Goal: Task Accomplishment & Management: Complete application form

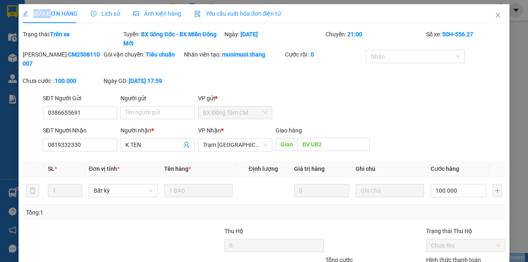
drag, startPoint x: 496, startPoint y: 12, endPoint x: 210, endPoint y: 20, distance: 286.6
click at [496, 12] on span "Close" at bounding box center [498, 15] width 23 height 23
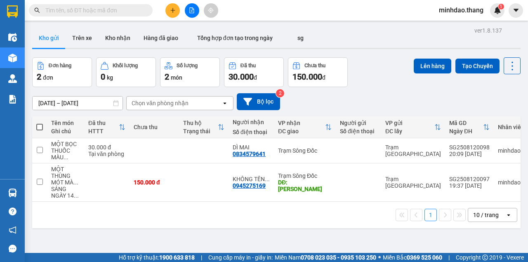
click at [120, 13] on input "text" at bounding box center [93, 10] width 97 height 9
click at [118, 9] on input "text" at bounding box center [93, 10] width 97 height 9
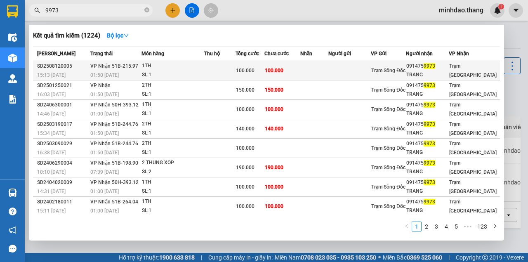
type input "9973"
click at [264, 69] on div "100.000" at bounding box center [250, 70] width 28 height 9
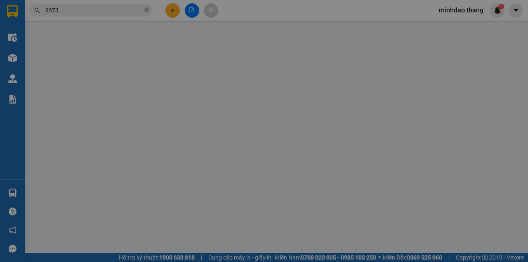
type input "0914759973"
type input "TRANG"
type input "100.000"
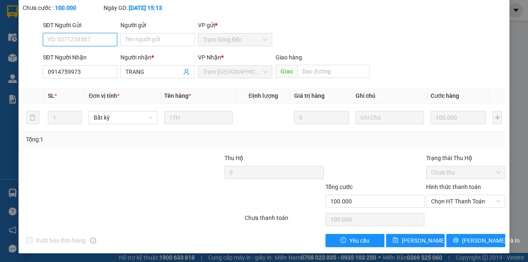
scroll to position [53, 0]
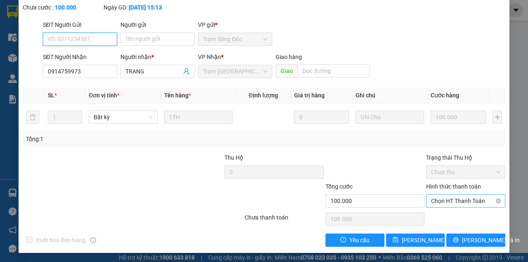
click at [465, 197] on span "Chọn HT Thanh Toán" at bounding box center [465, 201] width 69 height 12
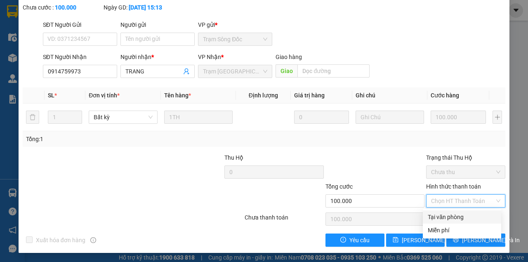
drag, startPoint x: 452, startPoint y: 214, endPoint x: 424, endPoint y: 140, distance: 79.1
click at [424, 140] on div "Total Paid Fee 0 Total UnPaid Fee 100.000 Cash Collection Total Fee Mã ĐH: SD25…" at bounding box center [264, 111] width 483 height 270
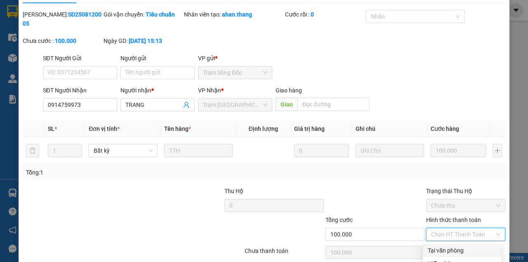
scroll to position [0, 0]
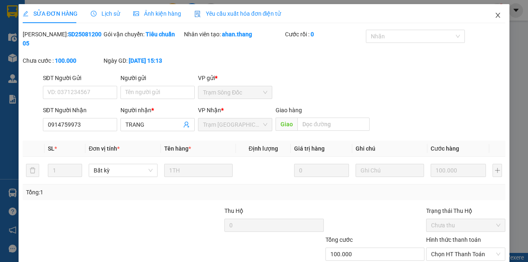
click at [497, 10] on span "Close" at bounding box center [498, 15] width 23 height 23
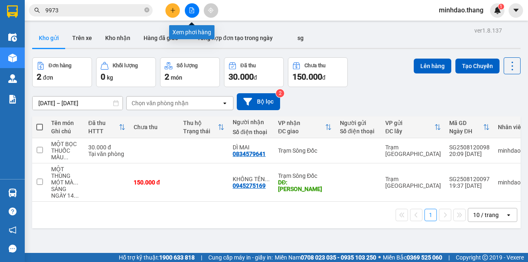
click at [190, 9] on icon "file-add" at bounding box center [192, 10] width 5 height 6
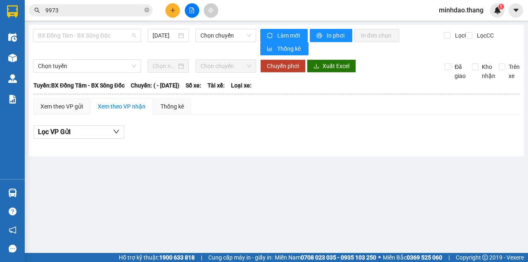
drag, startPoint x: 82, startPoint y: 32, endPoint x: 88, endPoint y: 97, distance: 65.2
click at [82, 33] on span "BX Đồng Tâm - BX Sông Đốc" at bounding box center [87, 35] width 98 height 12
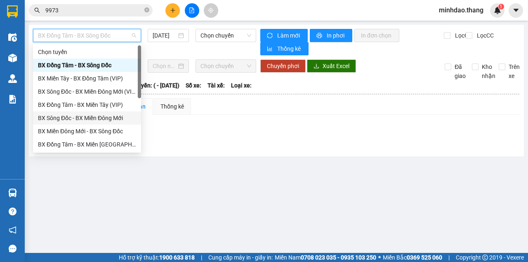
click at [86, 118] on div "BX Sông Đốc - BX Miền Đông Mới" at bounding box center [87, 118] width 98 height 9
type input "[DATE]"
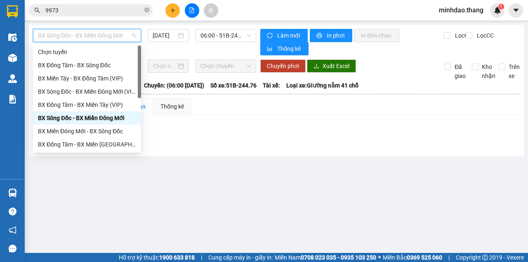
drag, startPoint x: 103, startPoint y: 34, endPoint x: 107, endPoint y: 53, distance: 19.4
click at [103, 34] on span "BX Sông Đốc - BX Miền Đông Mới" at bounding box center [87, 35] width 98 height 12
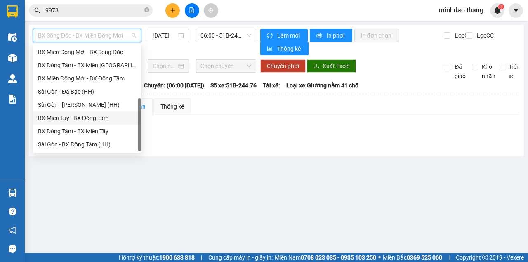
click at [88, 120] on div "BX Miền Tây - BX Đồng Tâm" at bounding box center [87, 118] width 98 height 9
type input "[DATE]"
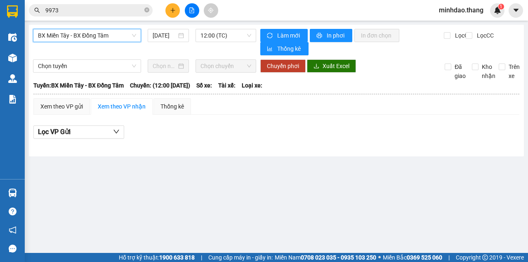
click at [105, 39] on span "BX Miền Tây - BX Đồng Tâm" at bounding box center [87, 35] width 98 height 12
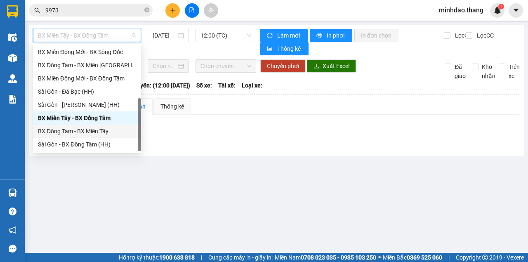
click at [83, 133] on div "BX Đồng Tâm - BX Miền Tây" at bounding box center [87, 131] width 98 height 9
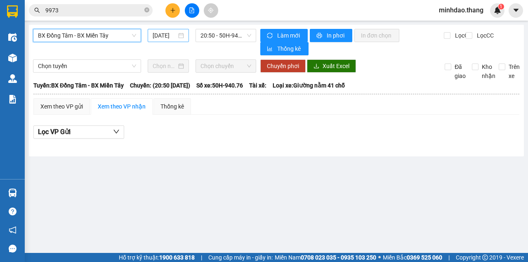
click at [169, 35] on input "[DATE]" at bounding box center [165, 35] width 24 height 9
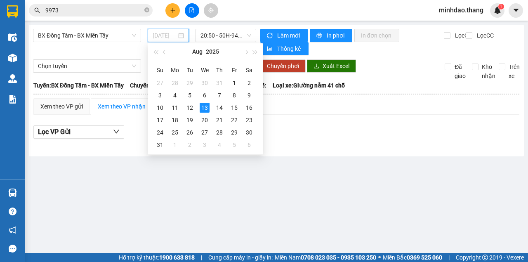
drag, startPoint x: 192, startPoint y: 109, endPoint x: 227, endPoint y: 52, distance: 67.0
click at [192, 109] on div "12" at bounding box center [190, 108] width 10 height 10
type input "12/08/2025"
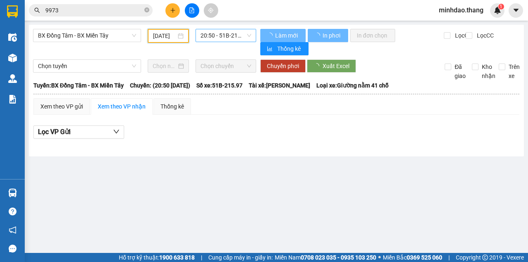
click at [234, 36] on span "20:50 - 51B-215.97" at bounding box center [226, 35] width 50 height 12
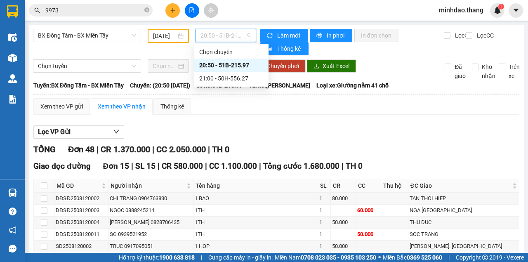
click at [229, 67] on div "20:50 - 51B-215.97" at bounding box center [231, 65] width 64 height 9
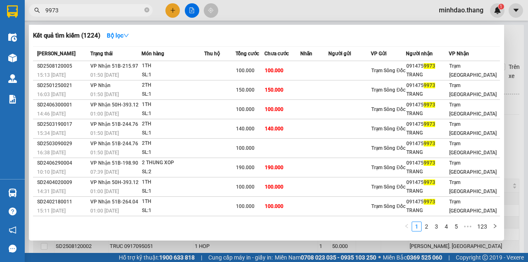
click at [115, 13] on input "9973" at bounding box center [93, 10] width 97 height 9
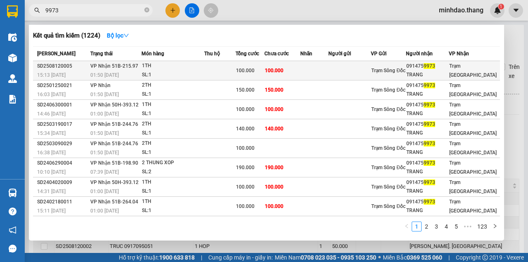
click at [219, 73] on td at bounding box center [219, 70] width 31 height 19
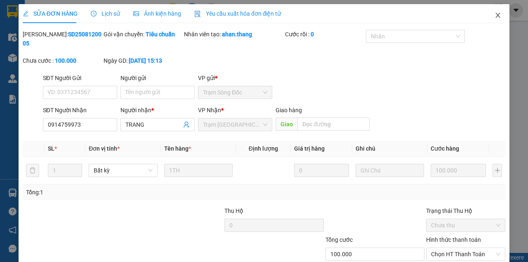
drag, startPoint x: 495, startPoint y: 13, endPoint x: 488, endPoint y: 17, distance: 7.0
click at [488, 17] on span "Close" at bounding box center [498, 15] width 23 height 23
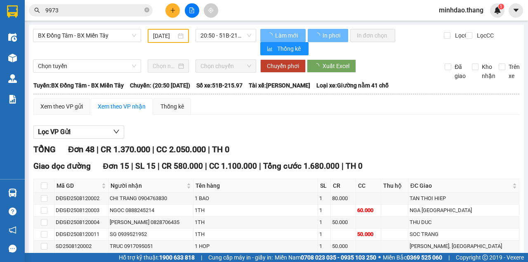
click at [111, 12] on input "9973" at bounding box center [93, 10] width 97 height 9
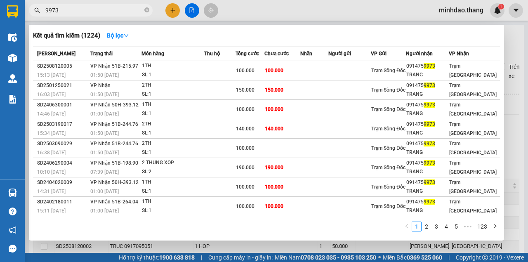
click at [248, 9] on div at bounding box center [264, 131] width 528 height 262
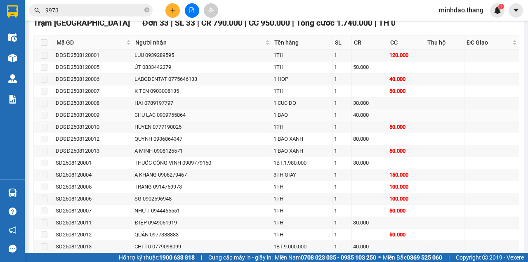
scroll to position [495, 0]
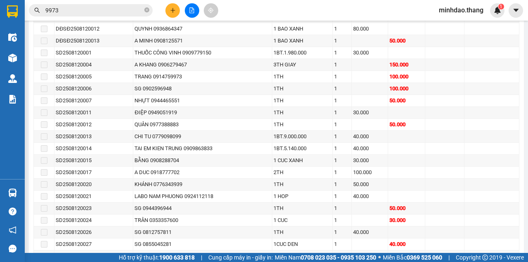
click at [71, 11] on input "9973" at bounding box center [93, 10] width 97 height 9
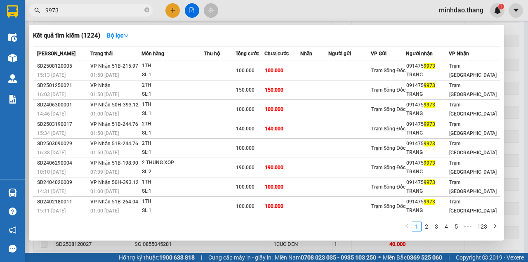
click at [284, 8] on div at bounding box center [264, 131] width 528 height 262
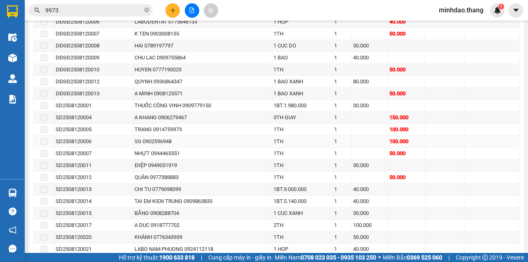
scroll to position [440, 0]
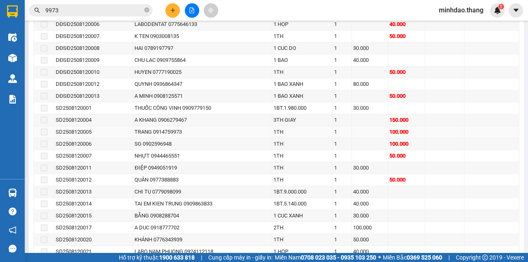
click at [44, 129] on span at bounding box center [44, 132] width 7 height 7
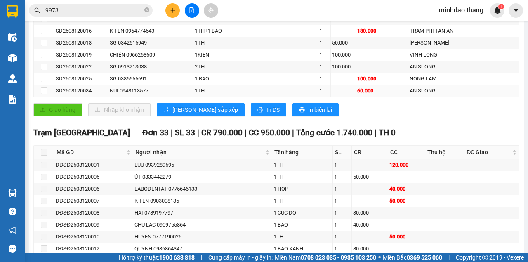
scroll to position [275, 0]
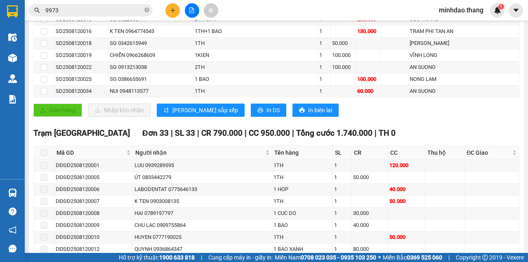
click at [43, 149] on span at bounding box center [44, 152] width 7 height 7
drag, startPoint x: 43, startPoint y: 149, endPoint x: 50, endPoint y: 144, distance: 8.4
click at [44, 149] on span at bounding box center [44, 152] width 7 height 7
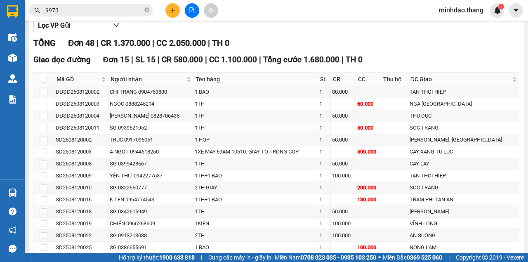
scroll to position [55, 0]
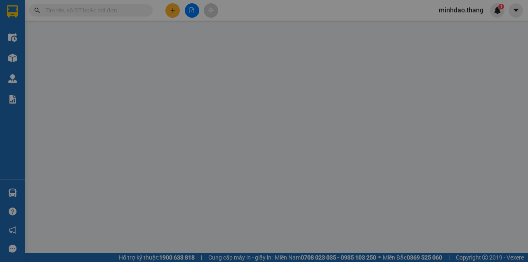
type input "0942505909"
type input "HUU"
type input "40.000"
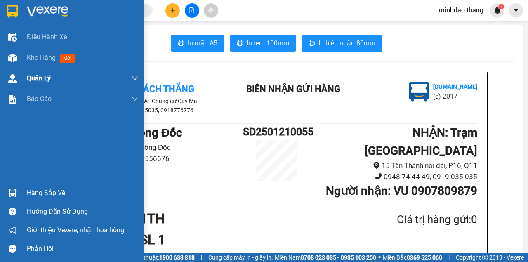
drag, startPoint x: 33, startPoint y: 60, endPoint x: 43, endPoint y: 73, distance: 16.5
click at [33, 60] on span "Kho hàng" at bounding box center [41, 58] width 29 height 8
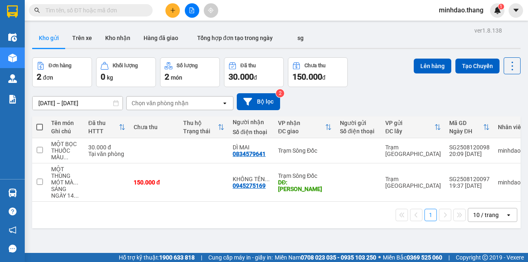
click at [128, 9] on input "text" at bounding box center [93, 10] width 97 height 9
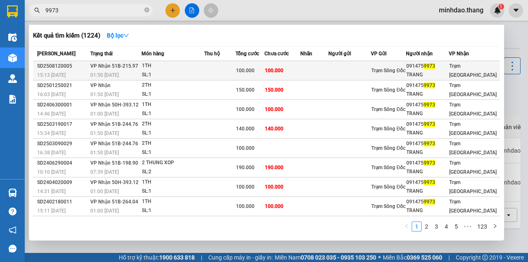
type input "9973"
click at [271, 74] on td "100.000" at bounding box center [283, 70] width 36 height 19
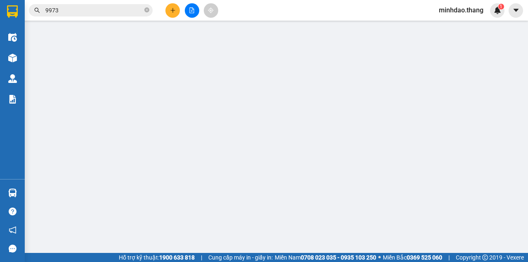
type input "0914759973"
type input "TRANG"
type input "100.000"
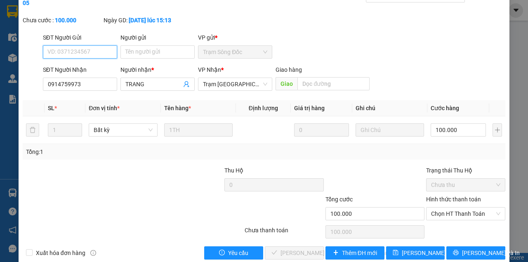
scroll to position [53, 0]
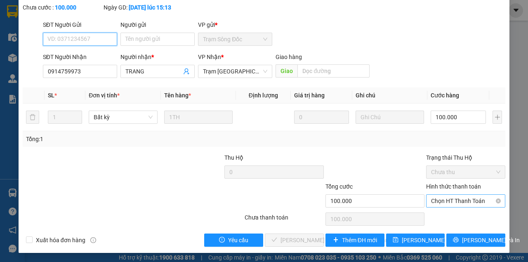
click at [462, 203] on span "Chọn HT Thanh Toán" at bounding box center [465, 201] width 69 height 12
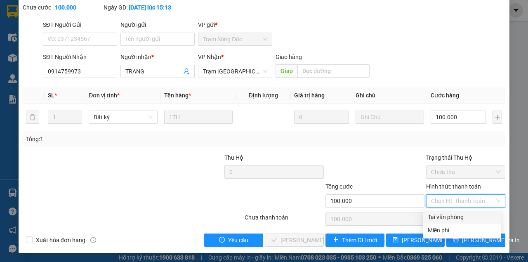
drag, startPoint x: 448, startPoint y: 217, endPoint x: 396, endPoint y: 231, distance: 54.0
click at [446, 217] on div "Tại văn phòng" at bounding box center [462, 217] width 69 height 9
type input "0"
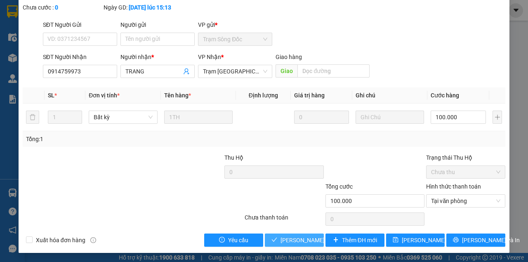
click at [306, 235] on button "[PERSON_NAME] và Giao hàng" at bounding box center [294, 240] width 59 height 13
click at [306, 237] on span "[PERSON_NAME] và Giao hàng" at bounding box center [336, 240] width 111 height 9
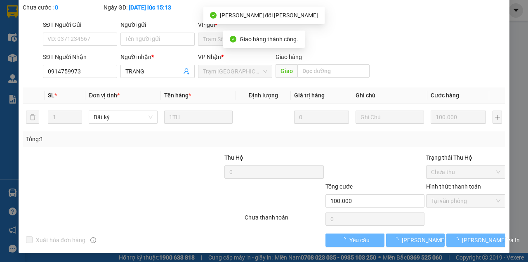
scroll to position [9, 0]
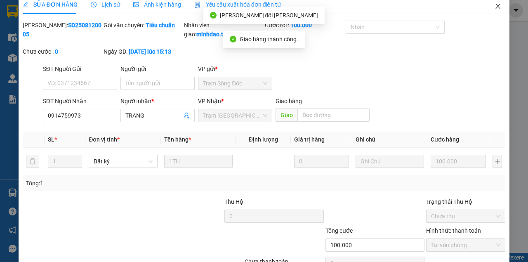
click at [499, 8] on span "Close" at bounding box center [498, 6] width 23 height 23
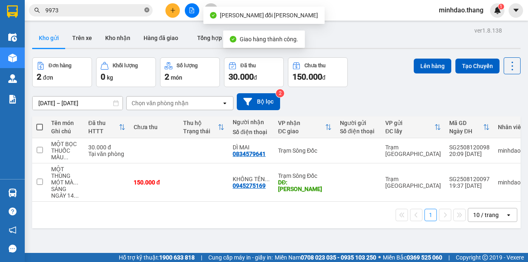
click at [147, 10] on icon "close-circle" at bounding box center [146, 9] width 5 height 5
click at [124, 10] on input "text" at bounding box center [93, 10] width 97 height 9
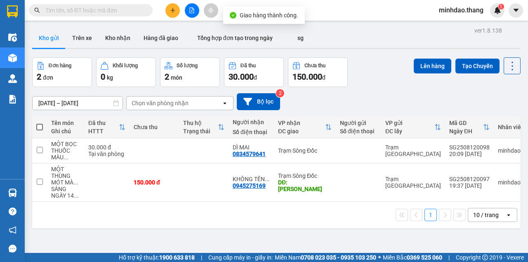
click at [124, 9] on input "text" at bounding box center [93, 10] width 97 height 9
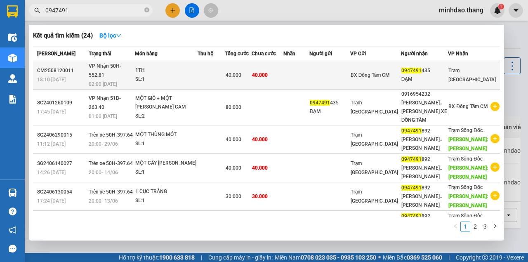
type input "0947491"
click at [268, 72] on span "40.000" at bounding box center [260, 75] width 16 height 6
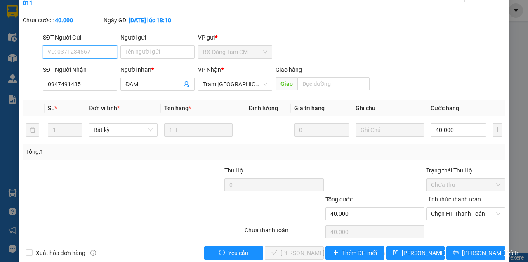
scroll to position [53, 0]
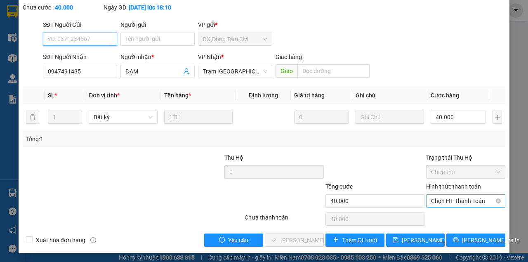
drag, startPoint x: 454, startPoint y: 197, endPoint x: 453, endPoint y: 204, distance: 7.9
click at [454, 197] on span "Chọn HT Thanh Toán" at bounding box center [465, 201] width 69 height 12
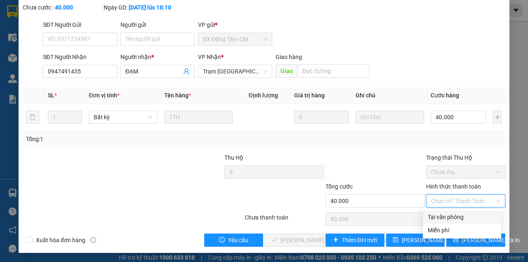
drag, startPoint x: 445, startPoint y: 216, endPoint x: 375, endPoint y: 232, distance: 71.6
click at [443, 216] on div "Tại văn phòng" at bounding box center [462, 217] width 69 height 9
type input "0"
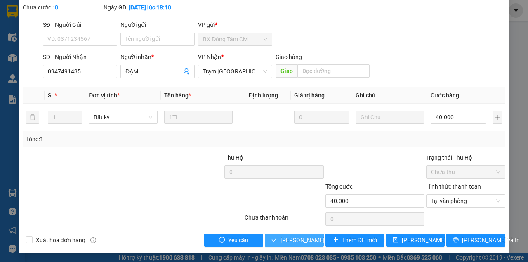
click at [286, 237] on span "[PERSON_NAME] và Giao hàng" at bounding box center [336, 240] width 111 height 9
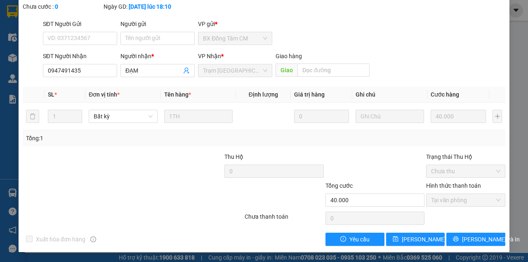
scroll to position [0, 0]
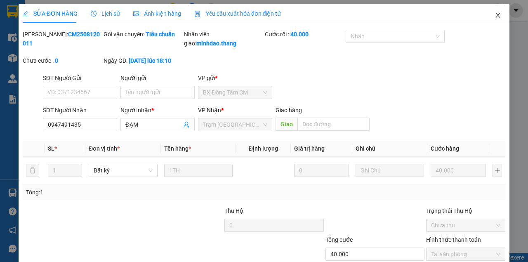
click at [495, 19] on icon "close" at bounding box center [498, 15] width 7 height 7
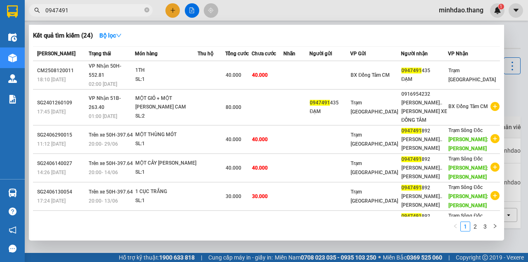
drag, startPoint x: 146, startPoint y: 10, endPoint x: 135, endPoint y: 11, distance: 11.2
click at [145, 10] on icon "close-circle" at bounding box center [146, 9] width 5 height 5
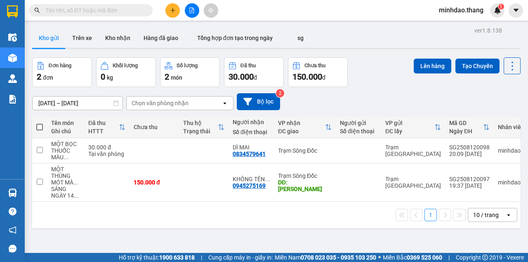
click at [135, 11] on input "text" at bounding box center [93, 10] width 97 height 9
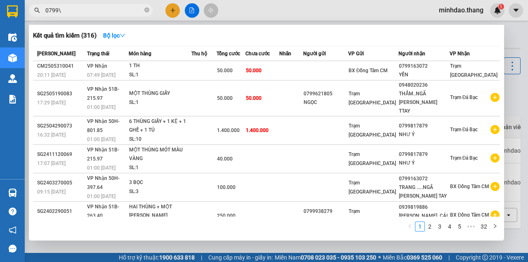
drag, startPoint x: 140, startPoint y: 9, endPoint x: 238, endPoint y: 9, distance: 98.3
click at [245, 5] on div at bounding box center [264, 131] width 528 height 262
click at [107, 16] on span "0799\" at bounding box center [91, 10] width 124 height 12
click at [105, 12] on input "0799\" at bounding box center [93, 10] width 97 height 9
type input "079"
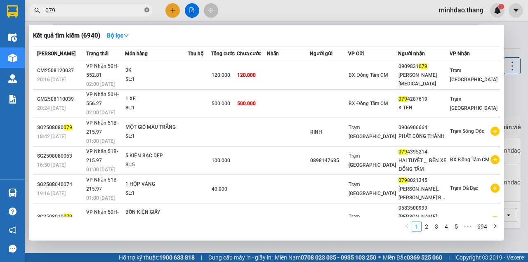
click at [147, 9] on icon "close-circle" at bounding box center [146, 9] width 5 height 5
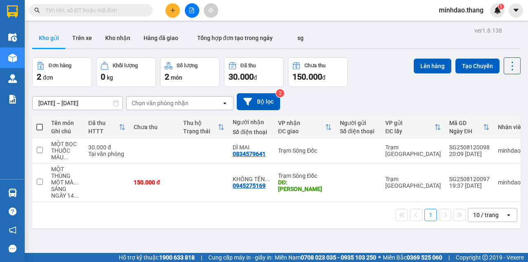
click at [121, 11] on input "text" at bounding box center [93, 10] width 97 height 9
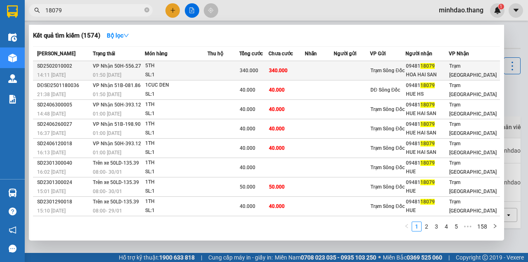
type input "18079"
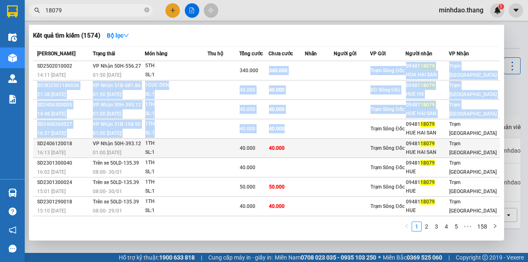
drag, startPoint x: 270, startPoint y: 76, endPoint x: 351, endPoint y: 141, distance: 103.9
click at [349, 141] on tbody "SD2502010002 14:11 - 01/02 VP Nhận 50H-556.27 01:50 - 02/02 5TH SL: 1 340.000 3…" at bounding box center [266, 158] width 467 height 194
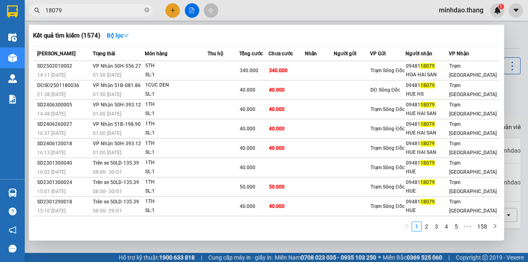
click at [172, 9] on div at bounding box center [264, 131] width 528 height 262
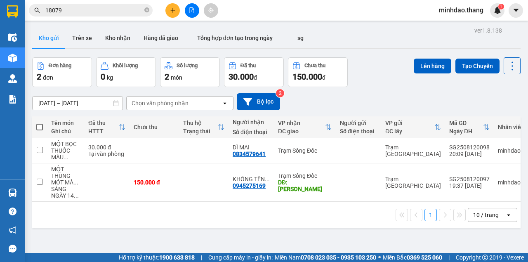
click at [168, 10] on button at bounding box center [173, 10] width 14 height 14
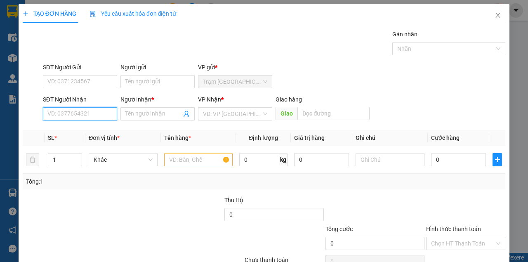
click at [91, 117] on input "SĐT Người Nhận" at bounding box center [80, 113] width 74 height 13
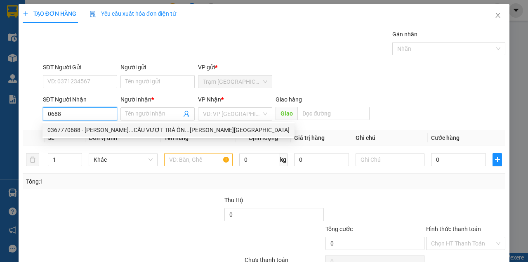
click at [90, 127] on div "0367770688 - NGỌC NGÀ...CẦU VƯỢT TRÀ ÔN...VĨNH LONG" at bounding box center [168, 130] width 242 height 9
type input "0367770688"
type input "NGỌC NGÀ...CẦU VƯỢT TRÀ ÔN...VĨNH LONG"
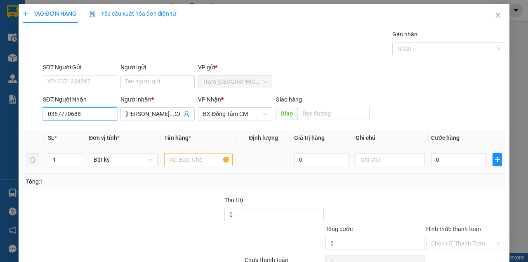
type input "0367770688"
click at [183, 162] on input "text" at bounding box center [198, 159] width 69 height 13
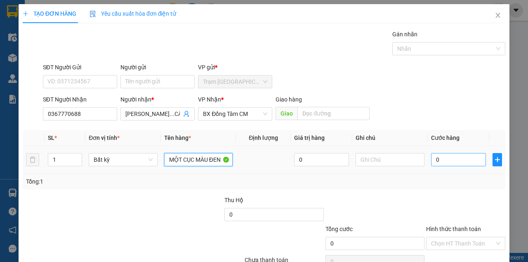
type input "MỘT CỤC MÀU ĐEN"
click at [435, 159] on input "0" at bounding box center [458, 159] width 55 height 13
type input "7"
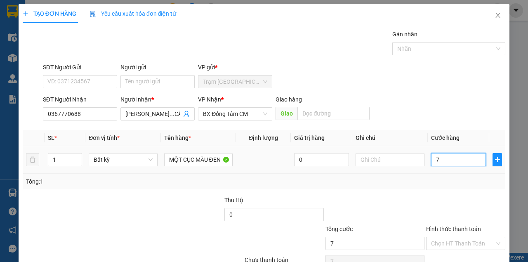
type input "70"
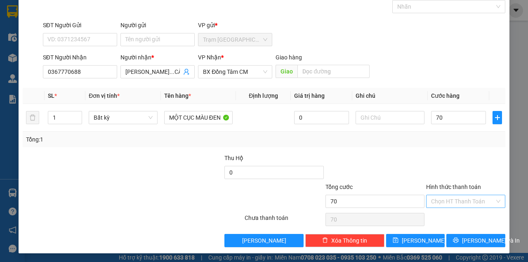
type input "70.000"
click at [455, 202] on input "Hình thức thanh toán" at bounding box center [463, 201] width 64 height 12
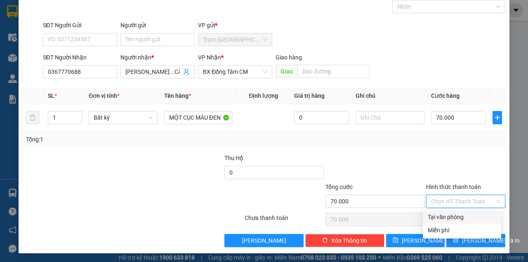
click at [455, 215] on div "Tại văn phòng" at bounding box center [462, 217] width 69 height 9
type input "0"
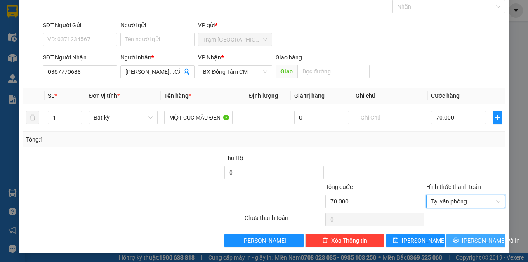
click at [455, 238] on button "[PERSON_NAME] và In" at bounding box center [476, 240] width 59 height 13
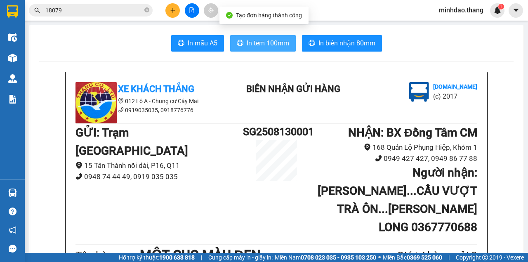
click at [258, 43] on span "In tem 100mm" at bounding box center [268, 43] width 43 height 10
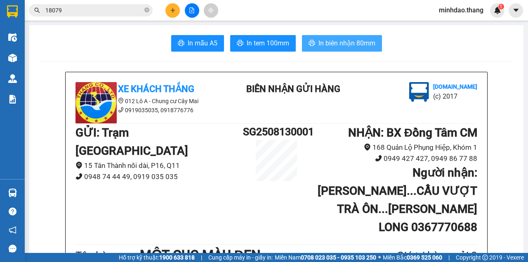
click at [319, 41] on span "In biên nhận 80mm" at bounding box center [347, 43] width 57 height 10
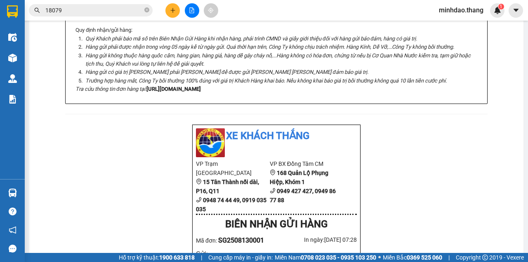
scroll to position [330, 0]
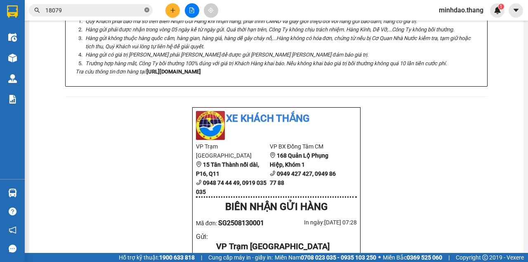
click at [146, 12] on icon "close-circle" at bounding box center [146, 9] width 5 height 5
click at [131, 12] on input "text" at bounding box center [93, 10] width 97 height 9
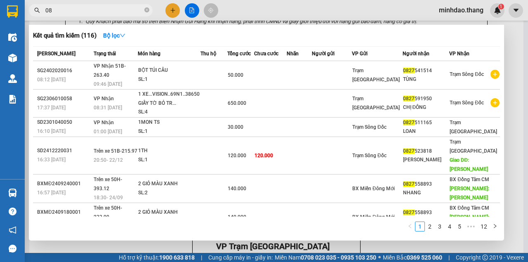
type input "0"
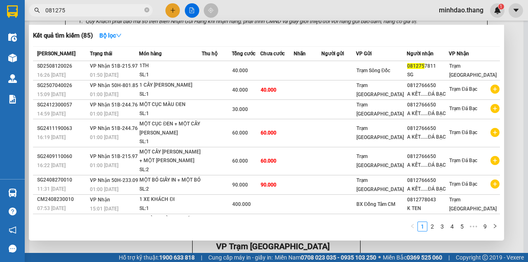
type input "0812757"
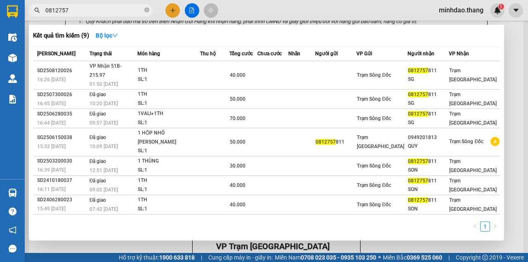
click at [147, 10] on icon "close-circle" at bounding box center [146, 9] width 5 height 5
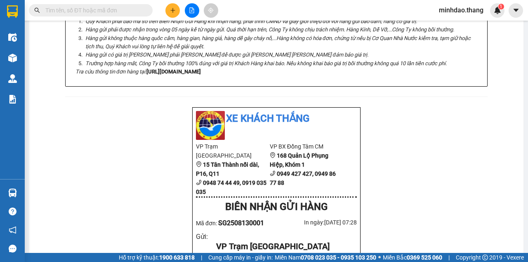
click at [137, 10] on input "text" at bounding box center [93, 10] width 97 height 9
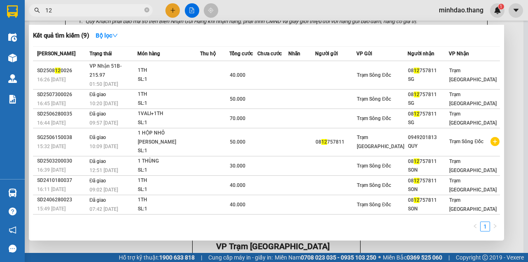
type input "126"
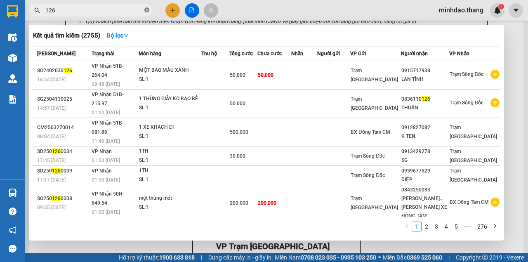
drag, startPoint x: 146, startPoint y: 9, endPoint x: 139, endPoint y: 10, distance: 7.0
click at [146, 10] on icon "close-circle" at bounding box center [146, 9] width 5 height 5
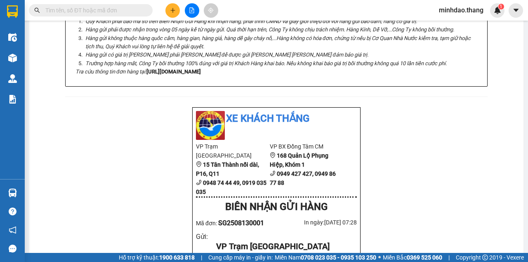
click at [138, 11] on input "text" at bounding box center [93, 10] width 97 height 9
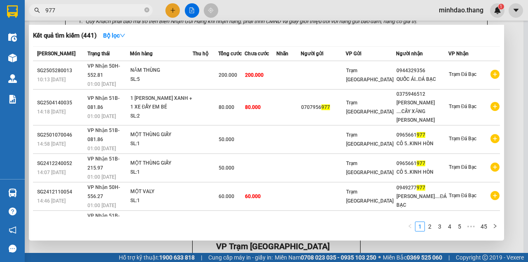
type input "977"
click at [273, 17] on div at bounding box center [264, 131] width 528 height 262
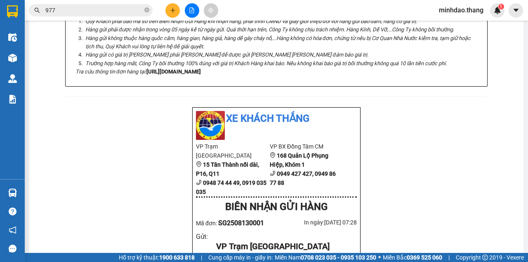
click at [190, 16] on button at bounding box center [192, 10] width 14 height 14
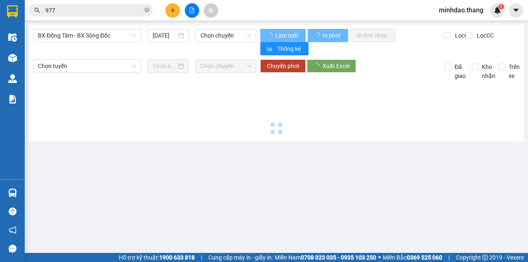
click at [191, 16] on button at bounding box center [192, 10] width 14 height 14
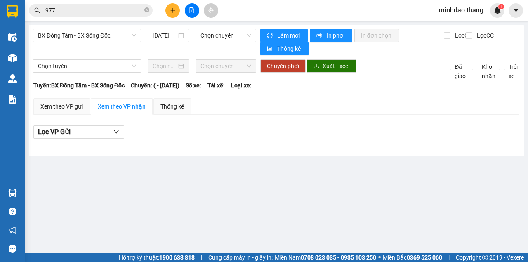
click at [103, 41] on span "BX Đồng Tâm - BX Sông Đốc" at bounding box center [87, 35] width 98 height 12
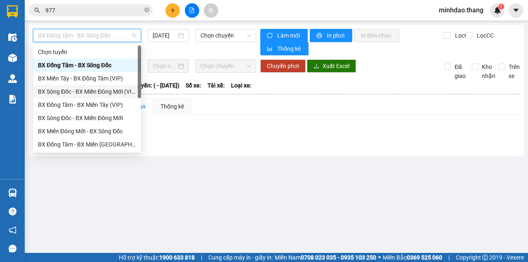
scroll to position [79, 0]
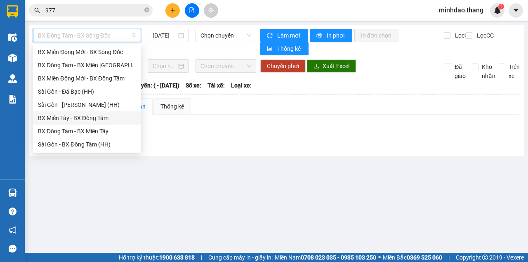
click at [83, 119] on div "BX Miền Tây - BX Đồng Tâm" at bounding box center [87, 118] width 98 height 9
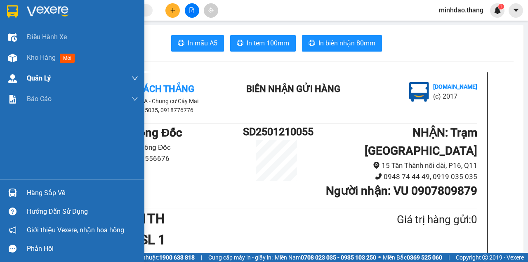
drag, startPoint x: 17, startPoint y: 58, endPoint x: 63, endPoint y: 73, distance: 49.1
click at [17, 58] on div at bounding box center [12, 58] width 14 height 14
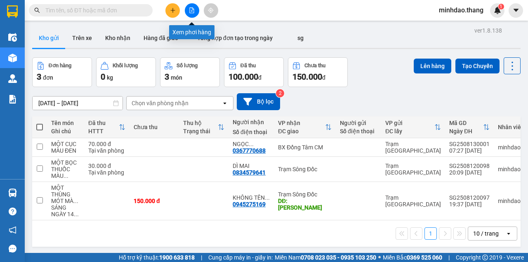
click at [190, 10] on icon "file-add" at bounding box center [192, 10] width 6 height 6
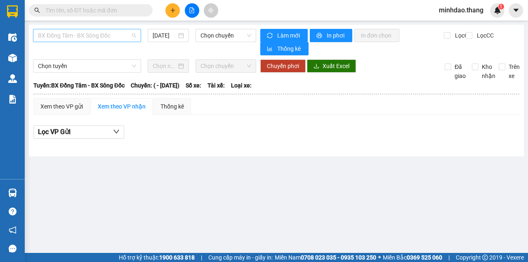
click at [81, 34] on span "BX Đồng Tâm - BX Sông Đốc" at bounding box center [87, 35] width 98 height 12
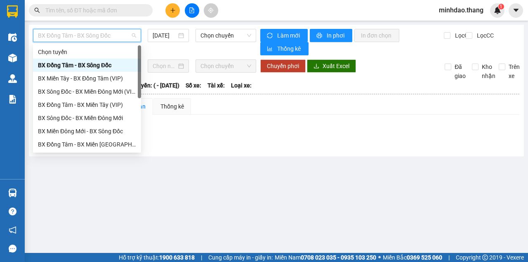
scroll to position [79, 0]
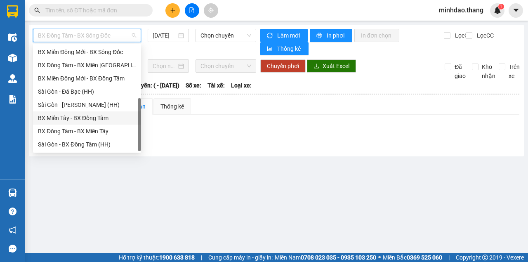
click at [84, 118] on div "BX Miền Tây - BX Đồng Tâm" at bounding box center [87, 118] width 98 height 9
type input "[DATE]"
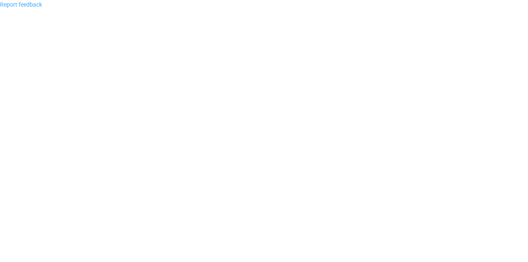
click at [7, 2] on link "Report feedback" at bounding box center [21, 4] width 42 height 7
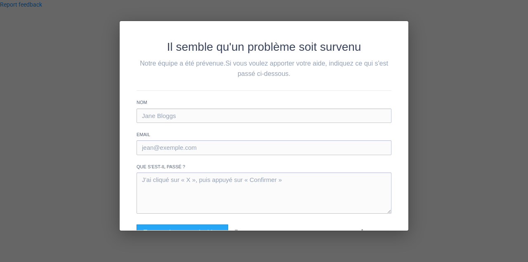
click at [12, 5] on div "Il semble qu'un problème soit survenu Notre équipe a été prévenue. Si vous voul…" at bounding box center [264, 131] width 528 height 262
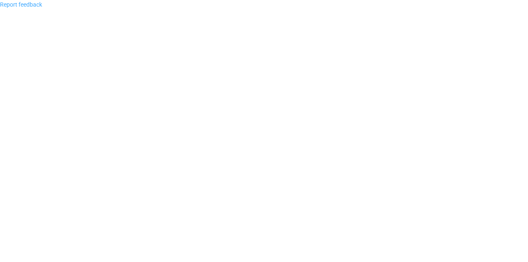
click at [14, 5] on link "Report feedback" at bounding box center [21, 4] width 42 height 7
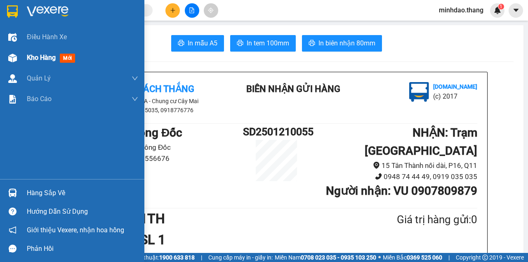
drag, startPoint x: 24, startPoint y: 57, endPoint x: 33, endPoint y: 59, distance: 9.8
click at [24, 57] on div "Kho hàng mới" at bounding box center [72, 57] width 144 height 21
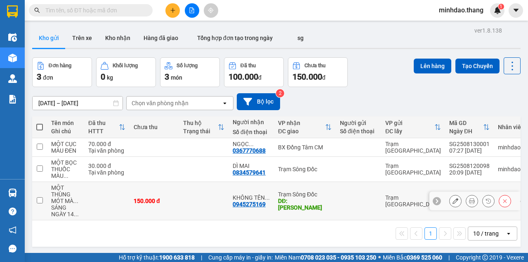
click at [469, 201] on icon at bounding box center [472, 201] width 6 height 6
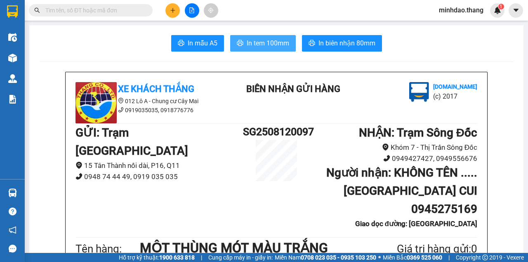
click at [258, 45] on span "In tem 100mm" at bounding box center [268, 43] width 43 height 10
click at [111, 12] on input "text" at bounding box center [93, 10] width 97 height 9
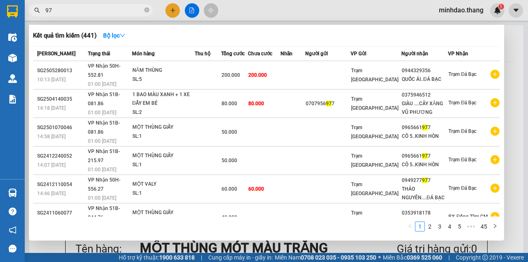
type input "9"
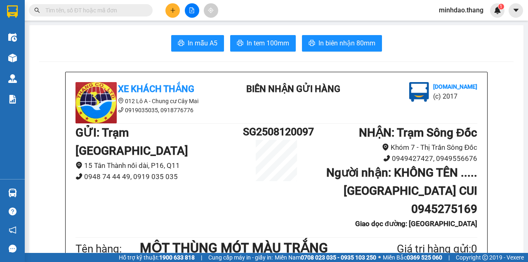
click at [130, 14] on input "text" at bounding box center [93, 10] width 97 height 9
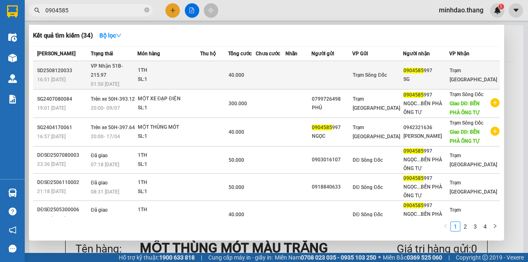
type input "0904585"
click at [228, 66] on td at bounding box center [214, 75] width 28 height 28
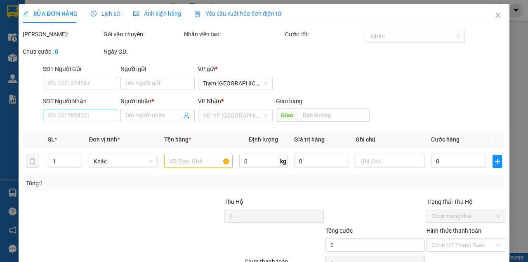
type input "0904585997"
type input "SG"
type input "40.000"
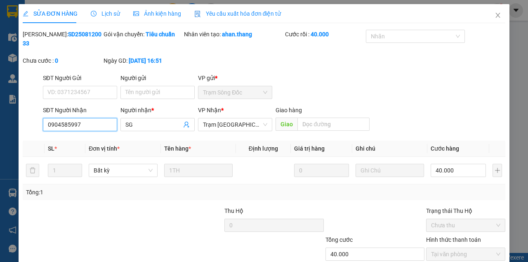
drag, startPoint x: 63, startPoint y: 123, endPoint x: 12, endPoint y: 121, distance: 50.4
click at [13, 121] on div "SỬA ĐƠN HÀNG Lịch sử Ảnh kiện hàng Yêu cầu xuất hóa đơn điện tử Total Paid Fee …" at bounding box center [264, 131] width 528 height 262
drag, startPoint x: 490, startPoint y: 15, endPoint x: 478, endPoint y: 21, distance: 13.1
click at [487, 18] on span "Close" at bounding box center [498, 15] width 23 height 23
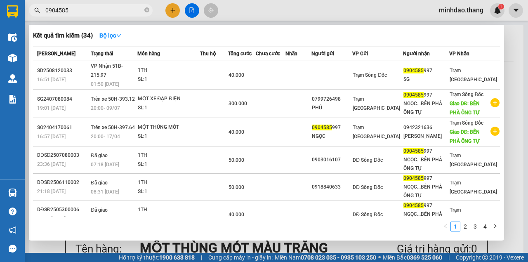
click at [149, 9] on span "0904585" at bounding box center [91, 10] width 124 height 12
click at [133, 9] on input "0904585" at bounding box center [93, 10] width 97 height 9
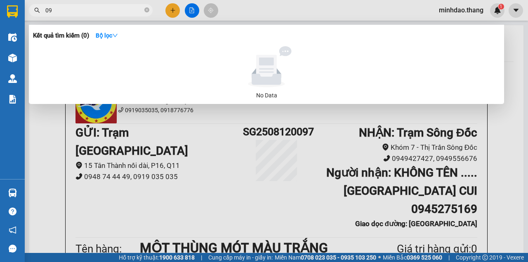
type input "0"
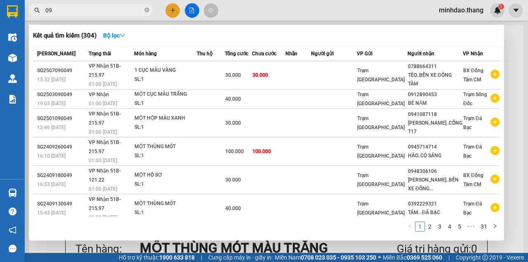
type input "0"
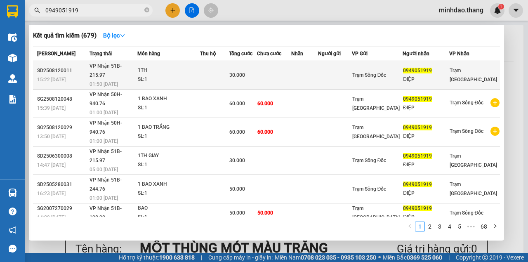
type input "0949051919"
click at [227, 69] on td at bounding box center [214, 75] width 29 height 28
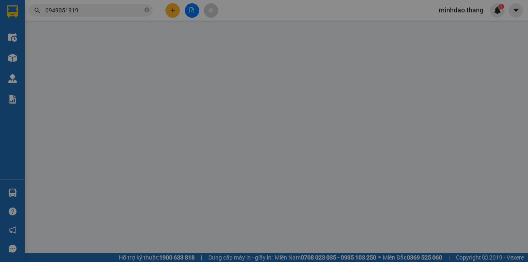
type input "0949051919"
type input "ĐIỆP"
type input "30.000"
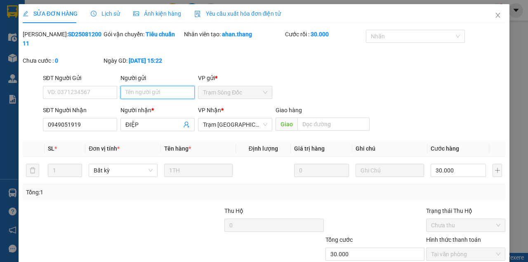
click at [149, 97] on input "Người gửi" at bounding box center [158, 92] width 74 height 13
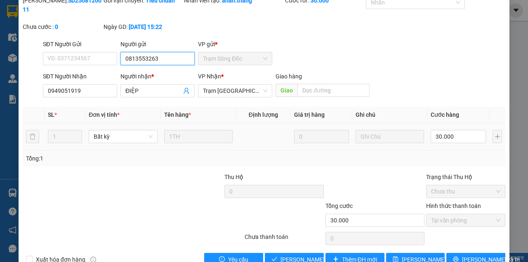
scroll to position [53, 0]
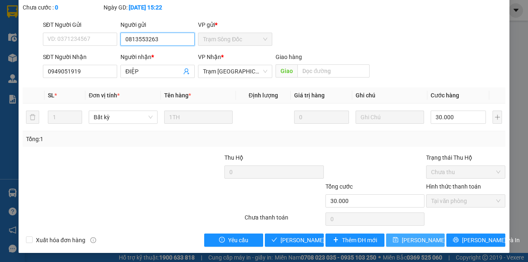
type input "0813553263"
click at [419, 238] on span "[PERSON_NAME] thay đổi" at bounding box center [435, 240] width 66 height 9
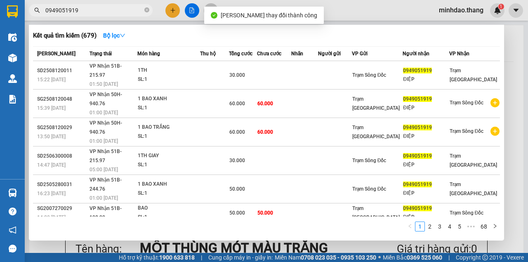
click at [121, 10] on input "0949051919" at bounding box center [93, 10] width 97 height 9
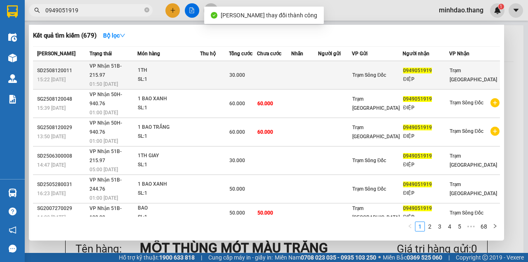
click at [229, 63] on td at bounding box center [214, 75] width 29 height 28
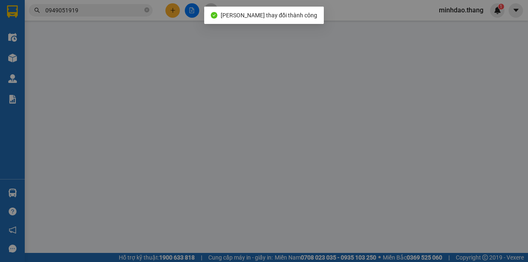
type input "0813553263"
type input "0949051919"
type input "ĐIỆP"
type input "30.000"
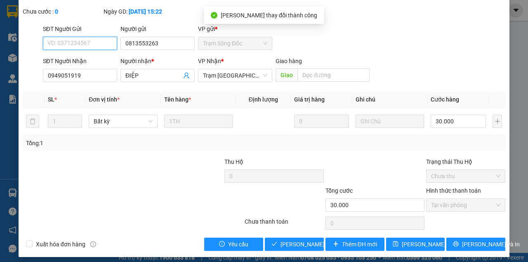
scroll to position [53, 0]
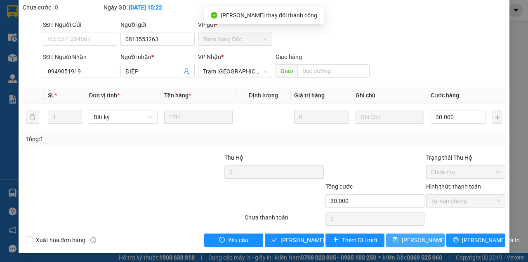
click at [421, 240] on span "[PERSON_NAME] thay đổi" at bounding box center [435, 240] width 66 height 9
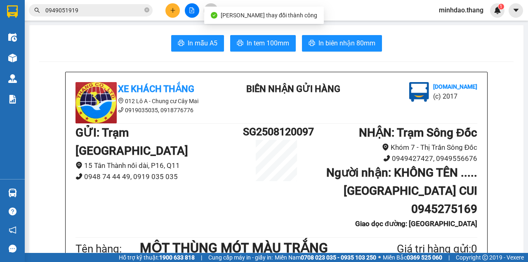
click at [117, 9] on input "0949051919" at bounding box center [93, 10] width 97 height 9
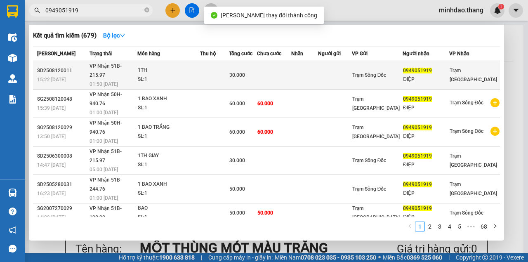
click at [277, 69] on td at bounding box center [274, 75] width 34 height 28
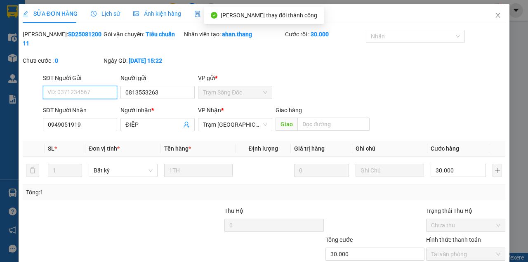
scroll to position [53, 0]
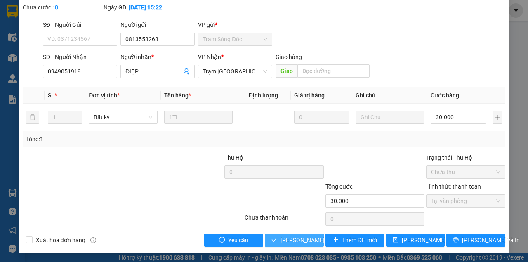
click at [294, 241] on span "[PERSON_NAME] và Giao hàng" at bounding box center [320, 240] width 79 height 9
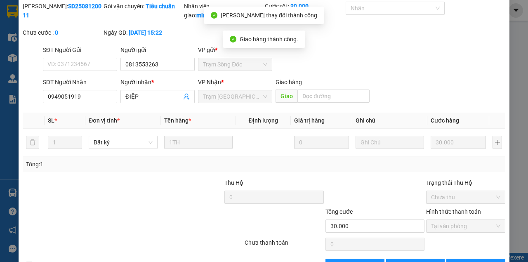
scroll to position [0, 0]
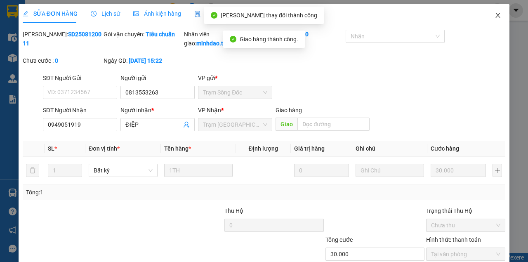
click at [489, 20] on span "Close" at bounding box center [498, 15] width 23 height 23
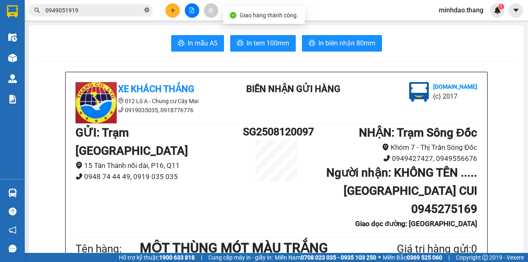
click at [148, 10] on icon "close-circle" at bounding box center [146, 9] width 5 height 5
click at [133, 12] on input "text" at bounding box center [93, 10] width 97 height 9
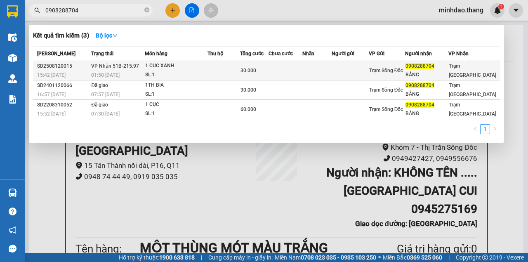
type input "0908288704"
click at [226, 64] on td at bounding box center [224, 70] width 33 height 19
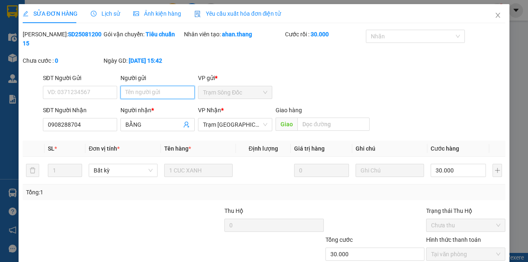
click at [139, 98] on input "Người gửi" at bounding box center [158, 92] width 74 height 13
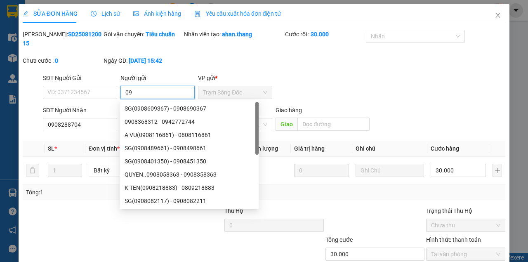
type input "0"
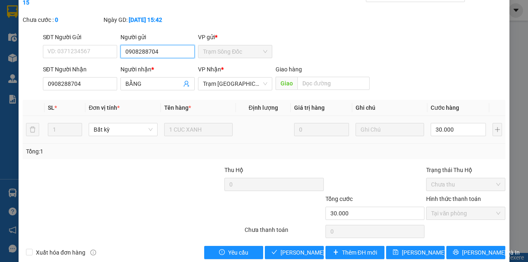
scroll to position [53, 0]
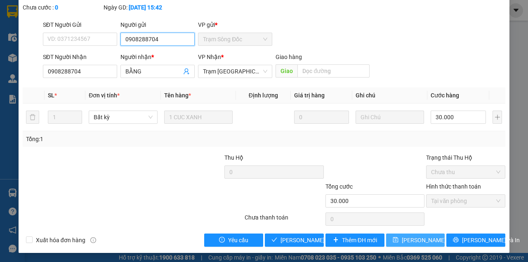
type input "0908288704"
click at [404, 238] on span "[PERSON_NAME] thay đổi" at bounding box center [435, 240] width 66 height 9
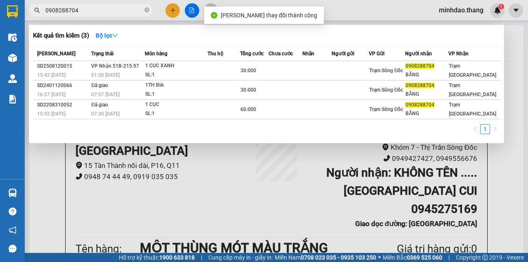
drag, startPoint x: 134, startPoint y: 5, endPoint x: 211, endPoint y: 44, distance: 86.6
click at [135, 5] on span "0908288704" at bounding box center [91, 10] width 124 height 12
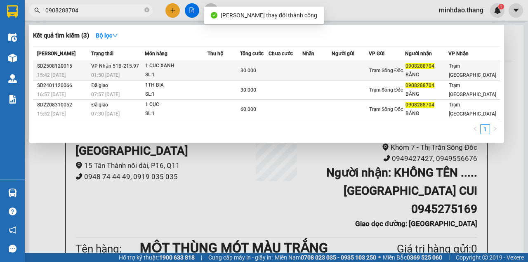
click at [256, 69] on span "30.000" at bounding box center [249, 71] width 16 height 6
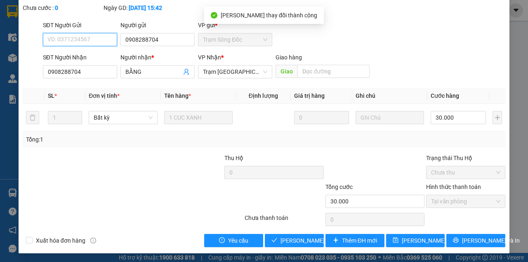
scroll to position [53, 0]
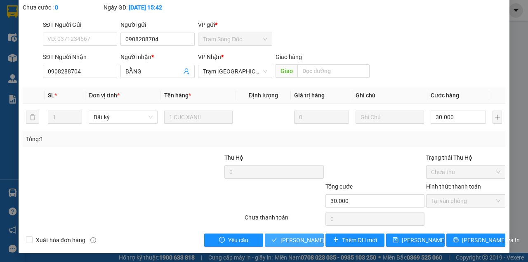
click at [265, 234] on button "[PERSON_NAME] và Giao hàng" at bounding box center [294, 240] width 59 height 13
click at [297, 239] on span "[PERSON_NAME] và Giao hàng" at bounding box center [320, 240] width 79 height 9
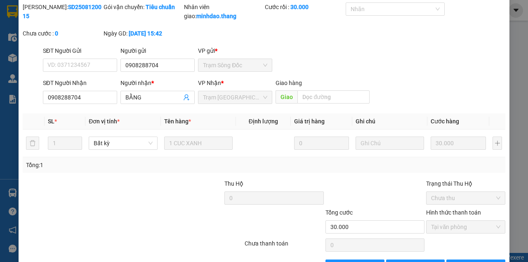
scroll to position [0, 0]
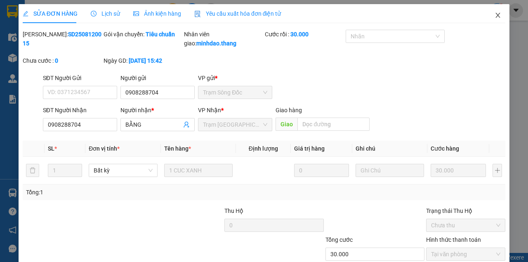
drag, startPoint x: 497, startPoint y: 13, endPoint x: 493, endPoint y: 13, distance: 4.5
click at [496, 12] on span "Close" at bounding box center [498, 15] width 23 height 23
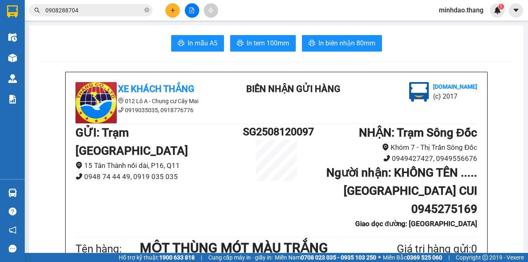
click at [198, 14] on div at bounding box center [192, 10] width 62 height 14
click at [197, 13] on button at bounding box center [192, 10] width 14 height 14
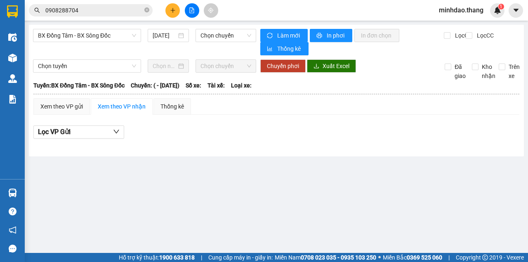
click at [108, 28] on div "BX Đồng Tâm - BX Sông Đốc 13/08/2025 Chọn chuyến Làm mới In phơi In đơn chọn Th…" at bounding box center [276, 91] width 495 height 132
click at [108, 38] on span "BX Đồng Tâm - BX Sông Đốc" at bounding box center [87, 35] width 98 height 12
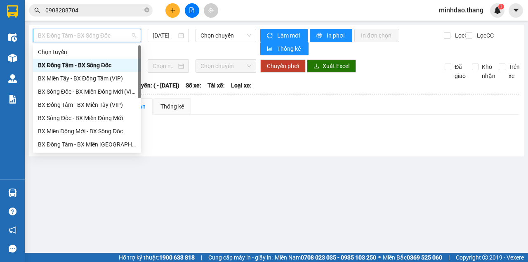
scroll to position [79, 0]
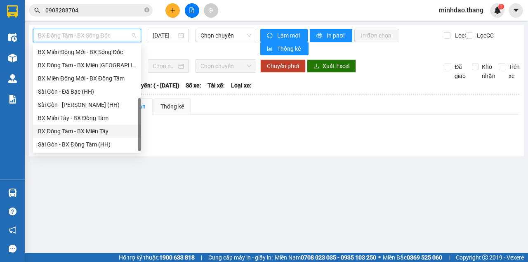
click at [78, 133] on div "BX Đồng Tâm - BX Miền Tây" at bounding box center [87, 131] width 98 height 9
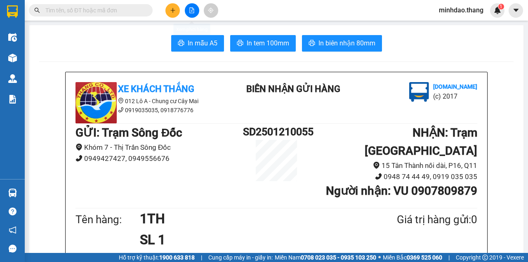
click at [172, 12] on icon "plus" at bounding box center [173, 10] width 6 height 6
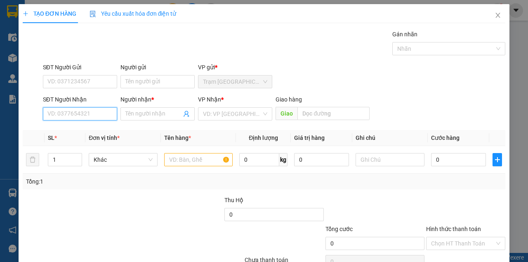
click at [89, 114] on input "SĐT Người Nhận" at bounding box center [80, 113] width 74 height 13
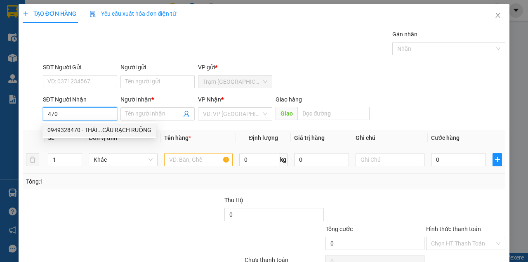
drag, startPoint x: 84, startPoint y: 133, endPoint x: 123, endPoint y: 149, distance: 42.7
click at [88, 133] on div "0949328470 - THÁI...CẦU RẠCH RUỘNG" at bounding box center [99, 130] width 104 height 9
type input "0949328470"
type input "THÁI...CẦU RẠCH RUỘNG"
type input "CẦU RẠCH RUỘNG"
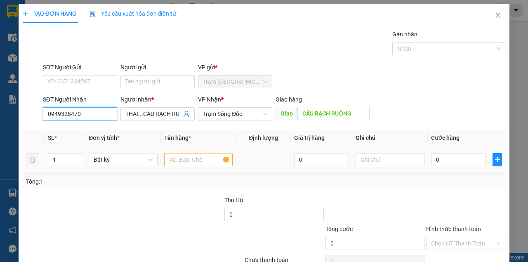
type input "0949328470"
click at [183, 163] on input "text" at bounding box center [198, 159] width 69 height 13
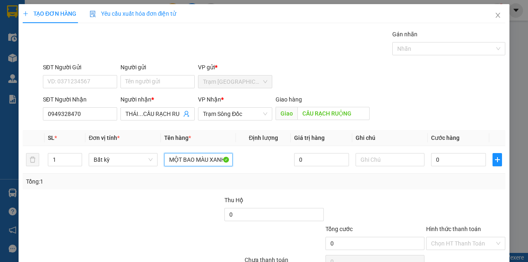
scroll to position [0, 1]
type input "MỘT BAO MÀU XANH"
click at [435, 159] on input "0" at bounding box center [458, 159] width 55 height 13
type input "1"
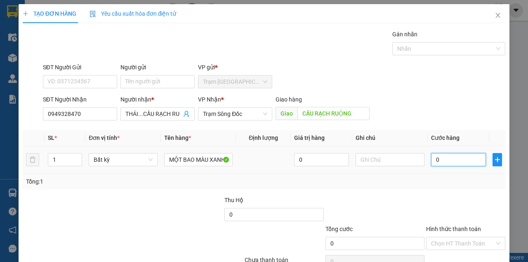
type input "1"
type input "10"
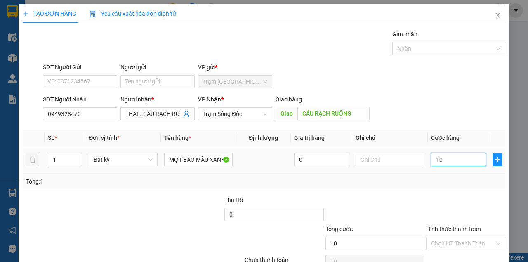
type input "100"
type input "1.000"
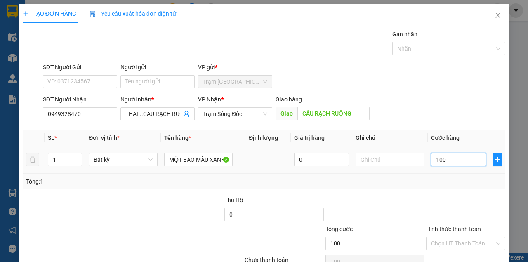
type input "1.000"
type input "10.000"
type input "100.000"
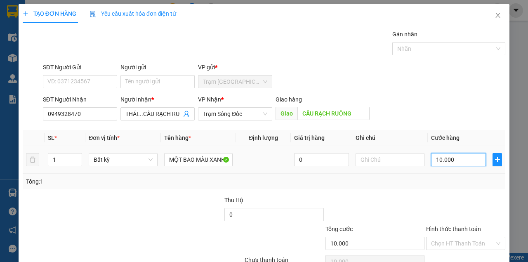
type input "100.000"
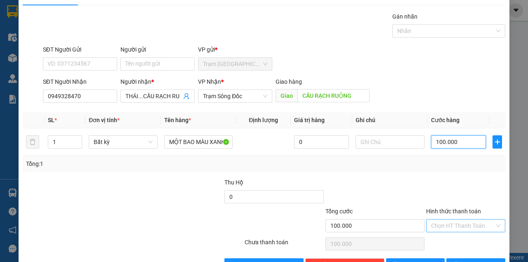
scroll to position [42, 0]
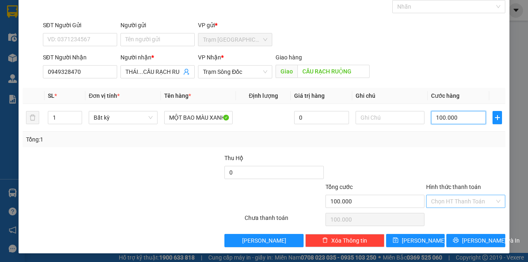
type input "100.000"
click at [459, 206] on input "Hình thức thanh toán" at bounding box center [463, 201] width 64 height 12
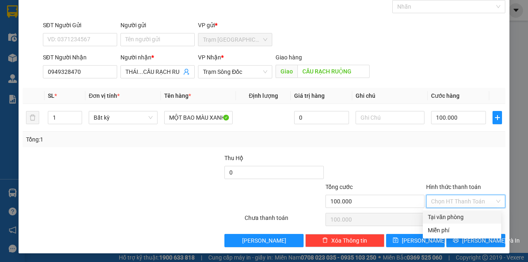
click at [452, 222] on div "Tại văn phòng" at bounding box center [462, 217] width 78 height 13
type input "0"
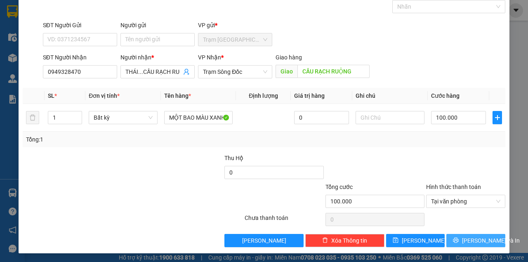
click at [455, 236] on button "[PERSON_NAME] và In" at bounding box center [476, 240] width 59 height 13
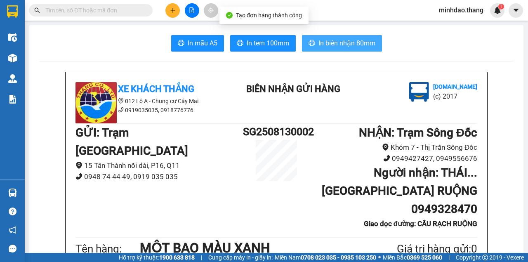
click at [302, 35] on button "In biên nhận 80mm" at bounding box center [342, 43] width 80 height 17
drag, startPoint x: 342, startPoint y: 42, endPoint x: 339, endPoint y: 45, distance: 4.4
click at [341, 42] on span "In biên nhận 80mm" at bounding box center [347, 43] width 57 height 10
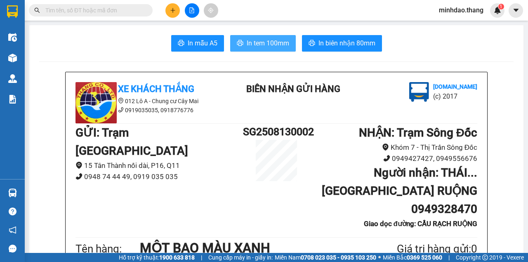
click at [271, 47] on span "In tem 100mm" at bounding box center [268, 43] width 43 height 10
click at [128, 13] on input "text" at bounding box center [93, 10] width 97 height 9
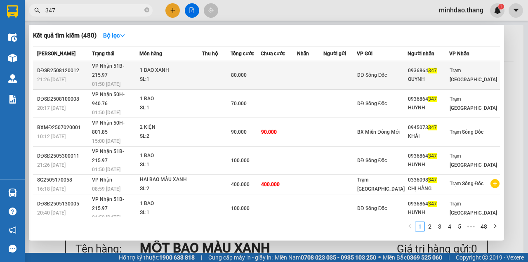
type input "347"
click at [297, 69] on td at bounding box center [279, 75] width 36 height 28
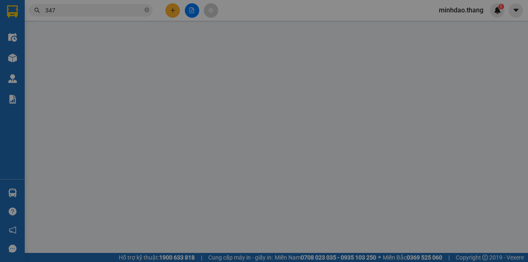
type input "0936864347"
type input "QUYNH"
type input "80.000"
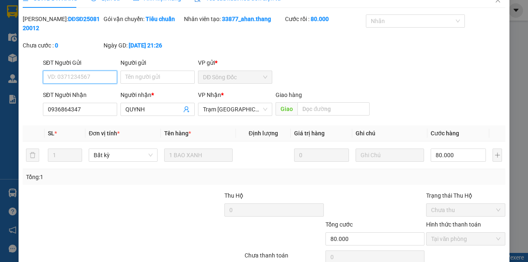
scroll to position [53, 0]
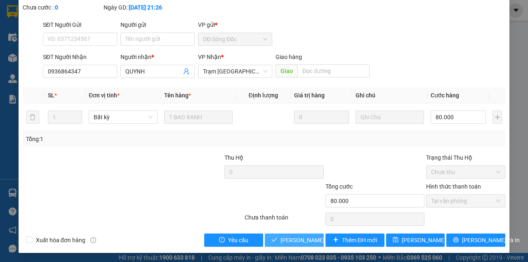
click at [298, 240] on span "[PERSON_NAME] và Giao hàng" at bounding box center [320, 240] width 79 height 9
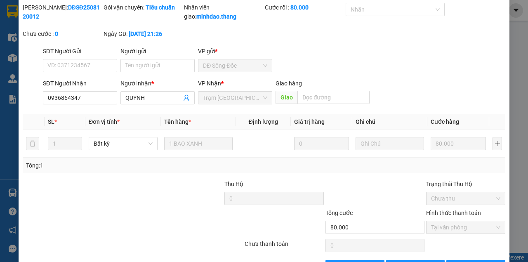
scroll to position [0, 0]
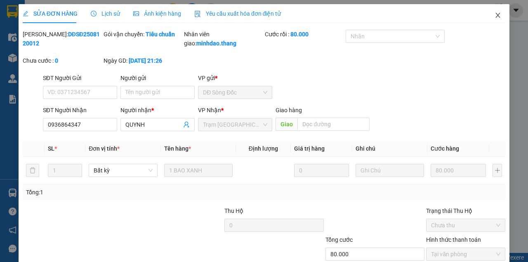
click at [490, 14] on span "Close" at bounding box center [498, 15] width 23 height 23
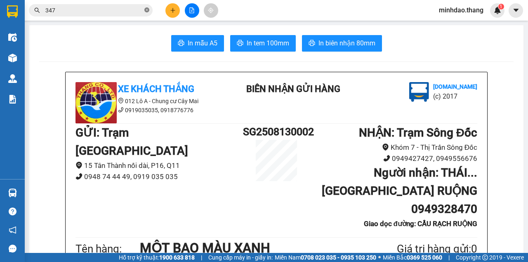
click at [146, 11] on icon "close-circle" at bounding box center [146, 9] width 5 height 5
click at [133, 10] on input "text" at bounding box center [93, 10] width 97 height 9
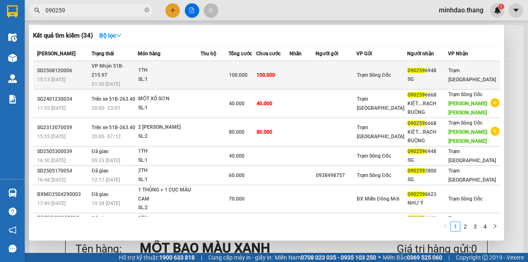
type input "090259"
click at [229, 67] on td at bounding box center [215, 75] width 28 height 28
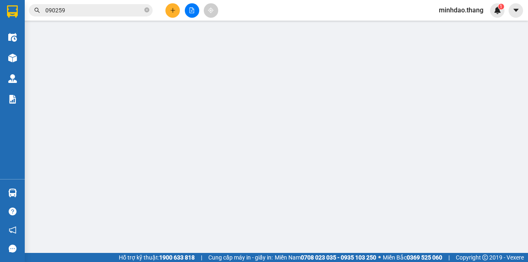
type input "0902596948"
type input "SG"
type input "100.000"
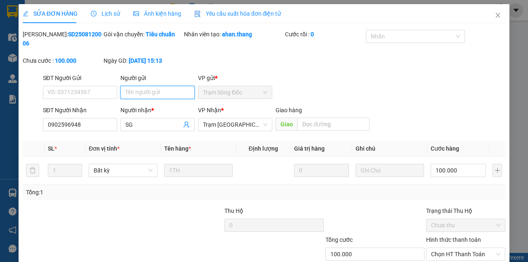
click at [147, 97] on input "Người gửi" at bounding box center [158, 92] width 74 height 13
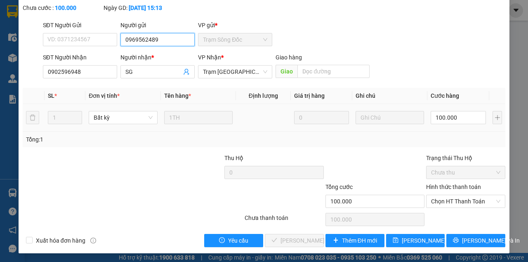
scroll to position [53, 0]
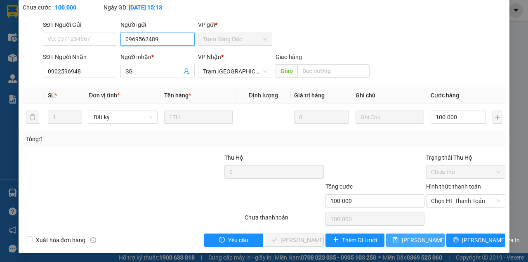
type input "0969562489"
click at [405, 241] on span "[PERSON_NAME] đổi" at bounding box center [435, 240] width 66 height 9
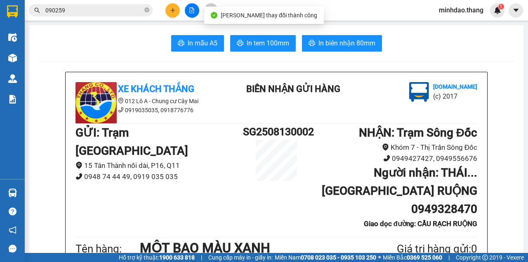
click at [106, 7] on input "090259" at bounding box center [93, 10] width 97 height 9
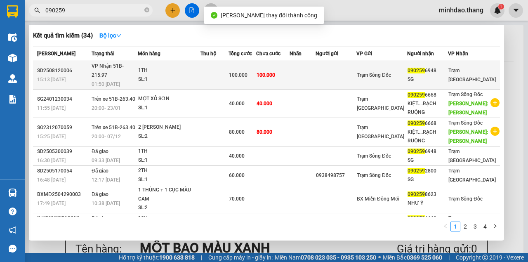
click at [229, 67] on td at bounding box center [215, 75] width 28 height 28
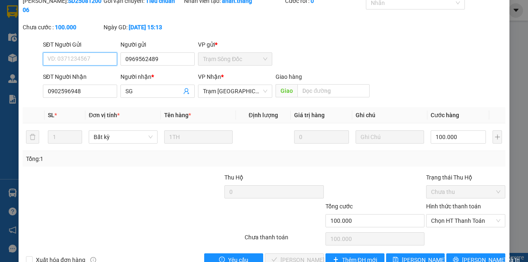
scroll to position [53, 0]
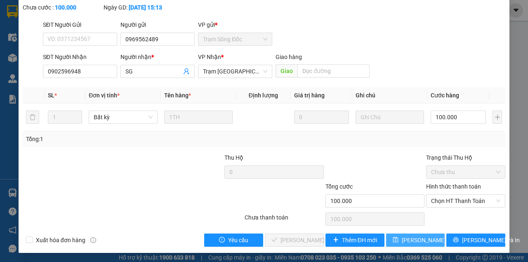
click at [403, 239] on span "[PERSON_NAME] thay đổi" at bounding box center [435, 240] width 66 height 9
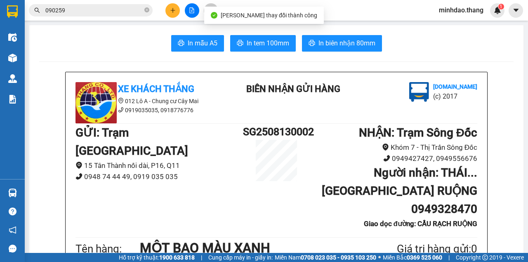
click at [113, 12] on input "090259" at bounding box center [93, 10] width 97 height 9
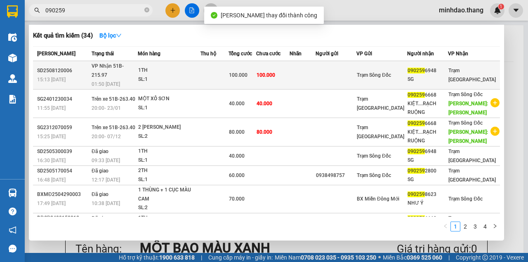
click at [256, 71] on div "100.000" at bounding box center [242, 75] width 27 height 9
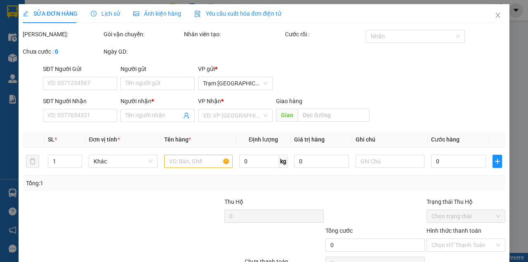
type input "0969562489"
type input "0902596948"
type input "SG"
type input "100.000"
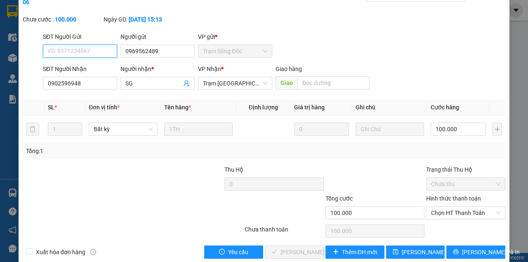
scroll to position [53, 0]
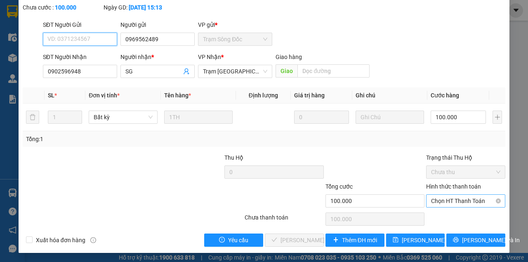
click at [453, 197] on span "Chọn HT Thanh Toán" at bounding box center [465, 201] width 69 height 12
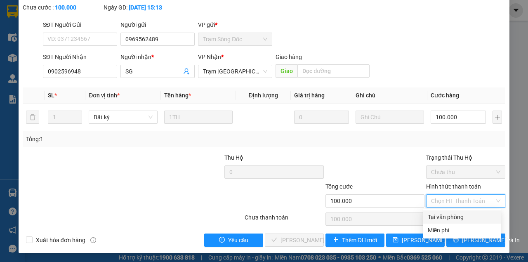
drag, startPoint x: 448, startPoint y: 215, endPoint x: 433, endPoint y: 222, distance: 16.4
click at [447, 215] on div "Tại văn phòng" at bounding box center [462, 217] width 69 height 9
type input "0"
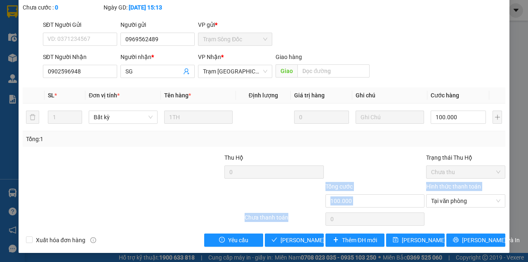
drag, startPoint x: 293, startPoint y: 219, endPoint x: 187, endPoint y: 201, distance: 106.7
click at [190, 203] on div "Total Paid Fee 0 Total UnPaid Fee 100.000 Cash Collection Total Fee Mã ĐH: SD25…" at bounding box center [264, 111] width 483 height 270
click at [298, 237] on span "[PERSON_NAME] và Giao hàng" at bounding box center [320, 240] width 79 height 9
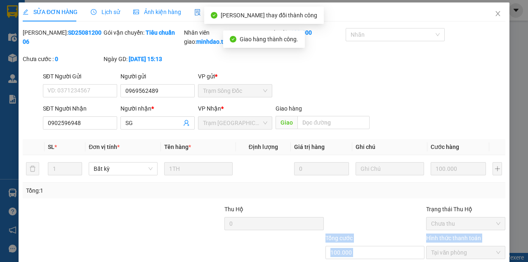
scroll to position [0, 0]
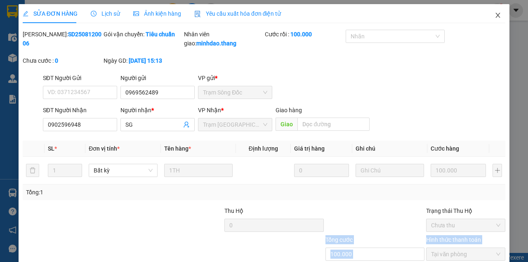
click at [490, 17] on span "Close" at bounding box center [498, 15] width 23 height 23
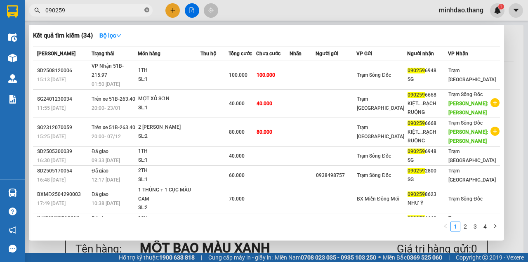
click at [145, 9] on icon "close-circle" at bounding box center [146, 9] width 5 height 5
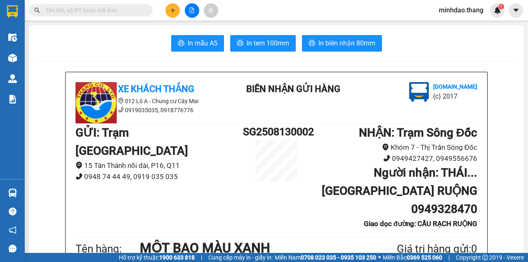
click at [134, 10] on input "text" at bounding box center [93, 10] width 97 height 9
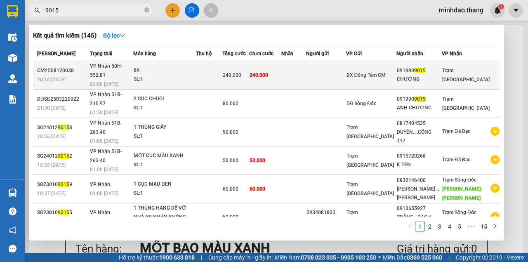
type input "9015"
click at [282, 71] on td "240.000" at bounding box center [265, 75] width 32 height 28
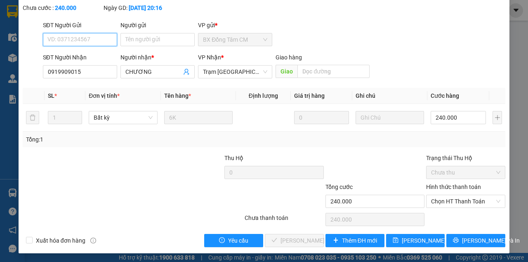
scroll to position [53, 0]
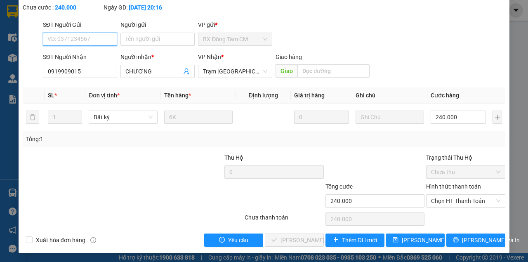
drag, startPoint x: 440, startPoint y: 203, endPoint x: 440, endPoint y: 208, distance: 4.6
click at [440, 203] on span "Chọn HT Thanh Toán" at bounding box center [465, 201] width 69 height 12
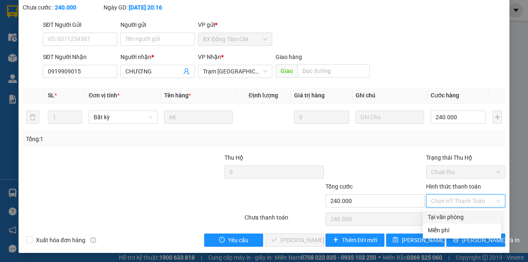
drag, startPoint x: 436, startPoint y: 216, endPoint x: 358, endPoint y: 223, distance: 78.4
click at [432, 216] on div "Tại văn phòng" at bounding box center [462, 217] width 69 height 9
type input "0"
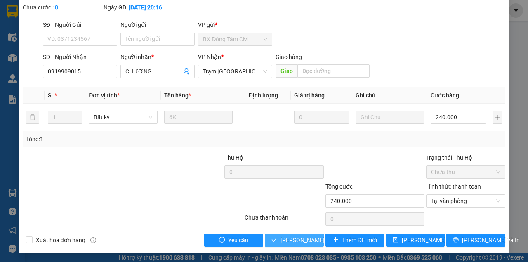
click at [306, 242] on span "[PERSON_NAME] và Giao hàng" at bounding box center [320, 240] width 79 height 9
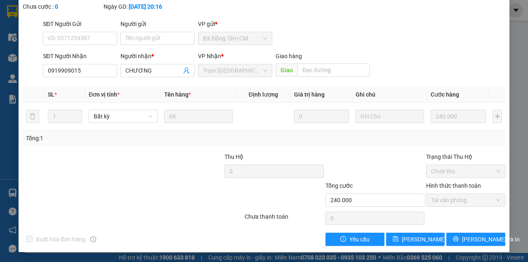
scroll to position [0, 0]
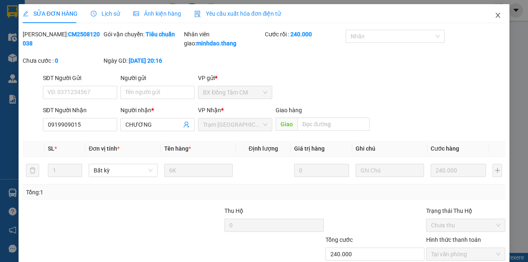
click at [489, 19] on span "Close" at bounding box center [498, 15] width 23 height 23
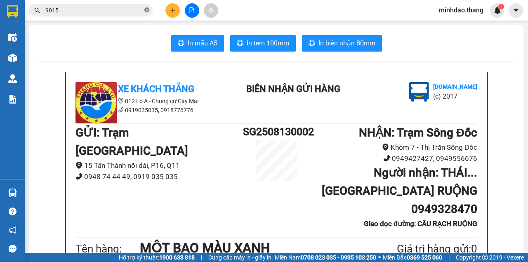
click at [148, 12] on icon "close-circle" at bounding box center [146, 9] width 5 height 5
click at [137, 11] on input "text" at bounding box center [93, 10] width 97 height 9
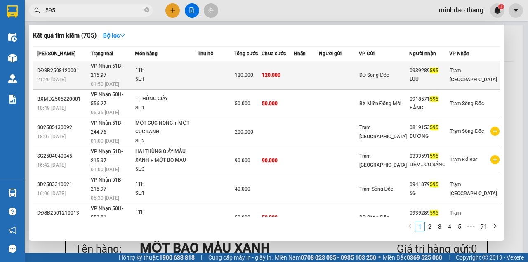
type input "595"
click at [262, 64] on td "120.000" at bounding box center [247, 75] width 27 height 28
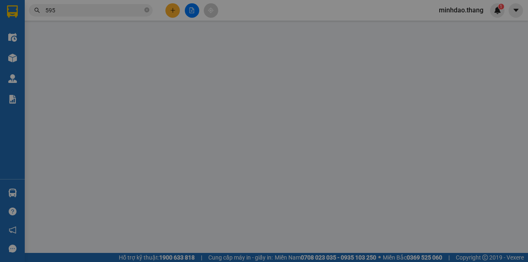
type input "0939289595"
type input "LUU"
type input "120.000"
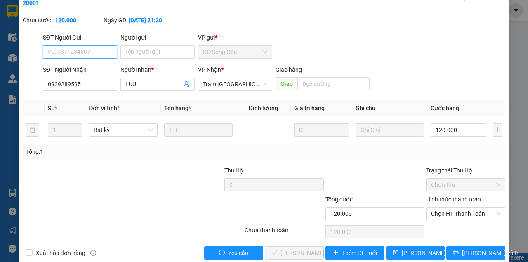
scroll to position [53, 0]
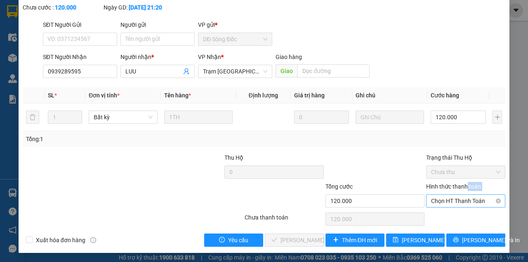
click at [464, 195] on div "Hình thức thanh toán Chọn HT Thanh Toán" at bounding box center [465, 196] width 79 height 29
click at [463, 204] on span "Chọn HT Thanh Toán" at bounding box center [465, 201] width 69 height 12
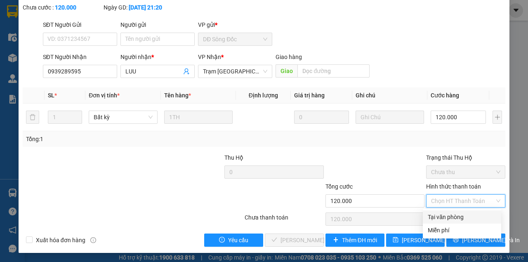
drag, startPoint x: 449, startPoint y: 217, endPoint x: 428, endPoint y: 223, distance: 22.3
click at [442, 220] on div "Tại văn phòng" at bounding box center [462, 217] width 69 height 9
type input "0"
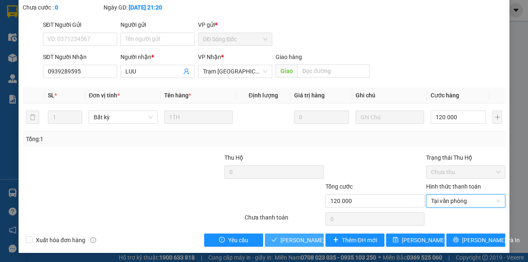
click at [301, 242] on span "[PERSON_NAME] và Giao hàng" at bounding box center [320, 240] width 79 height 9
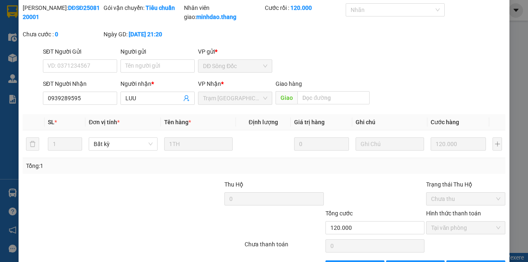
scroll to position [0, 0]
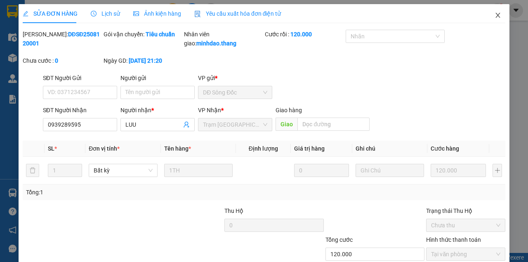
click at [495, 16] on icon "close" at bounding box center [498, 15] width 7 height 7
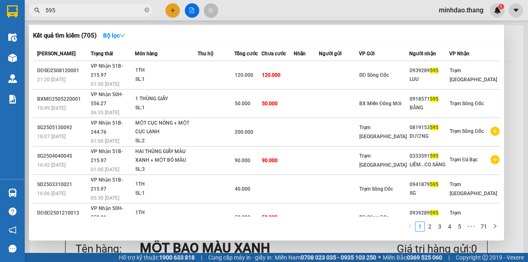
click at [147, 11] on icon "close-circle" at bounding box center [146, 9] width 5 height 5
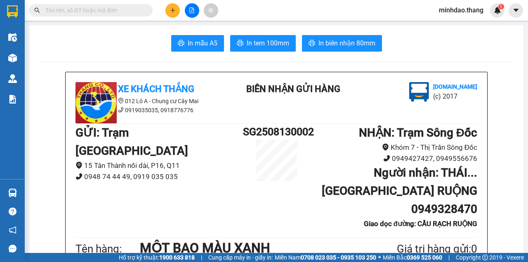
drag, startPoint x: 135, startPoint y: 12, endPoint x: 121, endPoint y: 3, distance: 17.0
click at [123, 4] on span at bounding box center [91, 10] width 124 height 12
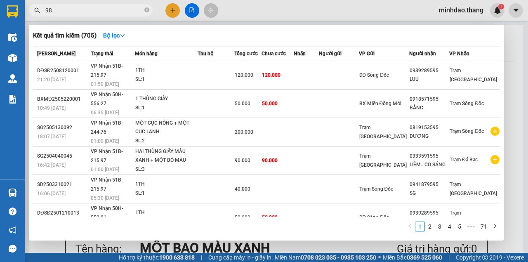
type input "983"
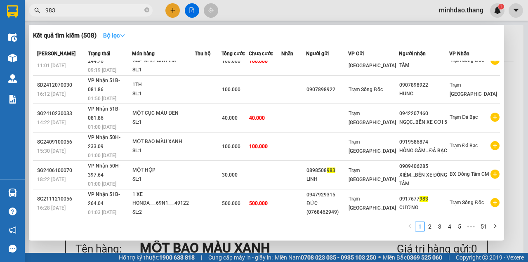
scroll to position [109, 0]
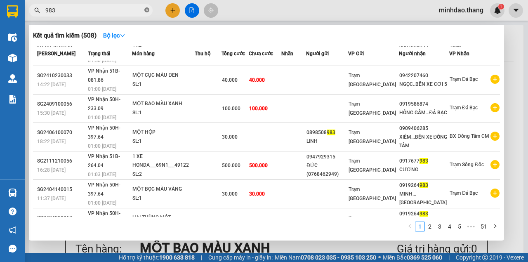
click at [147, 11] on icon "close-circle" at bounding box center [146, 9] width 5 height 5
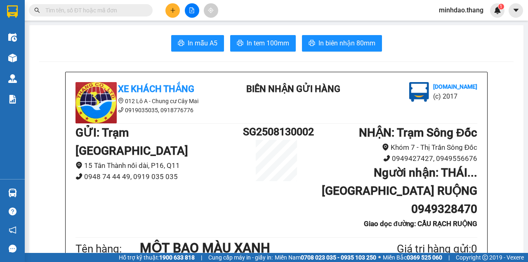
click at [121, 11] on input "text" at bounding box center [93, 10] width 97 height 9
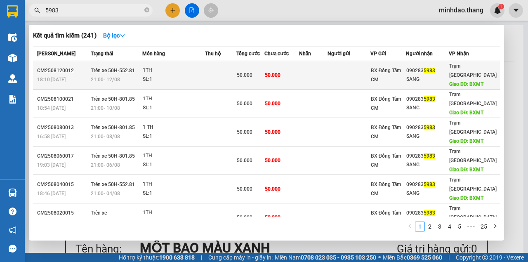
type input "5983"
click at [245, 72] on span "50.000" at bounding box center [245, 75] width 16 height 6
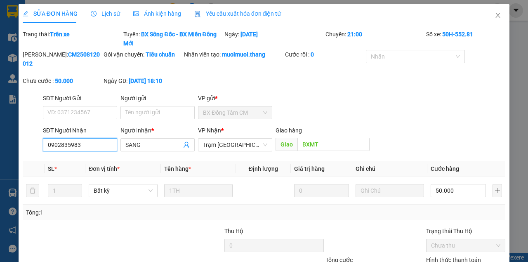
drag, startPoint x: 39, startPoint y: 139, endPoint x: 0, endPoint y: 131, distance: 39.5
click at [0, 131] on div "SỬA ĐƠN HÀNG Lịch sử Ảnh kiện hàng Yêu cầu xuất hóa đơn điện tử Total Paid Fee …" at bounding box center [264, 131] width 528 height 262
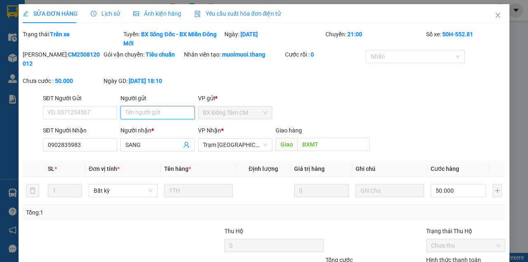
click at [139, 114] on input "Người gửi" at bounding box center [158, 112] width 74 height 13
paste input "0902835983"
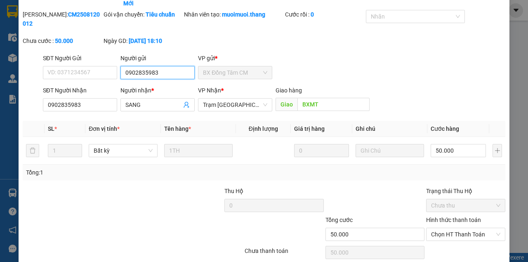
scroll to position [73, 0]
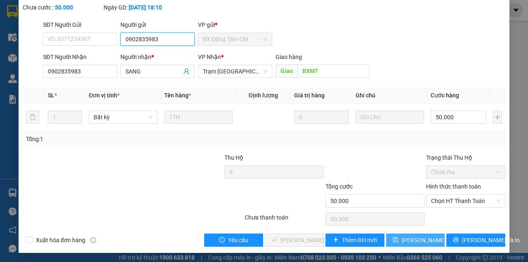
type input "0902835983"
click at [419, 239] on span "[PERSON_NAME] thay đổi" at bounding box center [435, 240] width 66 height 9
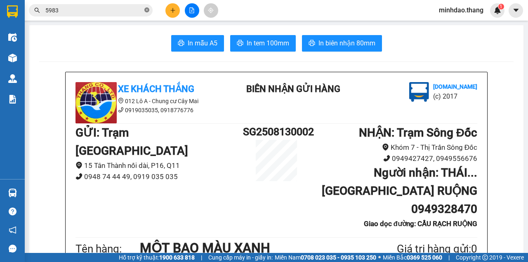
click at [145, 10] on icon "close-circle" at bounding box center [146, 9] width 5 height 5
drag, startPoint x: 131, startPoint y: 9, endPoint x: 122, endPoint y: 0, distance: 12.8
click at [128, 6] on input "text" at bounding box center [93, 10] width 97 height 9
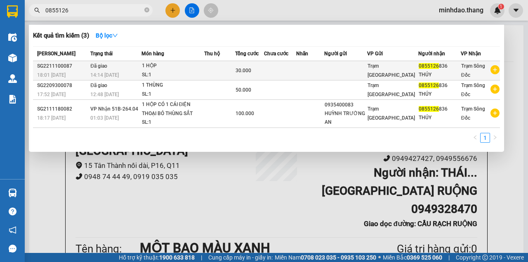
type input "0855126"
click at [289, 70] on td at bounding box center [280, 70] width 33 height 19
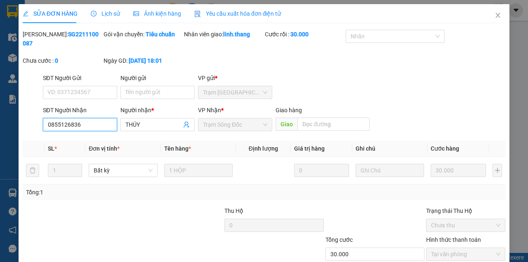
drag, startPoint x: 96, startPoint y: 123, endPoint x: 5, endPoint y: 123, distance: 91.2
click at [5, 123] on div "SỬA ĐƠN HÀNG Lịch sử Ảnh kiện hàng Yêu cầu xuất hóa đơn điện tử Total Paid Fee …" at bounding box center [264, 131] width 528 height 262
drag, startPoint x: 493, startPoint y: 19, endPoint x: 489, endPoint y: 19, distance: 4.1
click at [489, 19] on span "Close" at bounding box center [498, 15] width 23 height 23
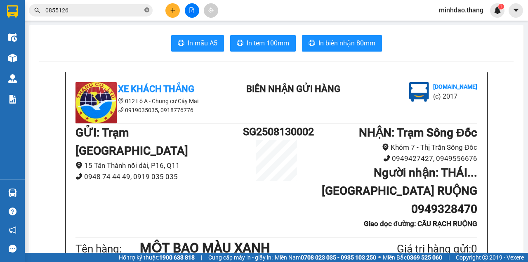
click at [144, 10] on span "0855126" at bounding box center [91, 10] width 124 height 12
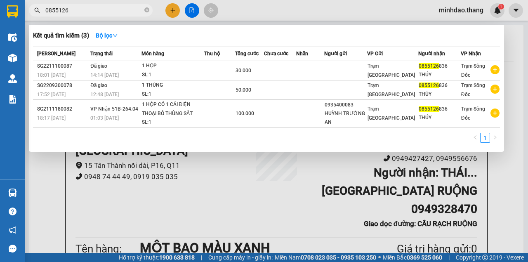
click at [144, 11] on span "0855126" at bounding box center [91, 10] width 124 height 12
click at [145, 11] on icon "close-circle" at bounding box center [146, 9] width 5 height 5
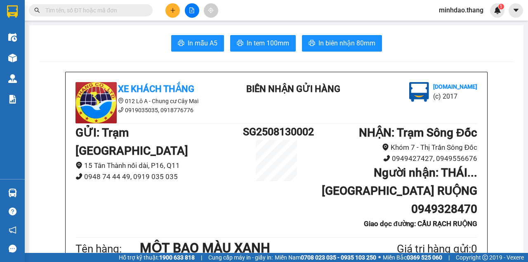
click at [137, 11] on input "text" at bounding box center [93, 10] width 97 height 9
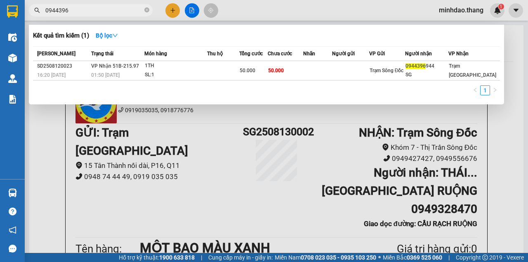
type input "0944396"
click at [315, 50] on span "Nhãn" at bounding box center [309, 53] width 12 height 9
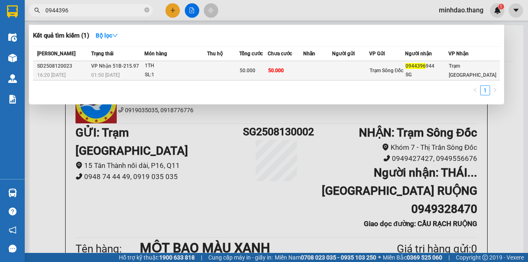
click at [312, 76] on td at bounding box center [317, 70] width 29 height 19
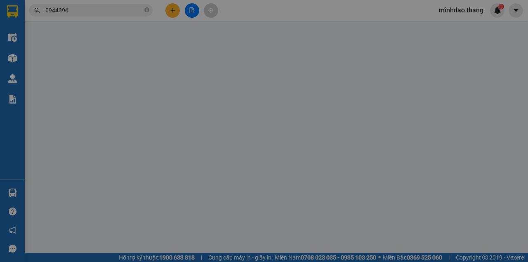
type input "0944396944"
type input "SG"
type input "50.000"
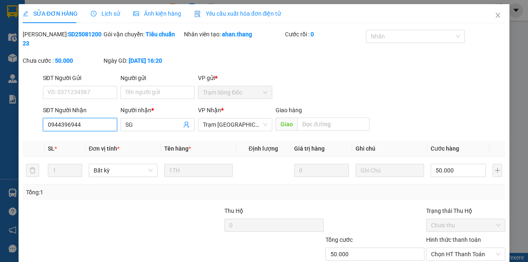
drag, startPoint x: 6, startPoint y: 126, endPoint x: 0, endPoint y: 128, distance: 6.7
click at [0, 126] on div "SỬA ĐƠN HÀNG Lịch sử Ảnh kiện hàng Yêu cầu xuất hóa đơn điện tử Total Paid Fee …" at bounding box center [264, 131] width 528 height 262
click at [496, 15] on icon "close" at bounding box center [498, 15] width 5 height 5
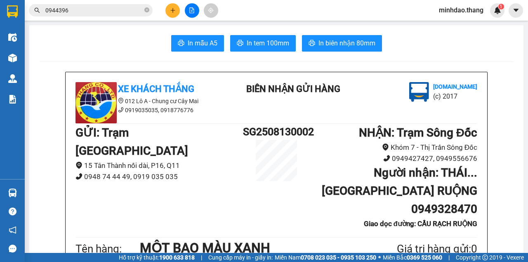
click at [138, 12] on input "0944396" at bounding box center [93, 10] width 97 height 9
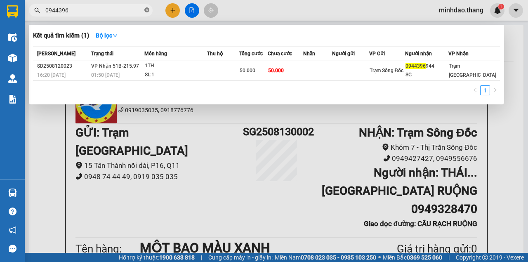
click at [146, 10] on icon "close-circle" at bounding box center [146, 9] width 5 height 5
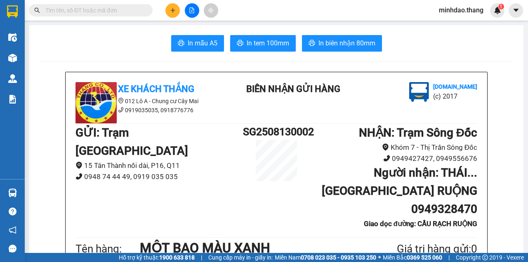
click at [139, 10] on input "text" at bounding box center [93, 10] width 97 height 9
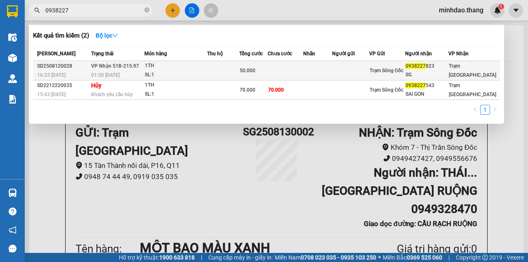
type input "0938227"
click at [310, 69] on td at bounding box center [317, 70] width 29 height 19
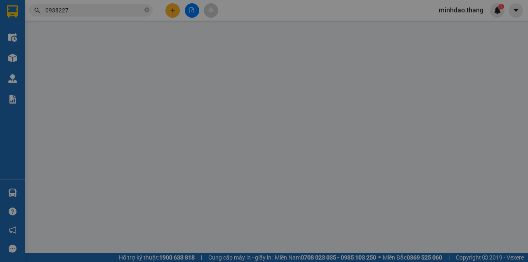
type input "0938227823"
type input "SG"
type input "50.000"
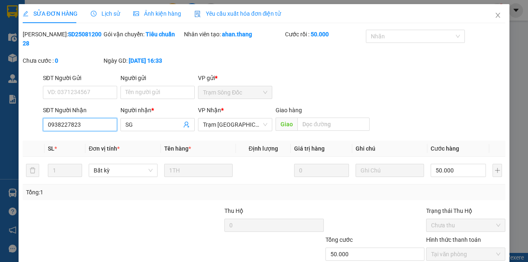
drag, startPoint x: 102, startPoint y: 128, endPoint x: 18, endPoint y: 127, distance: 83.4
click at [19, 127] on div "SỬA ĐƠN HÀNG Lịch sử Ảnh kiện hàng Yêu cầu xuất hóa đơn điện tử Total Paid Fee …" at bounding box center [264, 155] width 491 height 302
click at [497, 17] on icon "close" at bounding box center [498, 15] width 7 height 7
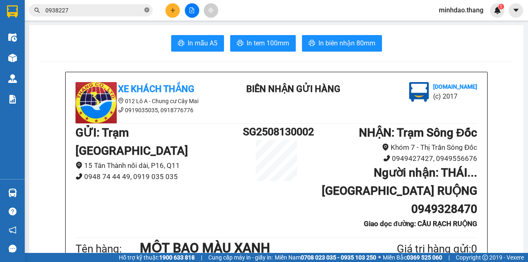
click at [149, 9] on span "0938227" at bounding box center [91, 10] width 124 height 12
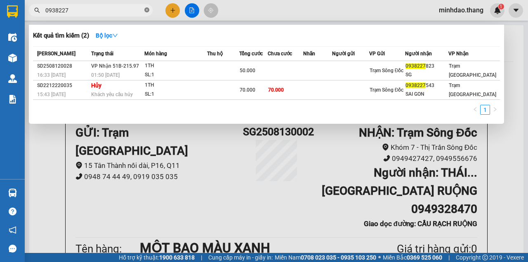
click at [146, 10] on icon "close-circle" at bounding box center [146, 9] width 5 height 5
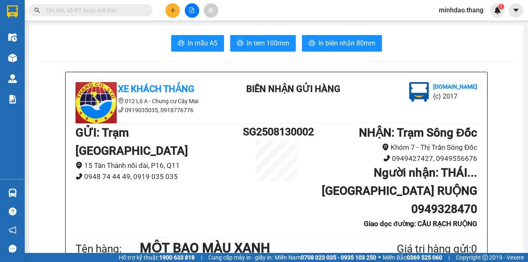
drag, startPoint x: 135, startPoint y: 12, endPoint x: 127, endPoint y: 6, distance: 9.2
click at [127, 7] on input "text" at bounding box center [93, 10] width 97 height 9
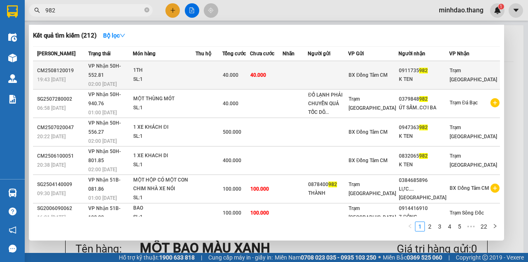
type input "982"
click at [268, 65] on td "40.000" at bounding box center [266, 75] width 33 height 28
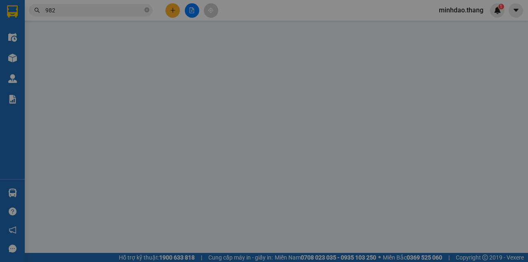
type input "0911735982"
type input "K TEN"
type input "40.000"
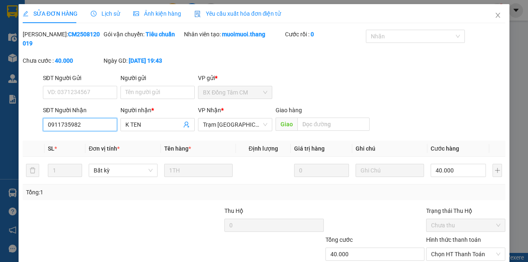
drag, startPoint x: 52, startPoint y: 121, endPoint x: 2, endPoint y: 120, distance: 50.8
click at [2, 119] on div "SỬA ĐƠN HÀNG Lịch sử Ảnh kiện hàng Yêu cầu xuất hóa đơn điện tử Total Paid Fee …" at bounding box center [264, 131] width 528 height 262
click at [496, 16] on icon "close" at bounding box center [498, 15] width 7 height 7
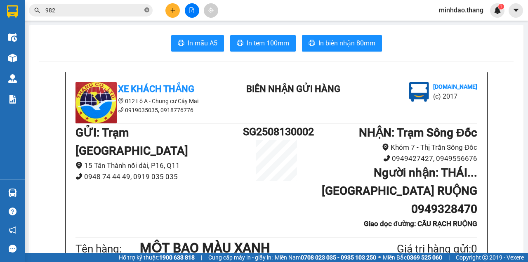
click at [146, 12] on icon "close-circle" at bounding box center [146, 9] width 5 height 5
click at [135, 12] on input "text" at bounding box center [93, 10] width 97 height 9
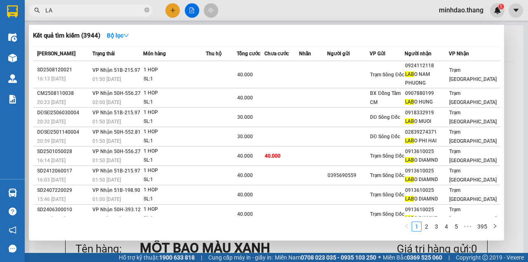
type input "L"
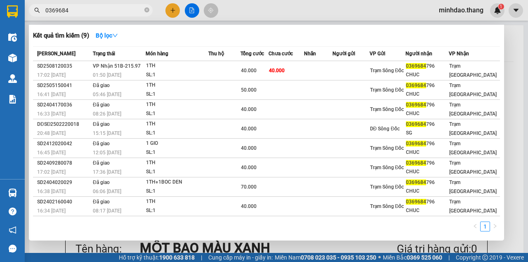
type input "0369684"
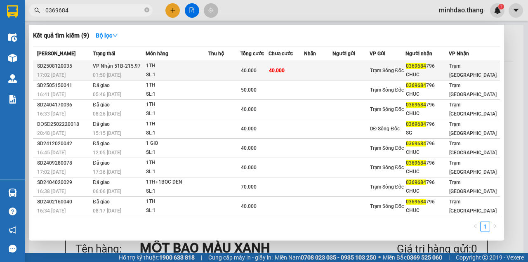
click at [202, 67] on div "1TH" at bounding box center [177, 66] width 62 height 9
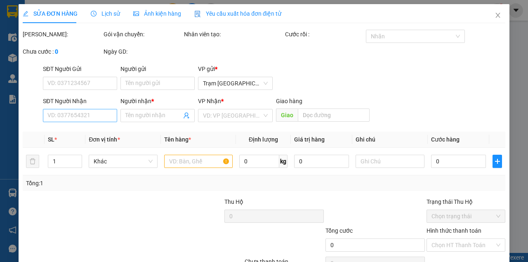
type input "0369684796"
type input "CHUC"
type input "40.000"
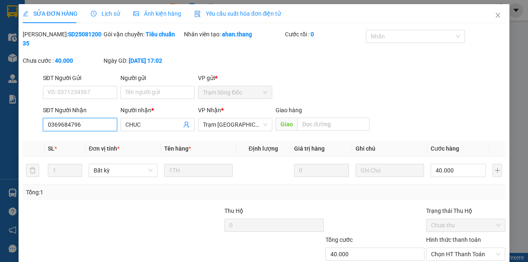
drag, startPoint x: 87, startPoint y: 126, endPoint x: 0, endPoint y: 119, distance: 87.0
click at [0, 119] on div "SỬA ĐƠN HÀNG Lịch sử Ảnh kiện hàng Yêu cầu xuất hóa đơn điện tử Total Paid Fee …" at bounding box center [264, 131] width 528 height 262
click at [490, 13] on span "Close" at bounding box center [498, 15] width 23 height 23
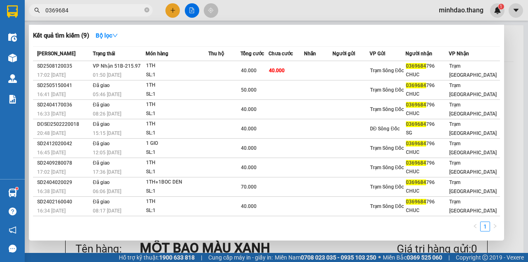
click at [90, 9] on input "0369684" at bounding box center [93, 10] width 97 height 9
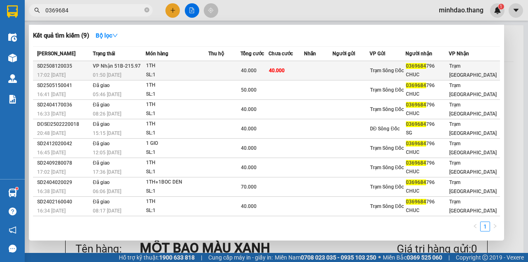
click at [282, 74] on td "40.000" at bounding box center [287, 70] width 36 height 19
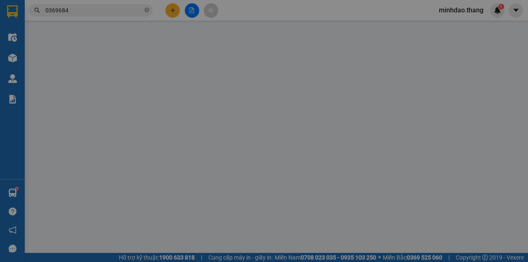
type input "0369684796"
type input "CHUC"
type input "40.000"
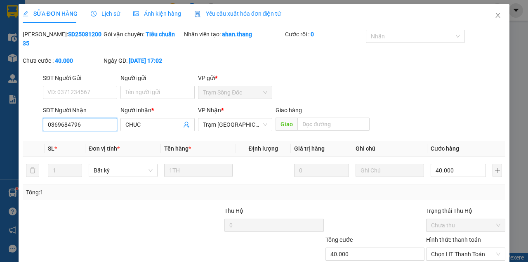
drag, startPoint x: 103, startPoint y: 124, endPoint x: 2, endPoint y: 120, distance: 101.2
click at [2, 120] on div "SỬA ĐƠN HÀNG Lịch sử Ảnh kiện hàng Yêu cầu xuất hóa đơn điện tử Total Paid Fee …" at bounding box center [264, 131] width 528 height 262
click at [500, 12] on span "Close" at bounding box center [498, 15] width 23 height 23
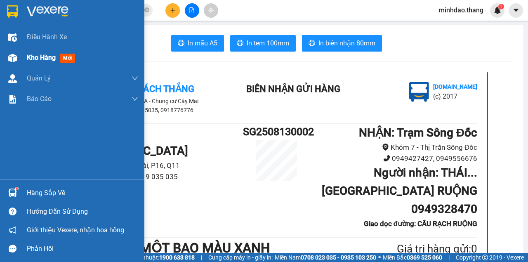
click at [19, 55] on div at bounding box center [12, 58] width 14 height 14
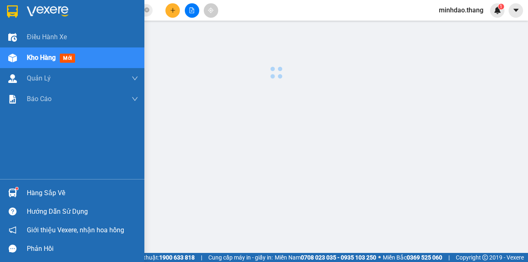
click at [19, 55] on div at bounding box center [12, 58] width 14 height 14
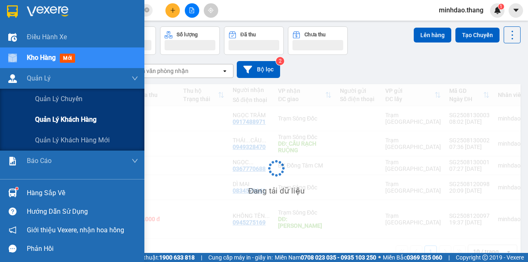
scroll to position [54, 0]
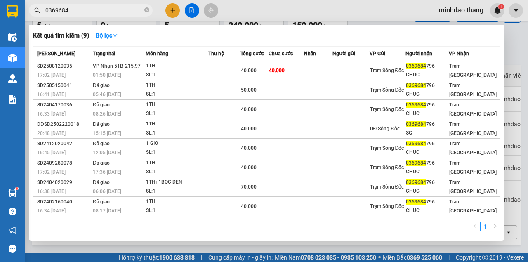
drag, startPoint x: 147, startPoint y: 9, endPoint x: 126, endPoint y: 9, distance: 21.1
click at [146, 9] on icon "close-circle" at bounding box center [146, 9] width 5 height 5
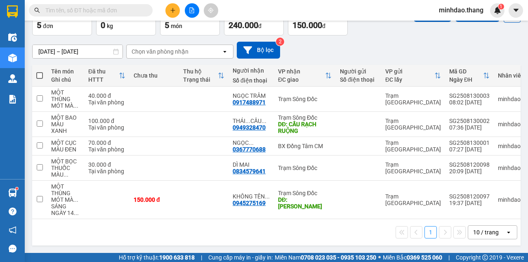
click at [123, 9] on input "text" at bounding box center [93, 10] width 97 height 9
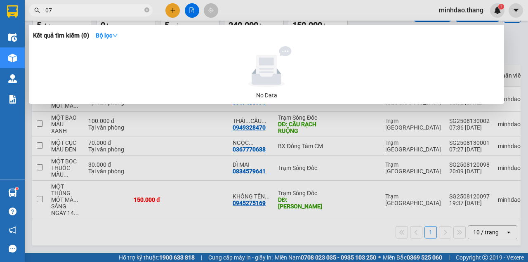
type input "0"
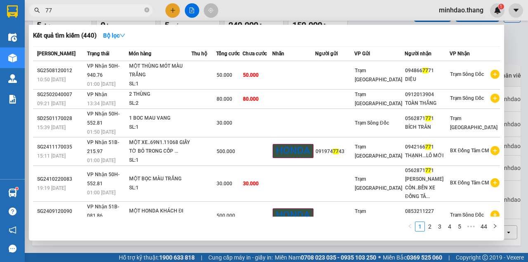
type input "7"
type input "7512"
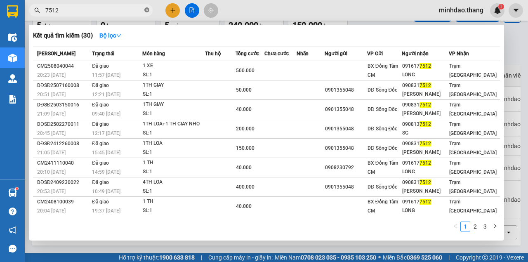
click at [147, 10] on icon "close-circle" at bounding box center [146, 9] width 5 height 5
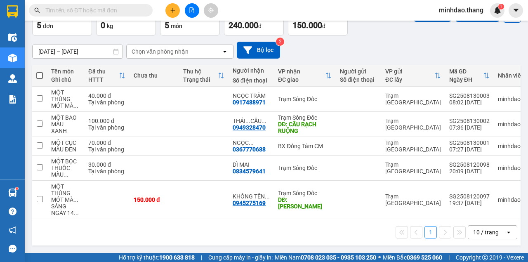
click at [135, 10] on input "text" at bounding box center [93, 10] width 97 height 9
click at [104, 12] on input "text" at bounding box center [93, 10] width 97 height 9
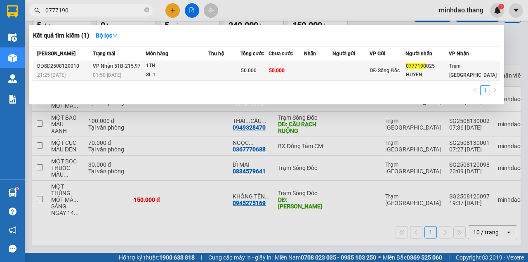
type input "0777190"
click at [250, 66] on td "50.000" at bounding box center [255, 70] width 28 height 19
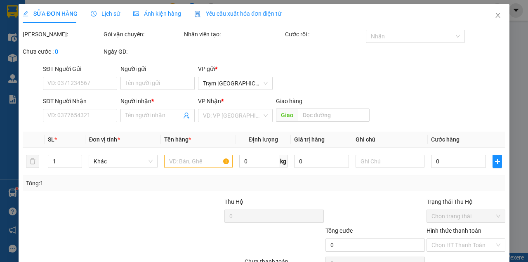
type input "0777190025"
type input "HUYEN"
type input "50.000"
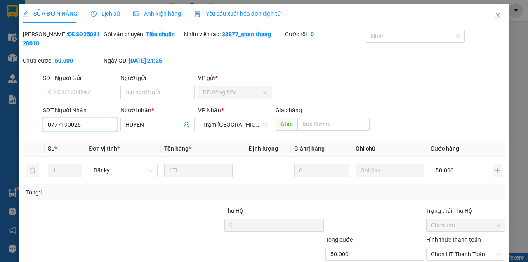
drag, startPoint x: 83, startPoint y: 126, endPoint x: 0, endPoint y: 124, distance: 82.6
click at [0, 124] on div "SỬA ĐƠN HÀNG Lịch sử Ảnh kiện hàng Yêu cầu xuất hóa đơn điện tử Total Paid Fee …" at bounding box center [264, 131] width 528 height 262
drag, startPoint x: 497, startPoint y: 18, endPoint x: 182, endPoint y: 16, distance: 315.4
click at [496, 18] on icon "close" at bounding box center [498, 15] width 7 height 7
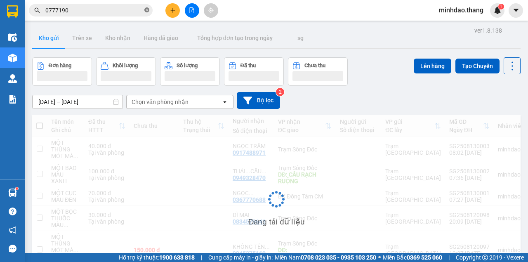
click at [145, 11] on icon "close-circle" at bounding box center [146, 9] width 5 height 5
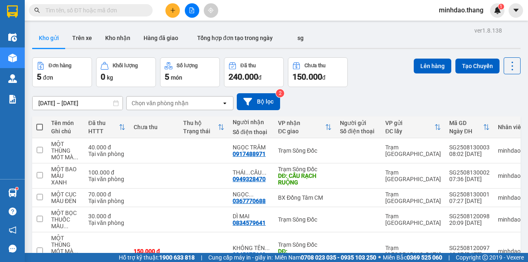
click at [135, 9] on input "text" at bounding box center [93, 10] width 97 height 9
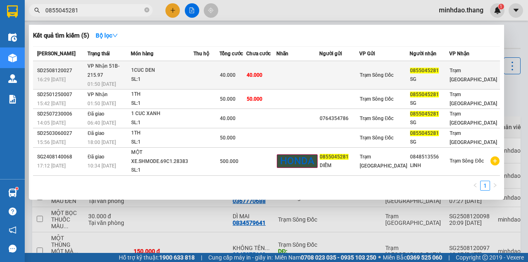
type input "0855045281"
click at [263, 72] on span "40.000" at bounding box center [255, 75] width 16 height 6
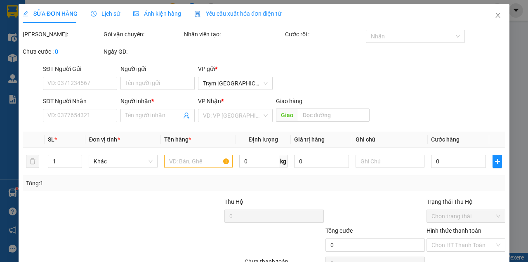
type input "0855045281"
type input "SG"
type input "40.000"
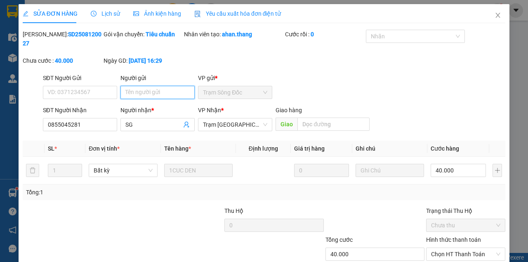
click at [144, 96] on input "Người gửi" at bounding box center [158, 92] width 74 height 13
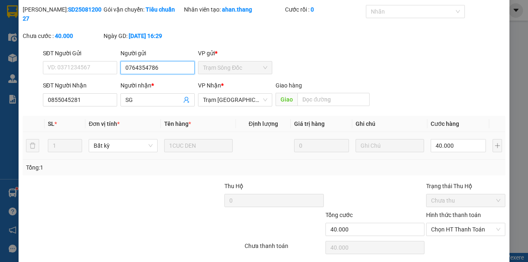
scroll to position [53, 0]
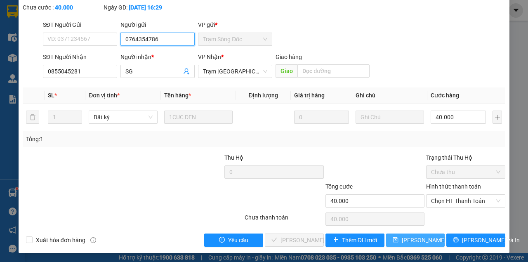
type input "0764354786"
click at [397, 236] on button "[PERSON_NAME] thay đổi" at bounding box center [415, 240] width 59 height 13
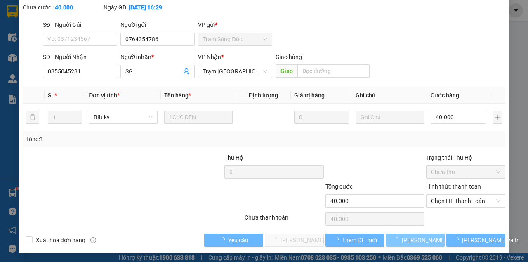
click at [386, 234] on button "[PERSON_NAME] thay đổi" at bounding box center [415, 240] width 59 height 13
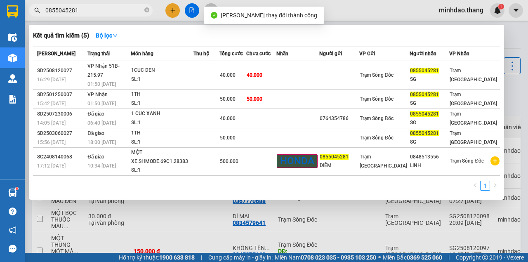
click at [113, 10] on input "0855045281" at bounding box center [93, 10] width 97 height 9
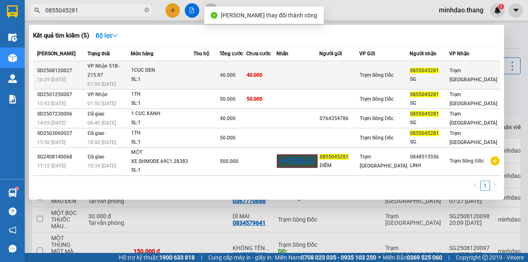
click at [246, 71] on div "40.000" at bounding box center [233, 75] width 26 height 9
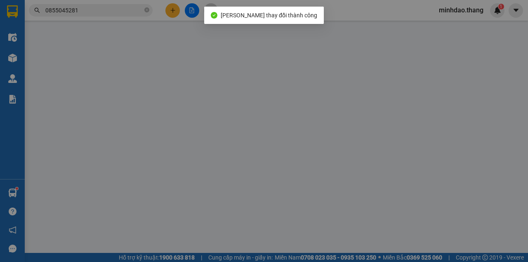
type input "0764354786"
type input "0855045281"
type input "SG"
type input "40.000"
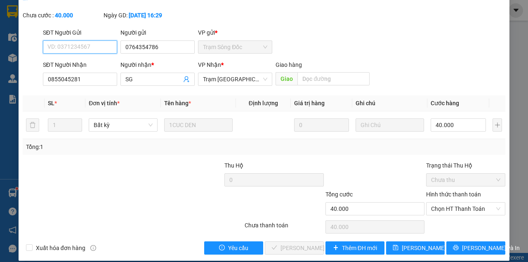
scroll to position [53, 0]
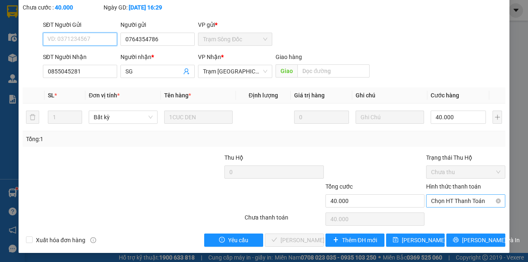
click at [455, 204] on span "Chọn HT Thanh Toán" at bounding box center [465, 201] width 69 height 12
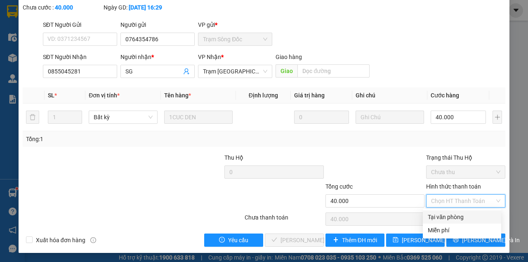
click at [446, 216] on div "Tại văn phòng" at bounding box center [462, 217] width 69 height 9
type input "0"
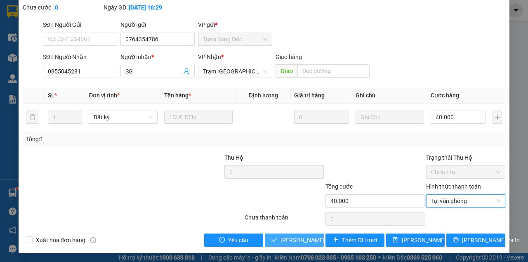
click at [287, 234] on button "Lưu và Giao hàng" at bounding box center [294, 240] width 59 height 13
click at [265, 234] on button "Lưu và Giao hàng" at bounding box center [294, 240] width 59 height 13
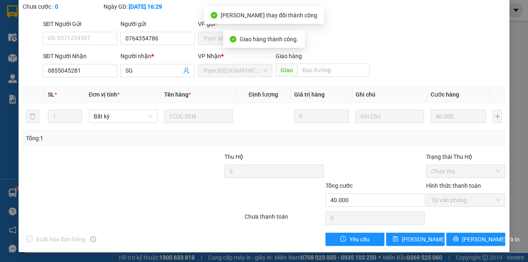
scroll to position [0, 0]
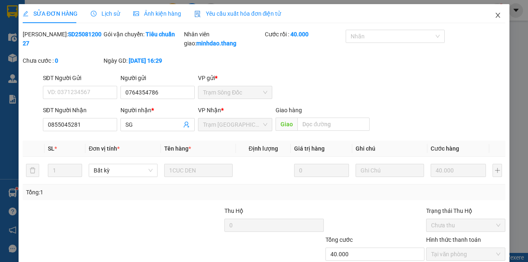
click at [494, 17] on span "Close" at bounding box center [498, 15] width 23 height 23
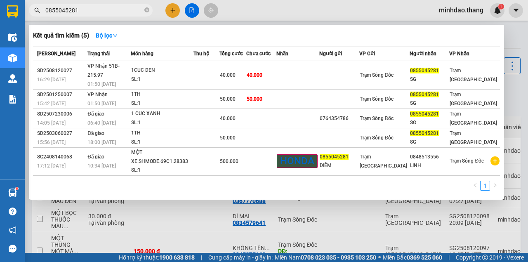
drag, startPoint x: 147, startPoint y: 10, endPoint x: 137, endPoint y: 9, distance: 9.9
click at [146, 10] on icon "close-circle" at bounding box center [146, 9] width 5 height 5
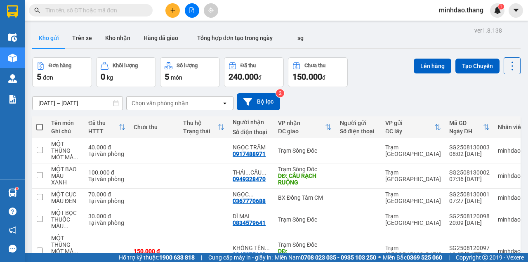
click at [135, 7] on input "text" at bounding box center [93, 10] width 97 height 9
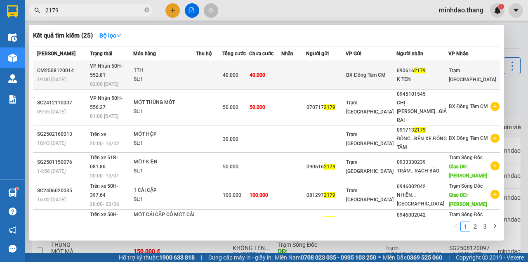
type input "2179"
click at [303, 64] on td at bounding box center [294, 75] width 25 height 28
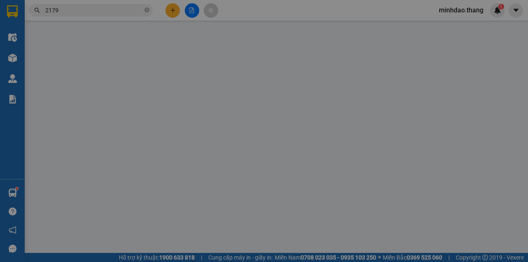
type input "0906162179"
type input "K TEN"
type input "40.000"
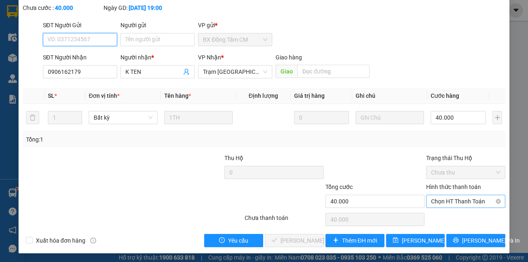
scroll to position [53, 0]
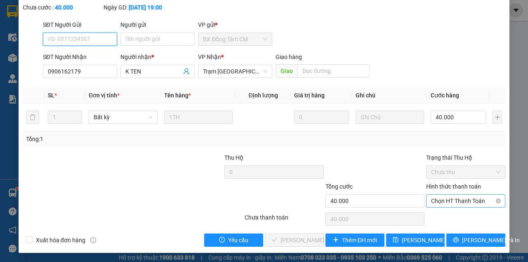
drag, startPoint x: 468, startPoint y: 200, endPoint x: 465, endPoint y: 206, distance: 6.1
click at [468, 201] on span "Chọn HT Thanh Toán" at bounding box center [465, 201] width 69 height 12
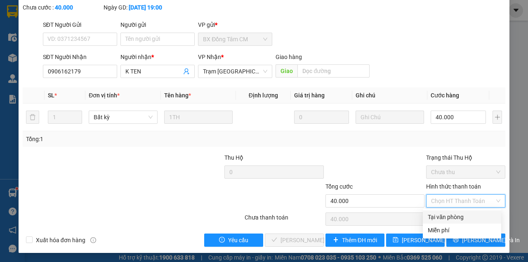
drag, startPoint x: 454, startPoint y: 214, endPoint x: 444, endPoint y: 216, distance: 9.7
click at [452, 214] on div "Tại văn phòng" at bounding box center [462, 217] width 69 height 9
type input "0"
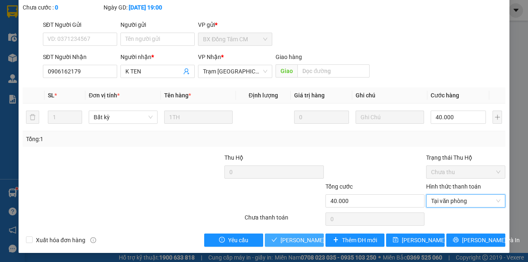
click at [313, 236] on span "Lưu và Giao hàng" at bounding box center [320, 240] width 79 height 9
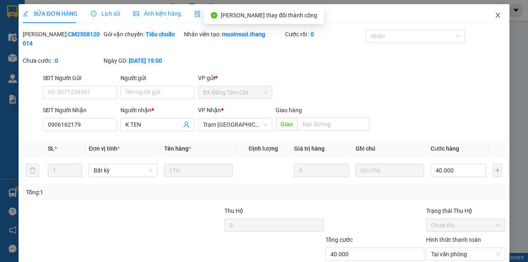
scroll to position [0, 0]
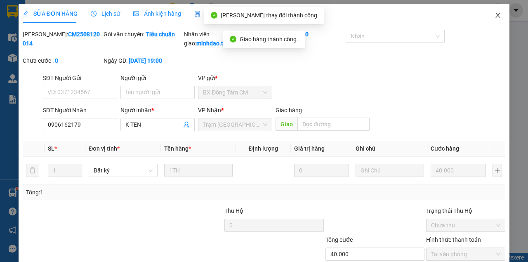
click at [490, 15] on span "Close" at bounding box center [498, 15] width 23 height 23
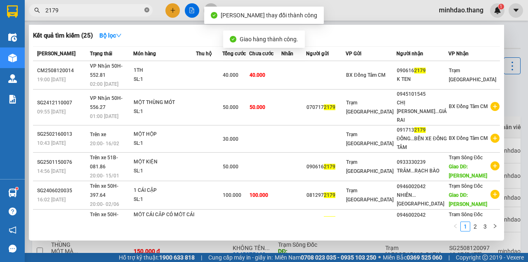
click at [146, 9] on icon "close-circle" at bounding box center [146, 9] width 5 height 5
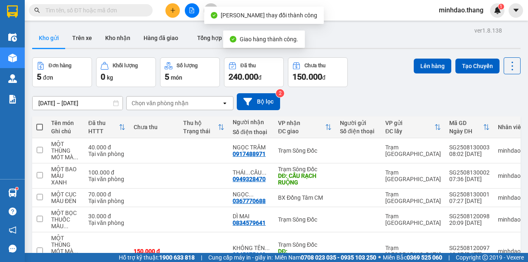
drag, startPoint x: 137, startPoint y: 10, endPoint x: 137, endPoint y: 2, distance: 7.8
click at [138, 3] on div "Kết quả tìm kiếm ( 25 ) Bộ lọc Mã ĐH Trạng thái Món hàng Thu hộ Tổng cước Chưa …" at bounding box center [80, 10] width 161 height 14
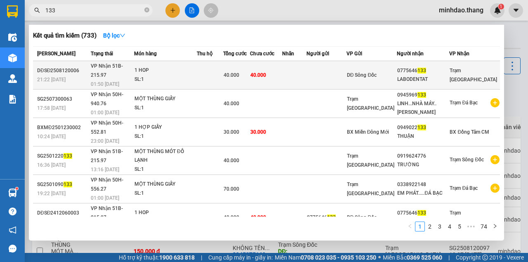
type input "133"
click at [266, 72] on span "40.000" at bounding box center [259, 75] width 16 height 6
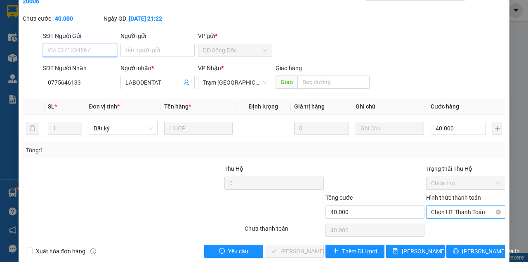
scroll to position [53, 0]
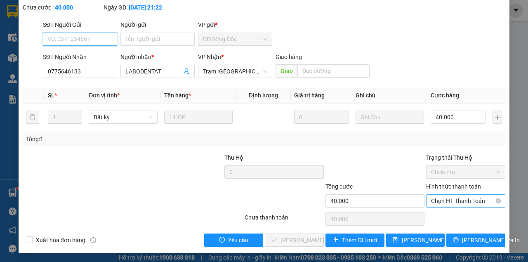
click at [454, 197] on span "Chọn HT Thanh Toán" at bounding box center [465, 201] width 69 height 12
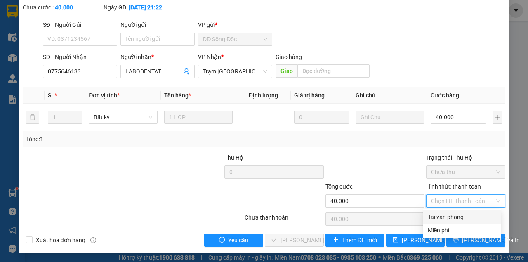
drag, startPoint x: 450, startPoint y: 216, endPoint x: 370, endPoint y: 232, distance: 81.5
click at [449, 216] on div "Tại văn phòng" at bounding box center [462, 217] width 69 height 9
type input "0"
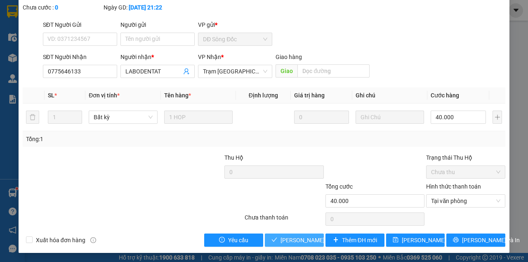
click at [290, 237] on span "Lưu và Giao hàng" at bounding box center [320, 240] width 79 height 9
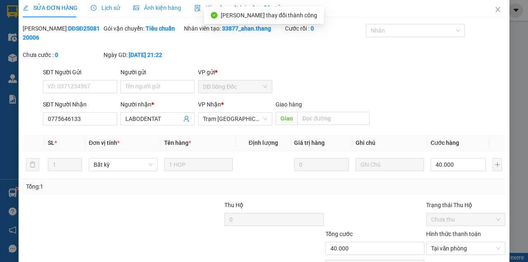
scroll to position [0, 0]
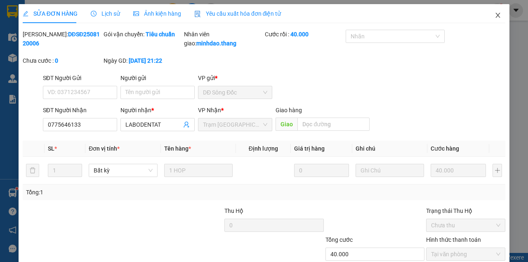
click button "Close" at bounding box center [498, 15] width 23 height 23
click at [495, 18] on icon "close" at bounding box center [498, 15] width 7 height 7
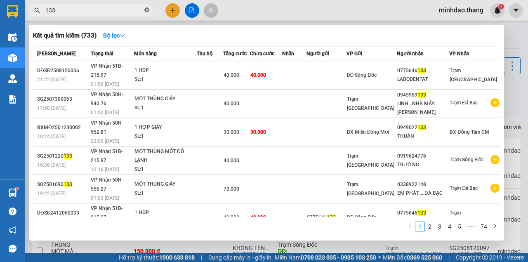
click at [149, 11] on span "133" at bounding box center [91, 10] width 124 height 12
click at [149, 11] on icon "close-circle" at bounding box center [146, 9] width 5 height 5
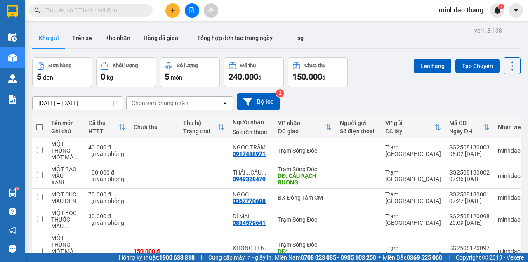
click at [141, 11] on input "text" at bounding box center [93, 10] width 97 height 9
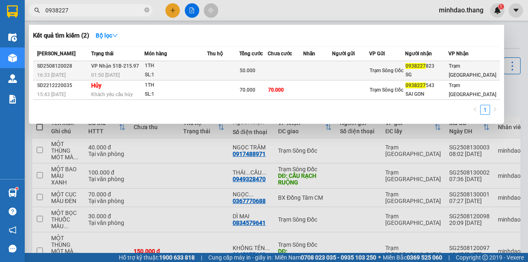
type input "0938227"
click at [225, 63] on td at bounding box center [223, 70] width 32 height 19
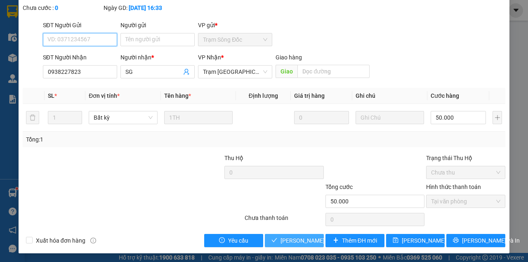
scroll to position [53, 0]
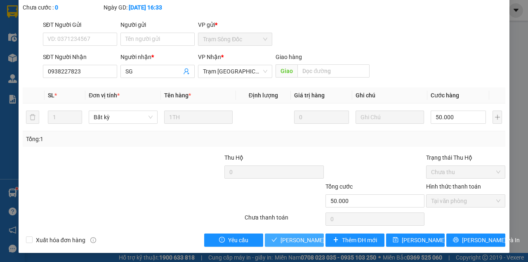
click at [300, 241] on span "Lưu và Giao hàng" at bounding box center [320, 240] width 79 height 9
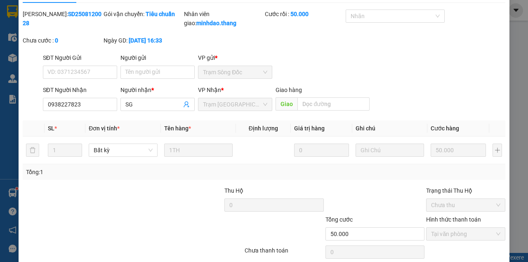
scroll to position [0, 0]
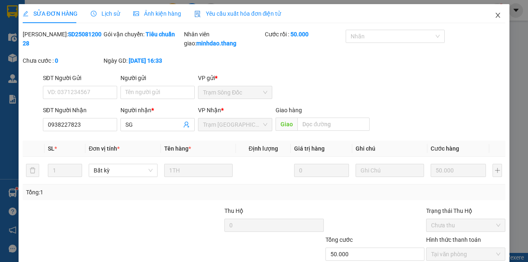
click at [495, 14] on icon "close" at bounding box center [498, 15] width 7 height 7
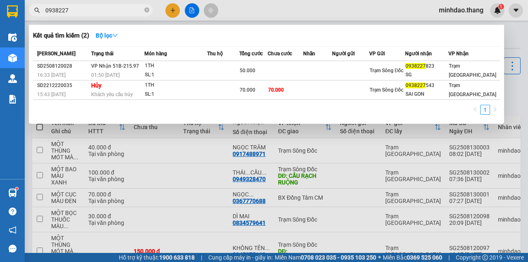
drag, startPoint x: 147, startPoint y: 8, endPoint x: 132, endPoint y: 10, distance: 15.4
click at [147, 8] on icon "close-circle" at bounding box center [146, 9] width 5 height 5
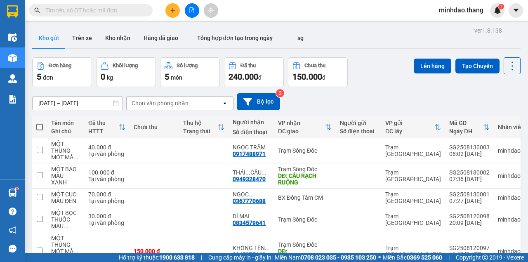
click at [130, 10] on input "text" at bounding box center [93, 10] width 97 height 9
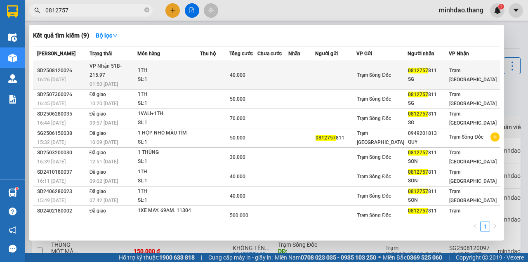
type input "0812757"
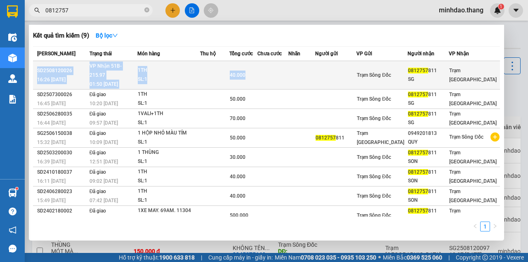
click at [351, 61] on table "Mã ĐH Trạng thái Món hàng Thu hộ Tổng cước Chưa cước Nhãn Người gửi VP Gửi Ngườ…" at bounding box center [266, 145] width 467 height 199
click at [315, 66] on td at bounding box center [302, 75] width 27 height 28
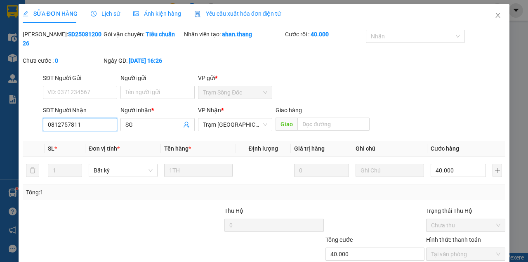
drag, startPoint x: 97, startPoint y: 126, endPoint x: 19, endPoint y: 107, distance: 80.1
click at [20, 108] on div "SỬA ĐƠN HÀNG Lịch sử Ảnh kiện hàng Yêu cầu xuất hóa đơn điện tử Total Paid Fee …" at bounding box center [264, 155] width 491 height 302
click at [382, 76] on div "SĐT Người Gửi VD: 0371234567 Người gửi Tên người gửi VP gửi * Trạm Sông Đốc" at bounding box center [274, 87] width 466 height 29
click at [491, 9] on span "Close" at bounding box center [498, 15] width 23 height 23
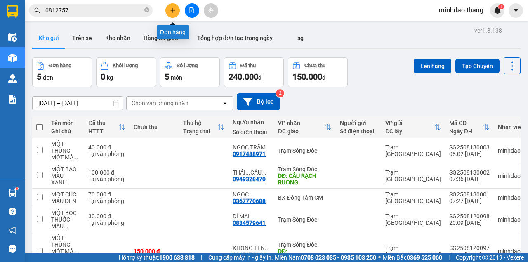
click at [182, 9] on div at bounding box center [192, 10] width 62 height 14
click at [177, 7] on button at bounding box center [173, 10] width 14 height 14
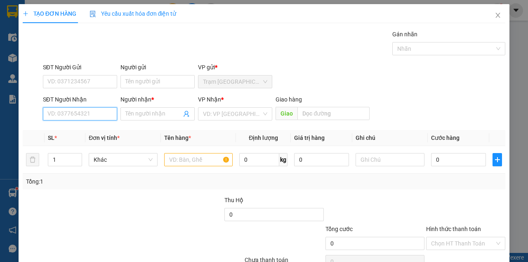
click at [87, 116] on input "SĐT Người Nhận" at bounding box center [80, 113] width 74 height 13
click at [205, 163] on input "text" at bounding box center [198, 159] width 69 height 13
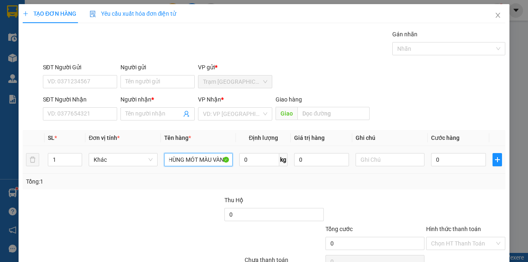
scroll to position [0, 21]
type input "MỘT THÙNG MÓT MÀU VÀNG"
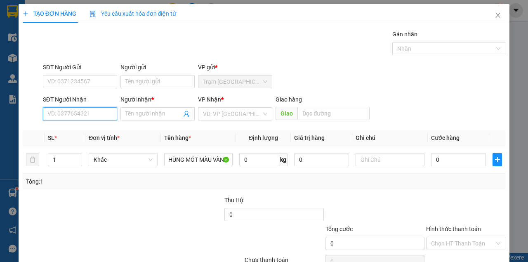
scroll to position [0, 0]
click at [76, 116] on input "SĐT Người Nhận" at bounding box center [80, 113] width 74 height 13
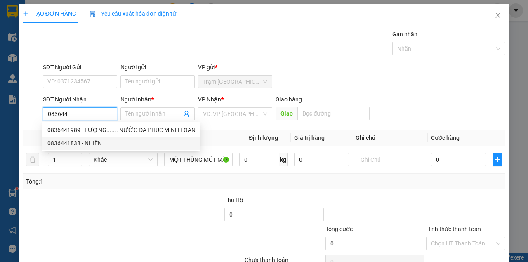
click at [79, 143] on div "0836441838 - NHIÊN" at bounding box center [121, 143] width 148 height 9
type input "0836441838"
type input "NHIÊN"
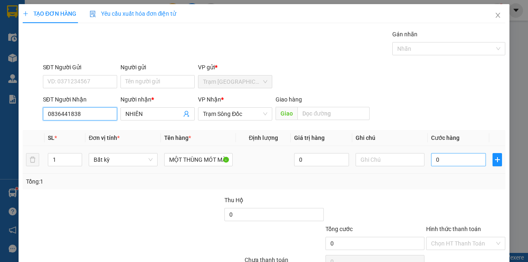
type input "0836441838"
click at [452, 164] on input "0" at bounding box center [458, 159] width 55 height 13
type input "4"
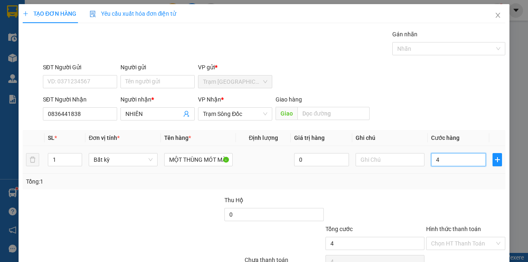
type input "40"
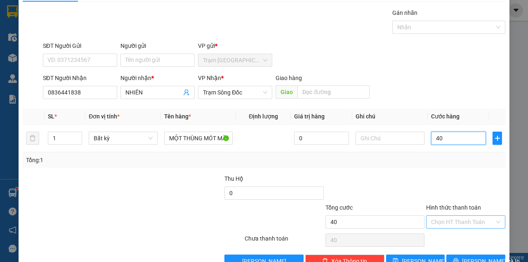
scroll to position [42, 0]
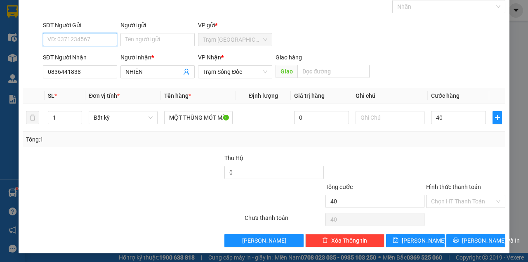
type input "40.000"
click at [94, 40] on input "SĐT Người Gửi" at bounding box center [80, 39] width 74 height 13
click at [89, 44] on input "SĐT Người Gửi" at bounding box center [80, 39] width 74 height 13
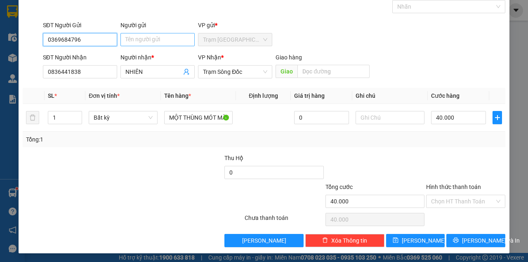
type input "0369684796"
click at [131, 34] on input "Người gửi" at bounding box center [158, 39] width 74 height 13
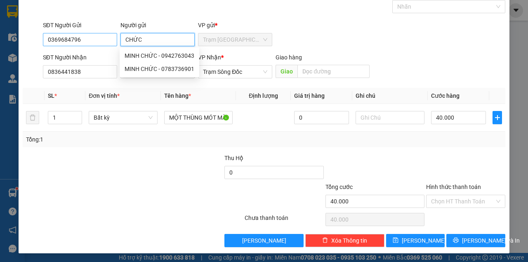
type input "CHỨC"
drag, startPoint x: 81, startPoint y: 37, endPoint x: 21, endPoint y: 34, distance: 59.5
click at [22, 34] on div "SĐT Người Gửi 0369684796 0369684796 Người gửi CHỨC VP gửi * Trạm Sài Gòn" at bounding box center [264, 35] width 485 height 29
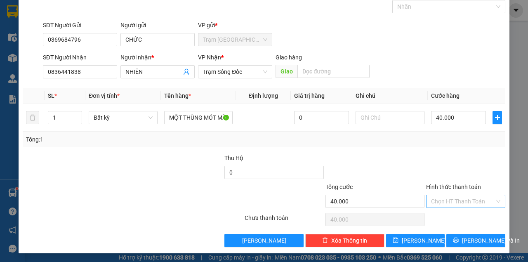
click at [459, 203] on input "Hình thức thanh toán" at bounding box center [463, 201] width 64 height 12
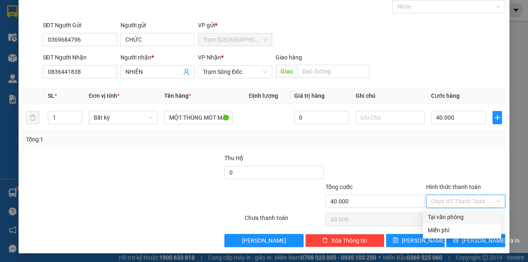
click at [455, 218] on div "Tại văn phòng" at bounding box center [462, 217] width 69 height 9
type input "0"
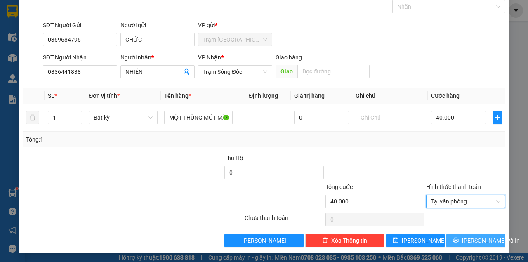
click at [457, 243] on span "printer" at bounding box center [456, 240] width 6 height 7
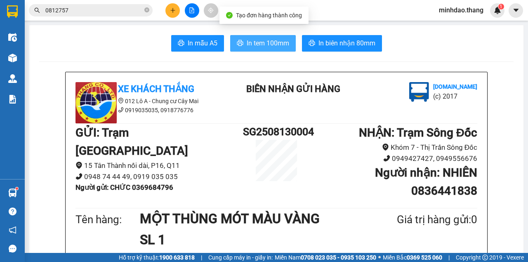
click at [241, 41] on icon "printer" at bounding box center [240, 43] width 7 height 7
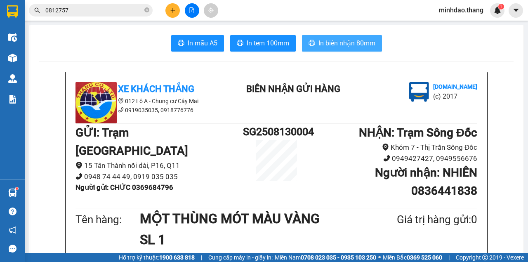
click at [349, 41] on span "In biên nhận 80mm" at bounding box center [347, 43] width 57 height 10
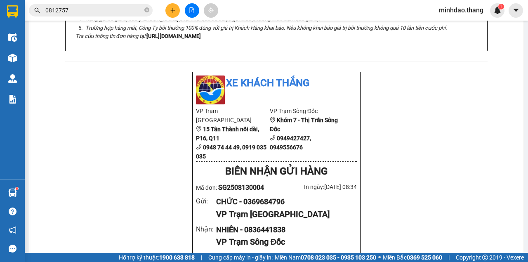
scroll to position [358, 0]
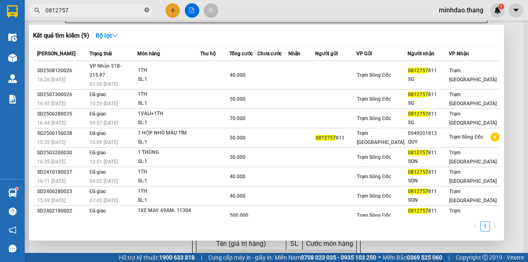
click at [146, 11] on icon "close-circle" at bounding box center [146, 9] width 5 height 5
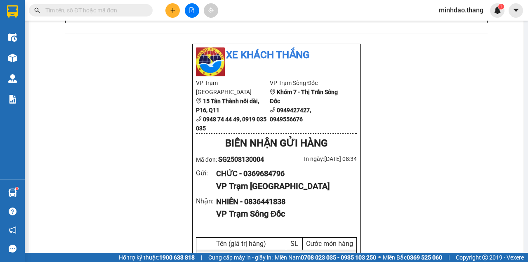
paste input "0369684796"
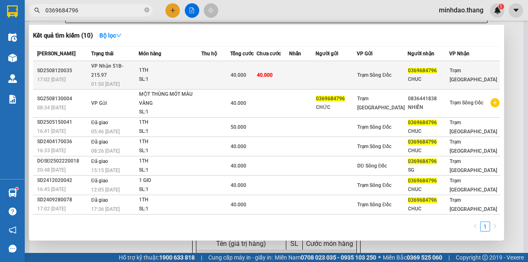
type input "0369684796"
click at [256, 75] on div "40.000" at bounding box center [244, 75] width 26 height 9
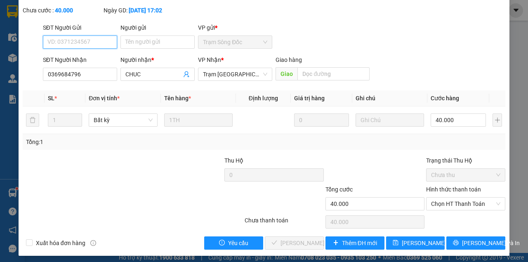
scroll to position [53, 0]
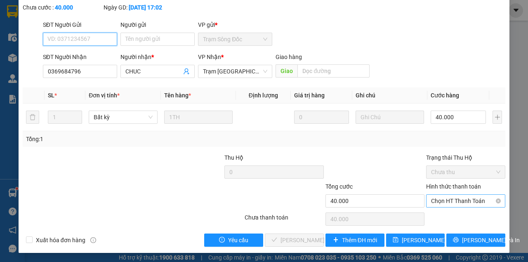
click at [459, 201] on span "Chọn HT Thanh Toán" at bounding box center [465, 201] width 69 height 12
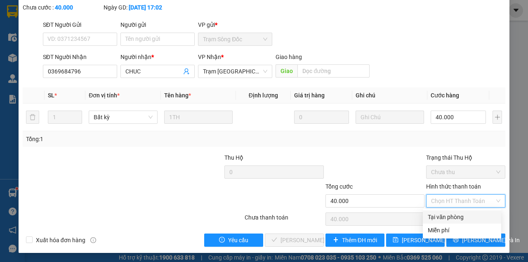
click at [453, 214] on div "Tại văn phòng" at bounding box center [462, 217] width 69 height 9
type input "0"
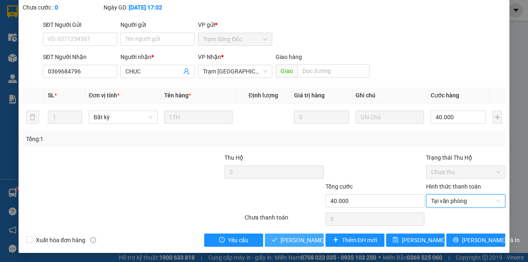
click at [283, 237] on span "Lưu và Giao hàng" at bounding box center [320, 240] width 79 height 9
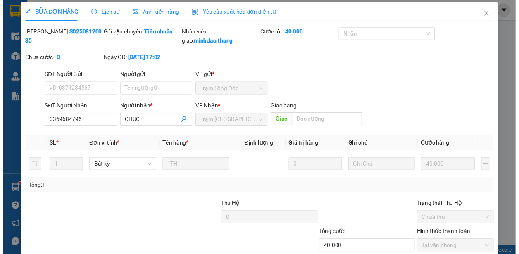
scroll to position [0, 0]
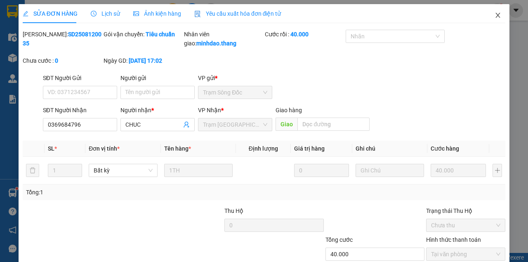
click at [495, 17] on icon "close" at bounding box center [498, 15] width 7 height 7
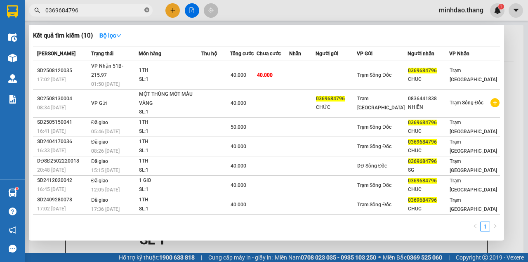
click at [145, 12] on icon "close-circle" at bounding box center [146, 9] width 5 height 5
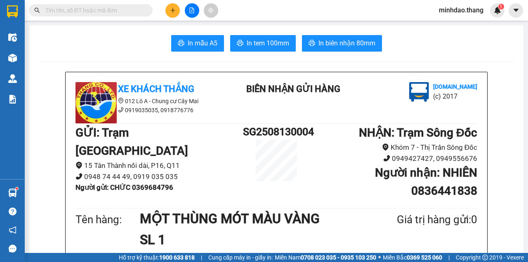
click at [130, 10] on input "text" at bounding box center [93, 10] width 97 height 9
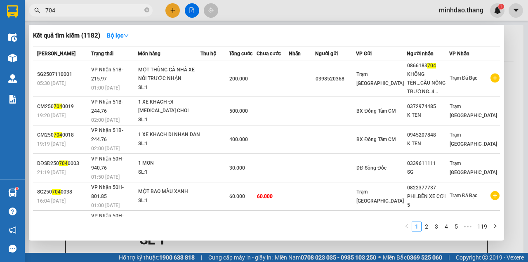
type input "704"
click at [150, 9] on span "704" at bounding box center [91, 10] width 124 height 12
click at [148, 10] on icon "close-circle" at bounding box center [146, 9] width 5 height 5
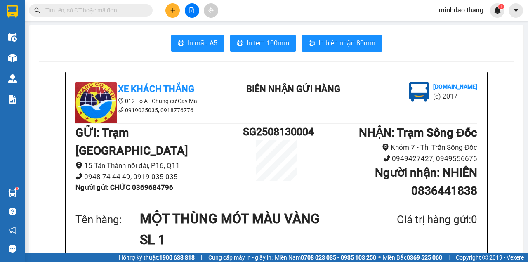
click at [122, 9] on input "text" at bounding box center [93, 10] width 97 height 9
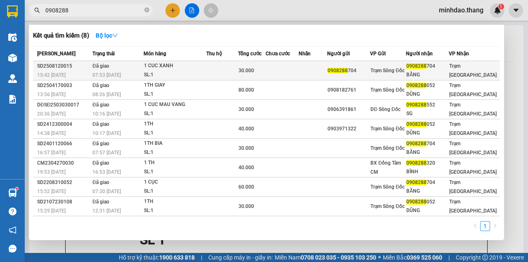
type input "0908288"
click at [299, 65] on td at bounding box center [282, 70] width 33 height 19
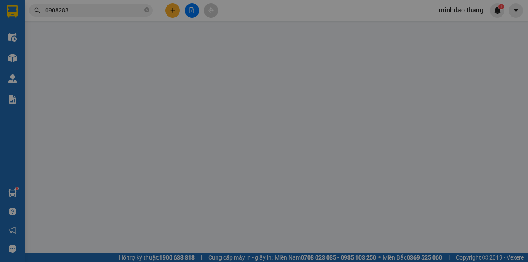
type input "0908288704"
type input "BẰNG"
type input "30.000"
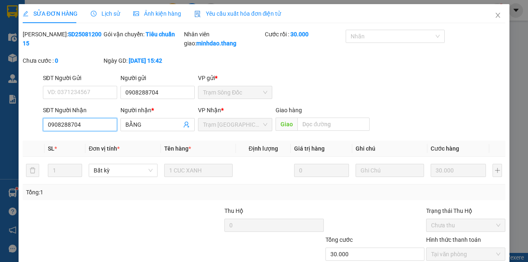
click at [17, 132] on div "SỬA ĐƠN HÀNG Lịch sử Ảnh kiện hàng Yêu cầu xuất hóa đơn điện tử Total Paid Fee …" at bounding box center [264, 131] width 528 height 262
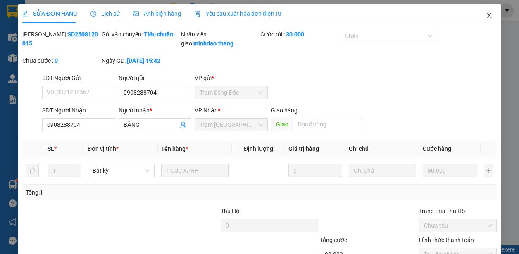
click at [486, 16] on icon "close" at bounding box center [489, 15] width 7 height 7
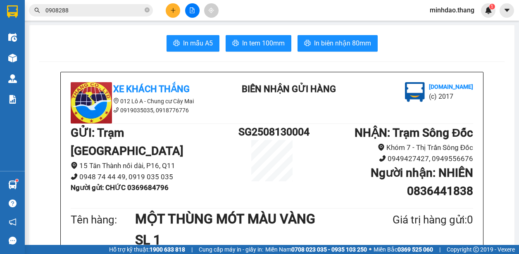
click at [173, 11] on icon "plus" at bounding box center [173, 10] width 6 height 6
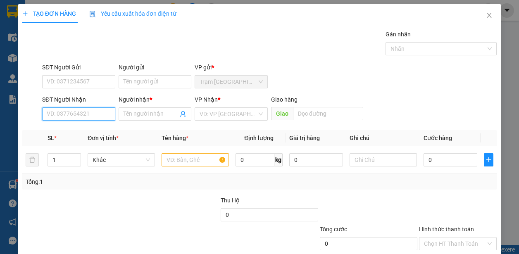
click at [78, 113] on input "SĐT Người Nhận" at bounding box center [78, 113] width 73 height 13
type input "0917962190"
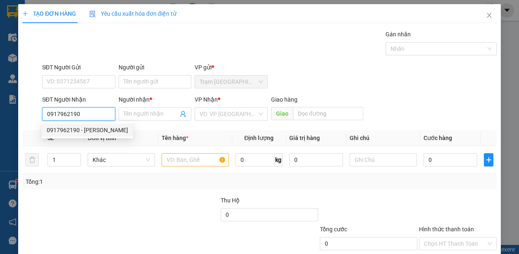
click at [87, 127] on div "0917962190 - HUYỀN" at bounding box center [87, 130] width 81 height 9
type input "HUYỀN"
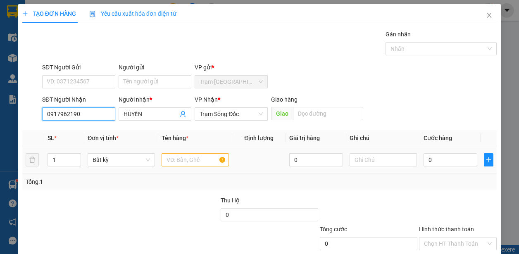
type input "0917962190"
click at [183, 166] on input "text" at bounding box center [194, 159] width 67 height 13
click at [184, 164] on input "text" at bounding box center [194, 159] width 67 height 13
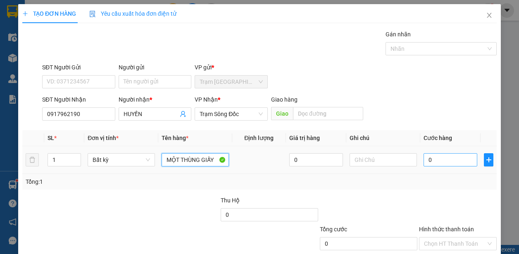
type input "MỘT THÙNG GIẤY"
click at [427, 159] on input "0" at bounding box center [450, 159] width 54 height 13
type input "1"
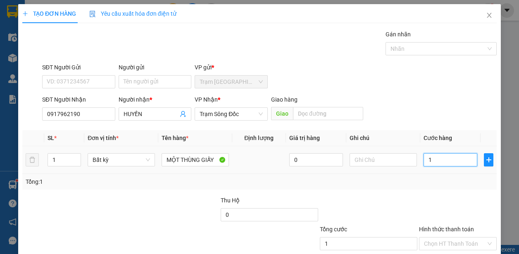
type input "15"
type input "150"
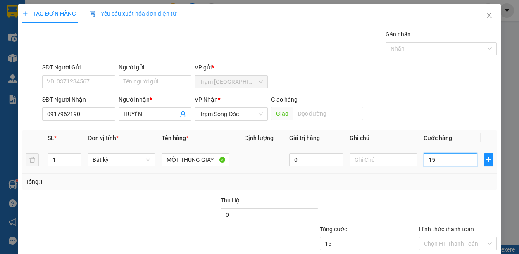
type input "150"
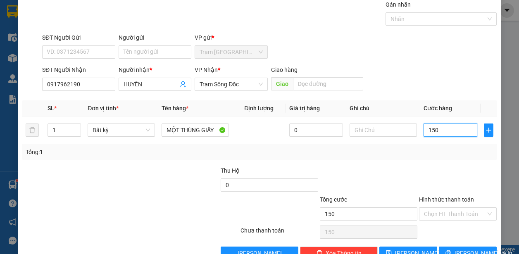
scroll to position [50, 0]
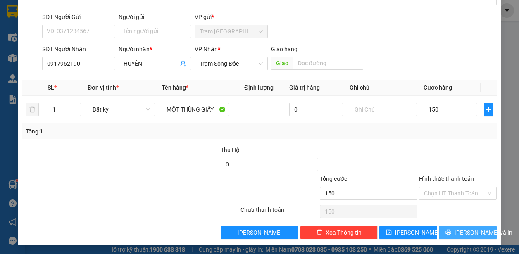
type input "150.000"
click at [467, 230] on span "[PERSON_NAME] và In" at bounding box center [483, 232] width 58 height 9
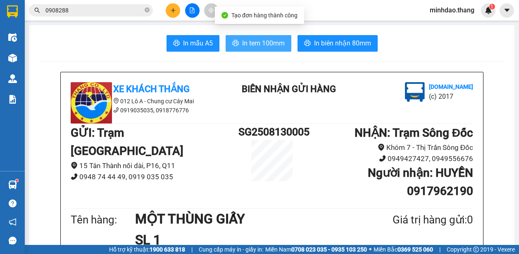
click at [268, 38] on span "In tem 100mm" at bounding box center [263, 43] width 43 height 10
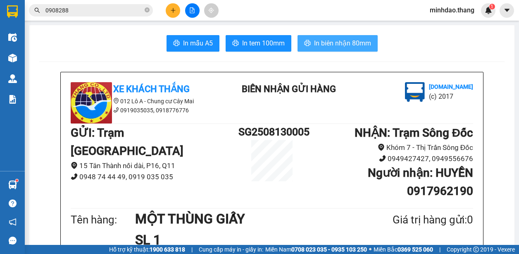
click at [341, 45] on span "In biên nhận 80mm" at bounding box center [342, 43] width 57 height 10
click at [297, 35] on button "In biên nhận 80mm" at bounding box center [337, 43] width 80 height 17
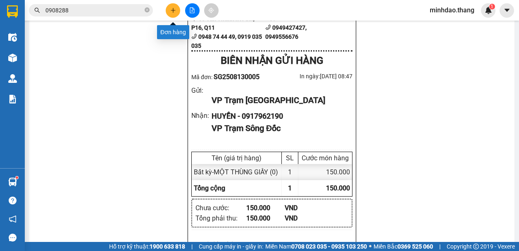
click at [175, 12] on icon "plus" at bounding box center [173, 10] width 6 height 6
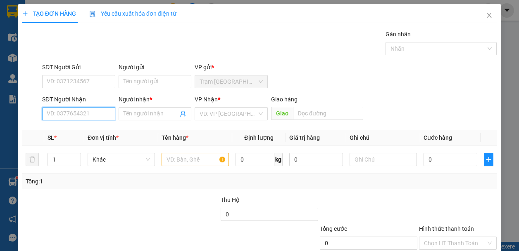
click at [88, 111] on input "SĐT Người Nhận" at bounding box center [78, 113] width 73 height 13
type input "0919135070"
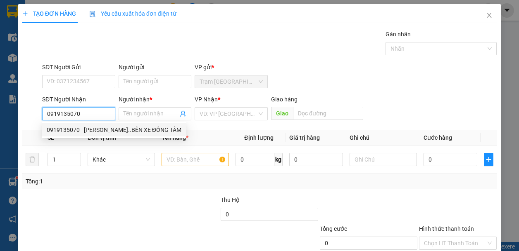
drag, startPoint x: 90, startPoint y: 128, endPoint x: 104, endPoint y: 132, distance: 14.4
click at [90, 129] on div "0919135070 - HUỲNH VĂN VĨNH..BẾN XE ĐỒNG TÂM" at bounding box center [114, 130] width 135 height 9
type input "HUỲNH VĂN VĨNH..BẾN XE ĐỒNG TÂM"
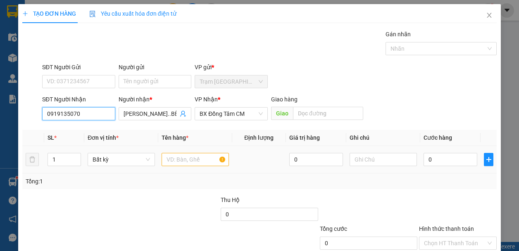
type input "0919135070"
click at [182, 155] on div at bounding box center [194, 160] width 67 height 17
click at [182, 158] on input "text" at bounding box center [194, 159] width 67 height 13
click at [183, 158] on input "text" at bounding box center [194, 159] width 67 height 13
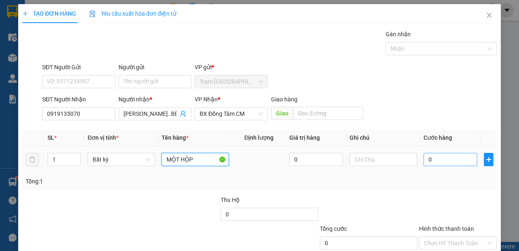
type input "MỘT HỘP"
click at [444, 164] on input "0" at bounding box center [450, 159] width 54 height 13
click at [445, 164] on input "0" at bounding box center [450, 159] width 54 height 13
type input "3"
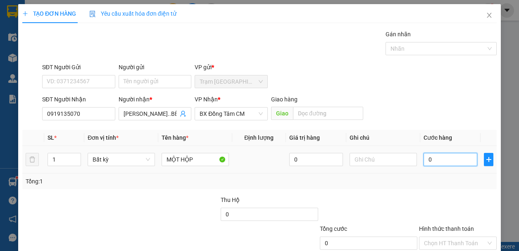
type input "3"
type input "30"
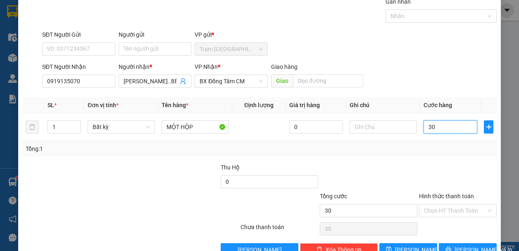
scroll to position [53, 0]
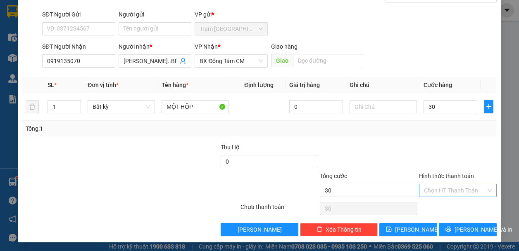
type input "30.000"
click at [458, 191] on input "Hình thức thanh toán" at bounding box center [455, 191] width 62 height 12
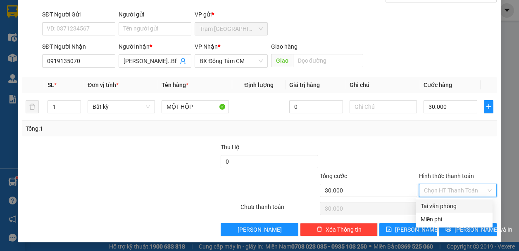
click at [451, 206] on div "Tại văn phòng" at bounding box center [453, 206] width 67 height 9
type input "0"
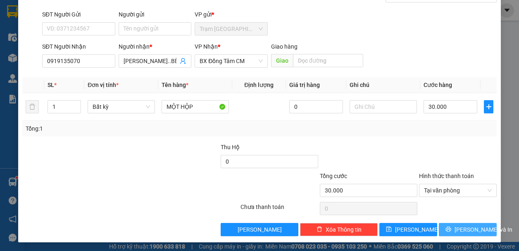
click at [446, 226] on button "[PERSON_NAME] và In" at bounding box center [467, 229] width 58 height 13
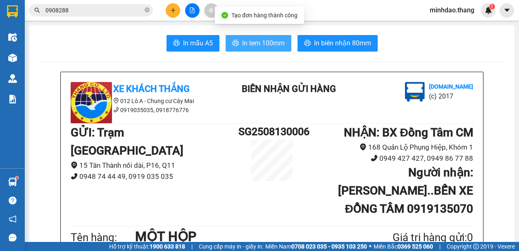
click at [272, 43] on span "In tem 100mm" at bounding box center [263, 43] width 43 height 10
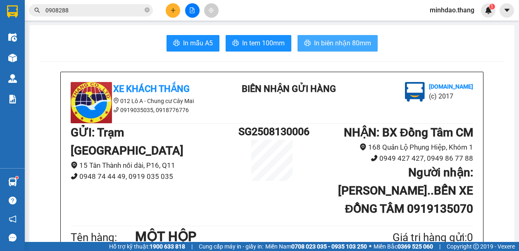
click at [347, 37] on button "In biên nhận 80mm" at bounding box center [337, 43] width 80 height 17
click at [297, 35] on button "In biên nhận 80mm" at bounding box center [337, 43] width 80 height 17
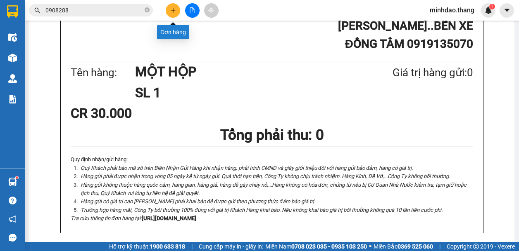
click at [177, 9] on button at bounding box center [173, 10] width 14 height 14
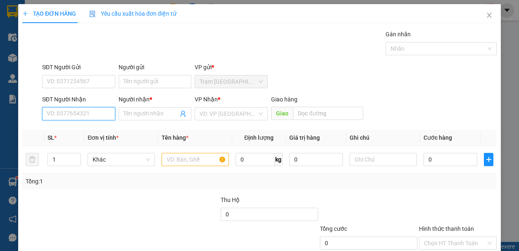
click at [102, 111] on input "SĐT Người Nhận" at bounding box center [78, 113] width 73 height 13
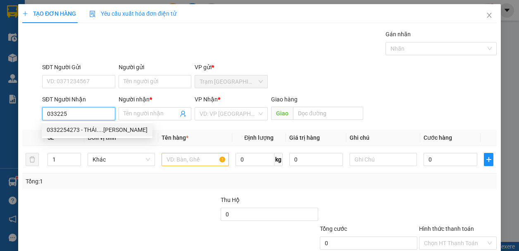
click at [105, 126] on div "0332254273 - THÁI....TRẦN VĂN THỜI" at bounding box center [97, 130] width 101 height 9
type input "0332254273"
type input "THÁI....TRẦN VĂN THỜI"
type input "TRẦN VĂN THỜI"
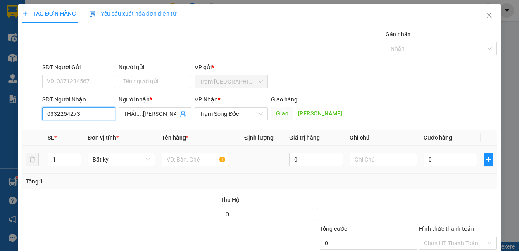
type input "0332254273"
click at [197, 159] on input "text" at bounding box center [194, 159] width 67 height 13
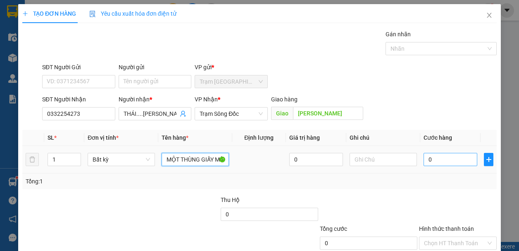
type input "MỘT THÙNG GIẤY MÀU XANH"
click at [438, 159] on input "0" at bounding box center [450, 159] width 54 height 13
type input "4"
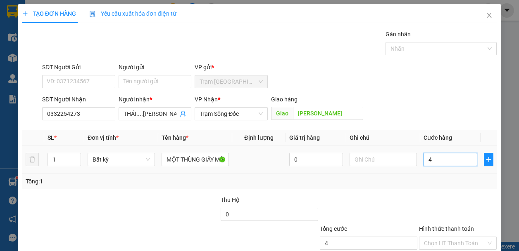
type input "40"
type input "40.000"
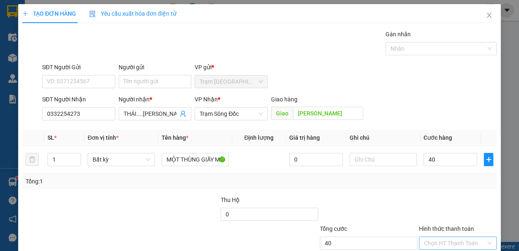
type input "40.000"
click at [470, 237] on input "Hình thức thanh toán" at bounding box center [455, 243] width 62 height 12
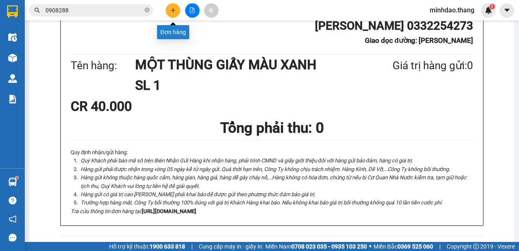
click at [172, 13] on button at bounding box center [173, 10] width 14 height 14
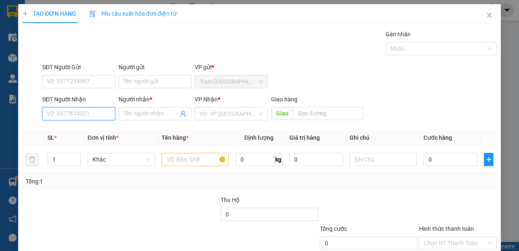
click at [88, 118] on input "SĐT Người Nhận" at bounding box center [78, 113] width 73 height 13
type input "0918272322"
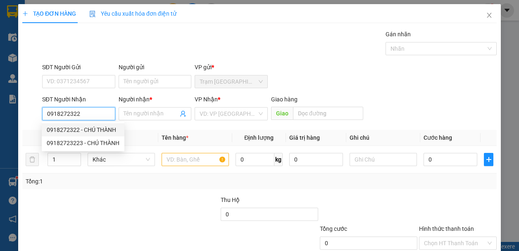
click at [99, 130] on div "0918272322 - CHÚ THÀNH" at bounding box center [83, 130] width 73 height 9
type input "CHÚ THÀNH"
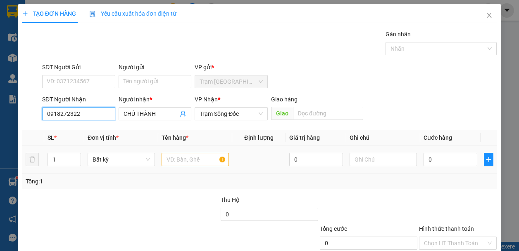
type input "0918272322"
click at [185, 163] on input "text" at bounding box center [194, 159] width 67 height 13
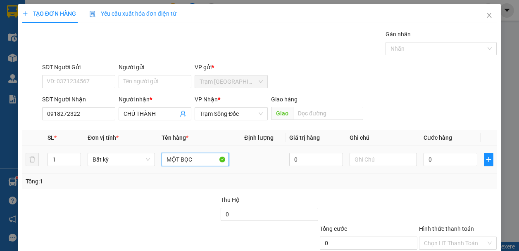
type input "MỘT BỌC"
click at [434, 163] on input "0" at bounding box center [450, 159] width 54 height 13
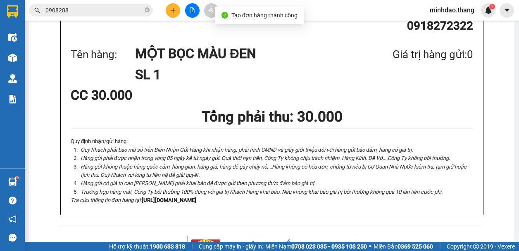
click at [148, 11] on icon "close-circle" at bounding box center [146, 9] width 5 height 5
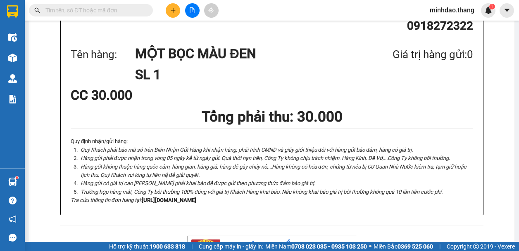
click at [143, 11] on span at bounding box center [91, 10] width 124 height 12
click at [137, 11] on input "text" at bounding box center [93, 10] width 97 height 9
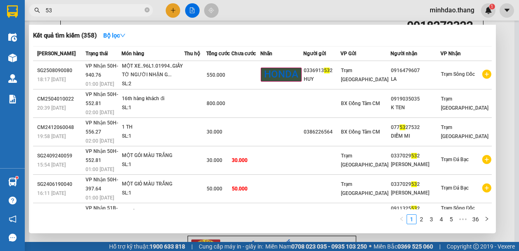
type input "5"
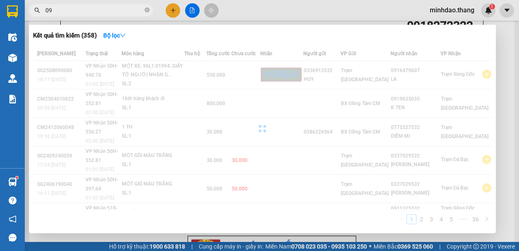
type input "0"
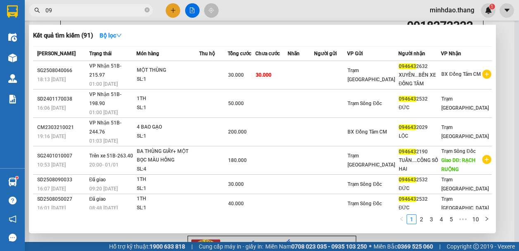
type input "0"
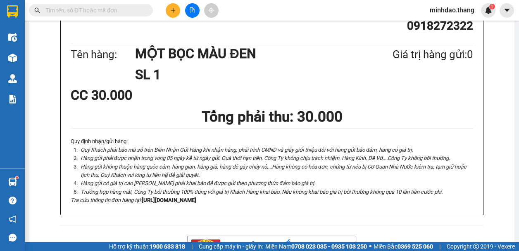
drag, startPoint x: 143, startPoint y: 9, endPoint x: 131, endPoint y: 12, distance: 12.2
click at [135, 12] on span at bounding box center [91, 10] width 124 height 12
click at [131, 12] on input "text" at bounding box center [93, 10] width 97 height 9
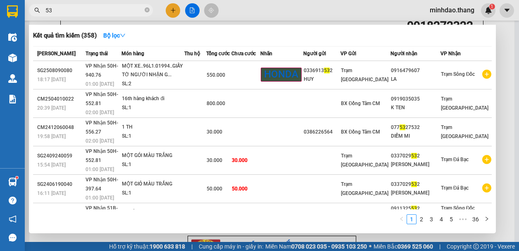
type input "5"
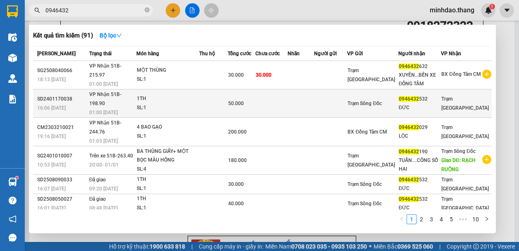
type input "0946432"
click at [280, 98] on td at bounding box center [271, 104] width 32 height 28
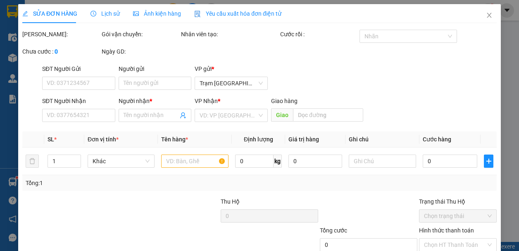
type input "0946432532"
type input "ĐỨC"
type input "50.000"
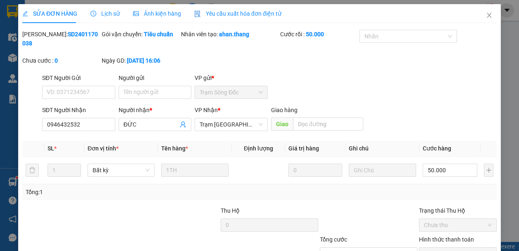
drag, startPoint x: 290, startPoint y: 234, endPoint x: 358, endPoint y: 142, distance: 114.0
click at [356, 144] on div "Total Paid Fee 50.000 Total UnPaid Fee 0 Cash Collection Total Fee Mã ĐH: SD240…" at bounding box center [259, 165] width 474 height 270
click at [486, 16] on icon "close" at bounding box center [489, 15] width 7 height 7
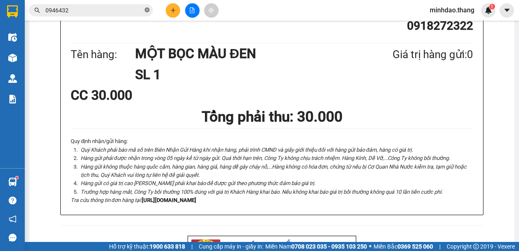
click at [147, 11] on icon "close-circle" at bounding box center [146, 9] width 5 height 5
click at [127, 11] on input "text" at bounding box center [93, 10] width 97 height 9
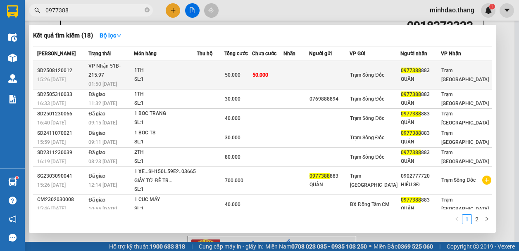
type input "0977388"
click at [268, 72] on span "50.000" at bounding box center [260, 75] width 16 height 6
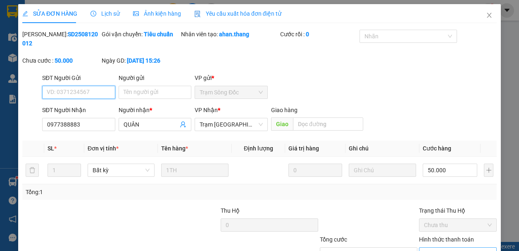
drag, startPoint x: 453, startPoint y: 189, endPoint x: 448, endPoint y: 197, distance: 9.3
click at [453, 248] on span "Chọn HT Thanh Toán" at bounding box center [458, 254] width 68 height 12
drag, startPoint x: 435, startPoint y: 205, endPoint x: 419, endPoint y: 209, distance: 15.8
type input "0"
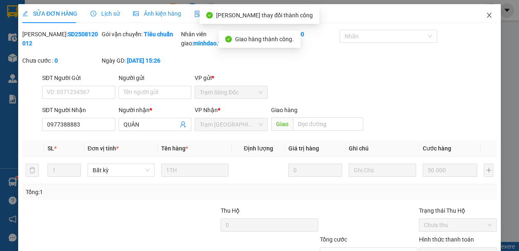
click at [481, 22] on span "Close" at bounding box center [488, 15] width 23 height 23
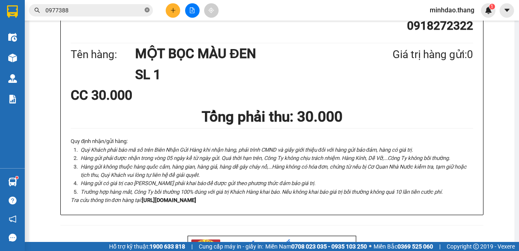
click at [147, 12] on icon "close-circle" at bounding box center [146, 9] width 5 height 5
click at [128, 10] on input "text" at bounding box center [93, 10] width 97 height 9
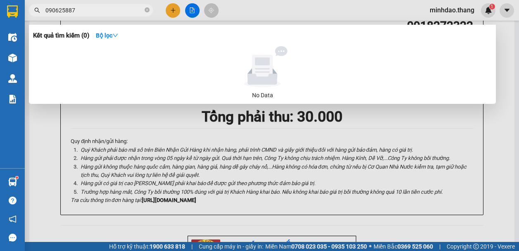
click at [66, 12] on input "090625887" at bounding box center [93, 10] width 97 height 9
drag, startPoint x: 75, startPoint y: 5, endPoint x: 33, endPoint y: 10, distance: 42.0
click at [33, 9] on span "0906258887" at bounding box center [91, 10] width 124 height 12
type input "0906258887"
click at [146, 12] on icon "close-circle" at bounding box center [146, 9] width 5 height 5
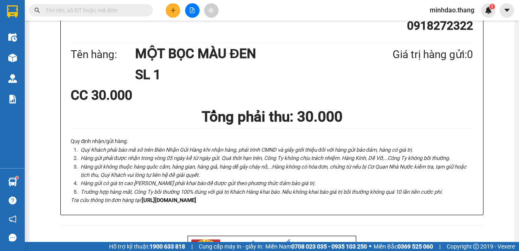
click at [131, 12] on input "text" at bounding box center [93, 10] width 97 height 9
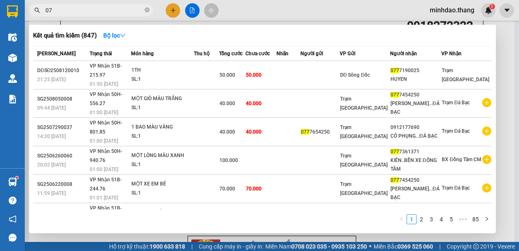
type input "0"
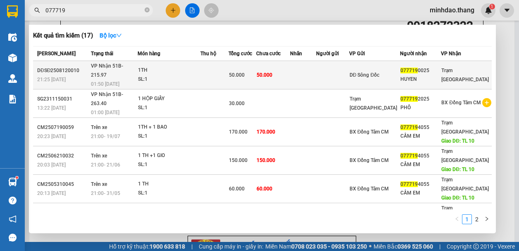
click at [228, 70] on td at bounding box center [214, 75] width 28 height 28
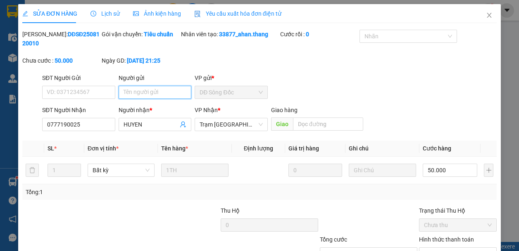
click at [154, 94] on input "Người gửi" at bounding box center [154, 92] width 73 height 13
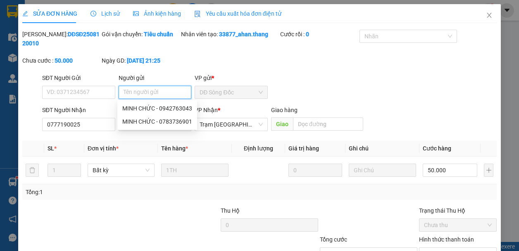
click at [156, 94] on input "Người gửi" at bounding box center [154, 92] width 73 height 13
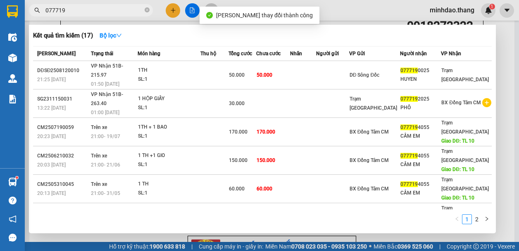
drag, startPoint x: 116, startPoint y: 8, endPoint x: 156, endPoint y: 30, distance: 44.7
click at [117, 8] on input "077719" at bounding box center [93, 10] width 97 height 9
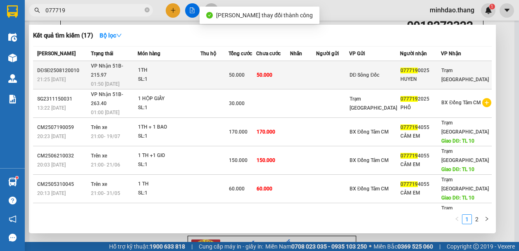
click at [272, 71] on span "50.000" at bounding box center [264, 74] width 16 height 7
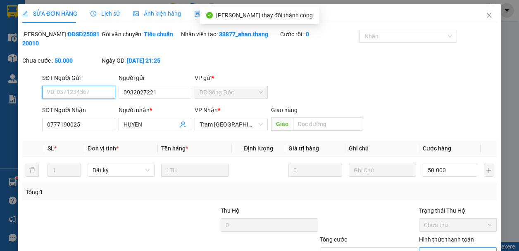
click at [442, 248] on span "Chọn HT Thanh Toán" at bounding box center [458, 254] width 68 height 12
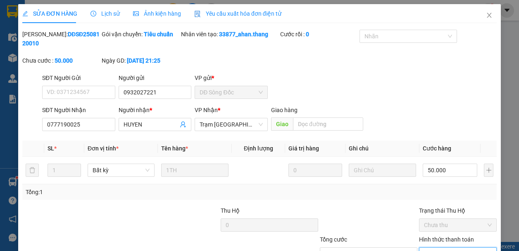
drag, startPoint x: 441, startPoint y: 205, endPoint x: 436, endPoint y: 209, distance: 6.4
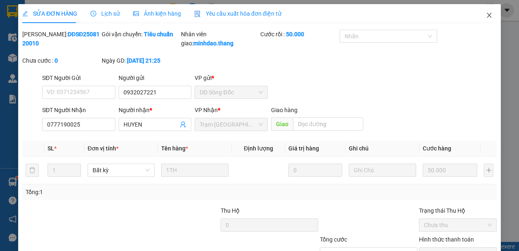
drag, startPoint x: 486, startPoint y: 17, endPoint x: 457, endPoint y: 23, distance: 29.6
click at [486, 16] on icon "close" at bounding box center [489, 15] width 7 height 7
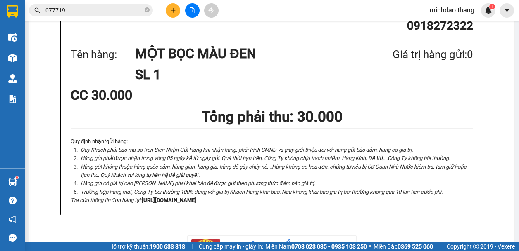
click at [149, 9] on icon "close-circle" at bounding box center [146, 9] width 5 height 5
click at [131, 12] on input "text" at bounding box center [93, 10] width 97 height 9
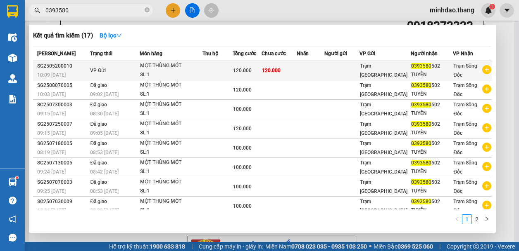
click at [261, 68] on div "120.000" at bounding box center [247, 70] width 28 height 9
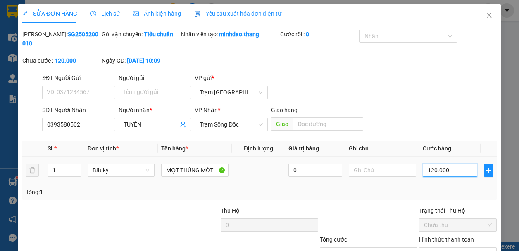
click at [457, 164] on input "120.000" at bounding box center [449, 170] width 55 height 13
drag, startPoint x: 421, startPoint y: 83, endPoint x: 432, endPoint y: 204, distance: 120.7
click at [421, 141] on th "Cước hàng" at bounding box center [450, 149] width 62 height 16
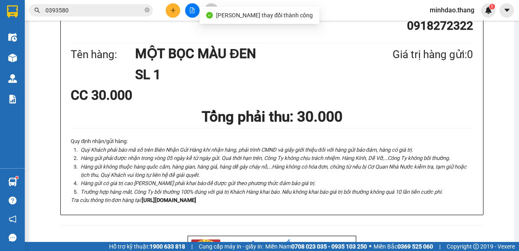
click at [127, 12] on input "0393580" at bounding box center [93, 10] width 97 height 9
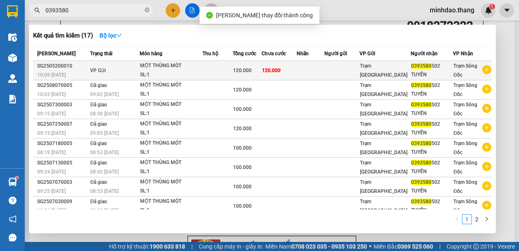
click at [287, 75] on td "120.000" at bounding box center [278, 70] width 35 height 19
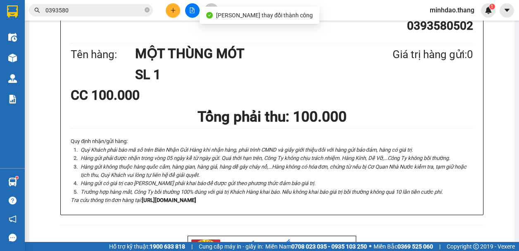
drag, startPoint x: 265, startPoint y: 36, endPoint x: 265, endPoint y: 47, distance: 10.7
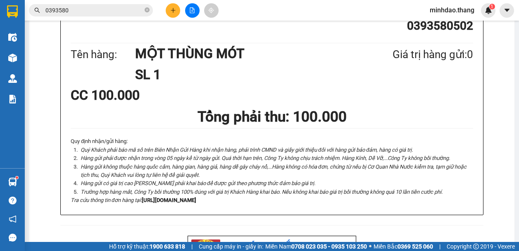
click at [148, 10] on icon "close-circle" at bounding box center [146, 9] width 5 height 5
click at [126, 12] on input "text" at bounding box center [93, 10] width 97 height 9
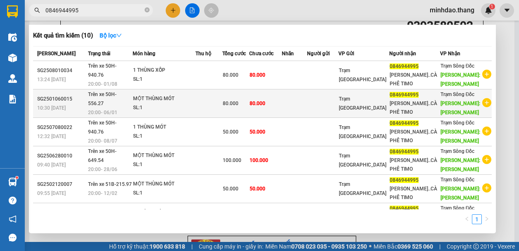
click at [270, 118] on td "80.000" at bounding box center [265, 104] width 33 height 28
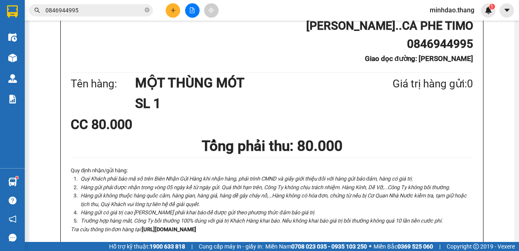
click at [147, 10] on icon "close-circle" at bounding box center [146, 9] width 5 height 5
click at [170, 12] on icon "plus" at bounding box center [173, 10] width 6 height 6
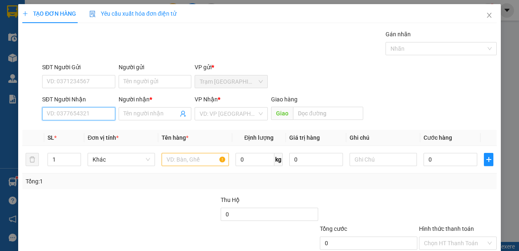
drag, startPoint x: 79, startPoint y: 116, endPoint x: 81, endPoint y: 111, distance: 5.9
click at [81, 111] on input "SĐT Người Nhận" at bounding box center [78, 113] width 73 height 13
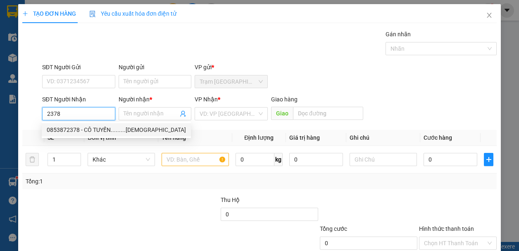
click at [75, 130] on div "0853872378 - CÔ TUYẾN.........CHÙA BẢO TẠNG" at bounding box center [116, 130] width 139 height 9
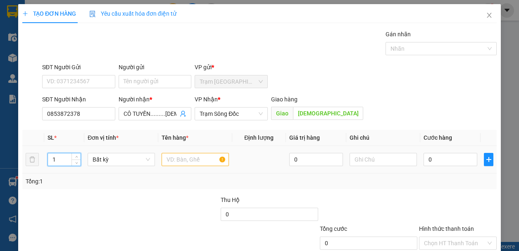
click at [61, 161] on input "1" at bounding box center [64, 160] width 33 height 12
click at [164, 152] on div at bounding box center [194, 160] width 67 height 17
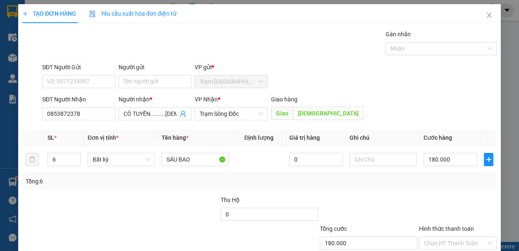
drag, startPoint x: 448, startPoint y: 85, endPoint x: 429, endPoint y: 72, distance: 23.7
click at [448, 85] on div "SĐT Người Gửi VD: 0371234567 Người gửi Tên người gửi VP gửi * Trạm Sài Gòn" at bounding box center [268, 77] width 457 height 29
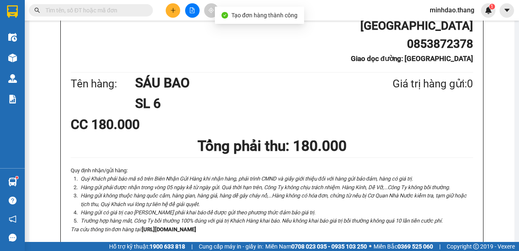
click at [182, 8] on div at bounding box center [192, 10] width 62 height 14
click at [173, 12] on icon "plus" at bounding box center [173, 10] width 6 height 6
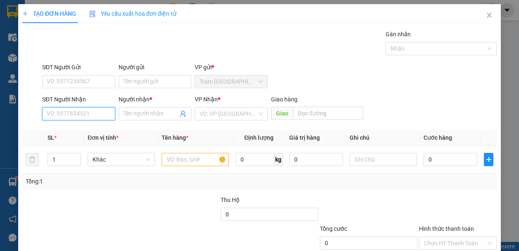
click at [88, 117] on input "SĐT Người Nhận" at bounding box center [78, 113] width 73 height 13
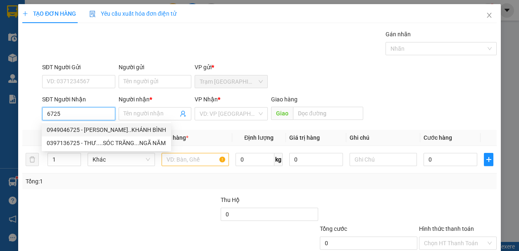
click at [86, 131] on div "0949046725 - HOÀNG NGHIỆP..KHÁNH BÌNH" at bounding box center [106, 130] width 119 height 9
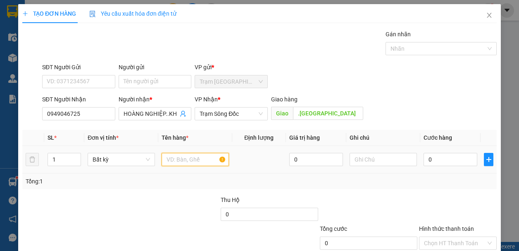
click at [191, 161] on input "text" at bounding box center [194, 159] width 67 height 13
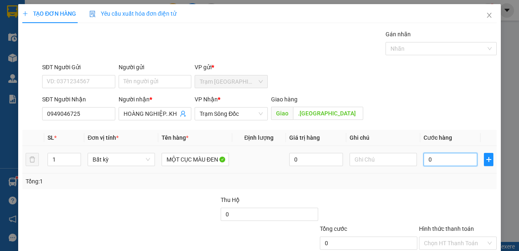
click at [455, 161] on input "0" at bounding box center [450, 159] width 54 height 13
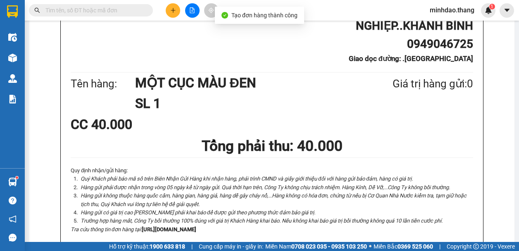
click at [134, 12] on input "text" at bounding box center [93, 10] width 97 height 9
click at [114, 11] on input "text" at bounding box center [93, 10] width 97 height 9
click at [111, 11] on input "text" at bounding box center [93, 10] width 97 height 9
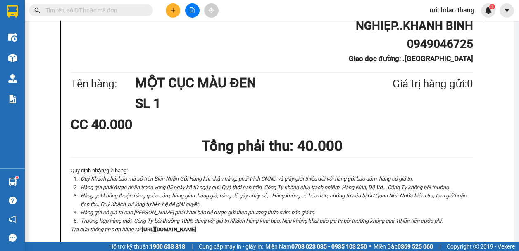
click at [111, 11] on input "text" at bounding box center [93, 10] width 97 height 9
click at [111, 10] on input "text" at bounding box center [93, 10] width 97 height 9
drag, startPoint x: 111, startPoint y: 11, endPoint x: 106, endPoint y: 11, distance: 4.6
click at [107, 11] on input "text" at bounding box center [93, 10] width 97 height 9
click at [106, 11] on input "text" at bounding box center [93, 10] width 97 height 9
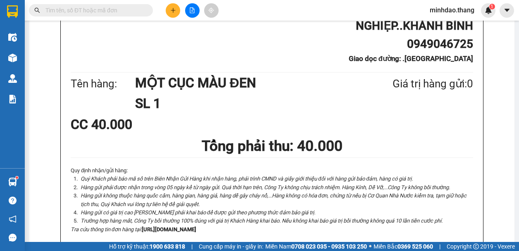
click at [106, 11] on input "text" at bounding box center [93, 10] width 97 height 9
click at [102, 12] on input "text" at bounding box center [93, 10] width 97 height 9
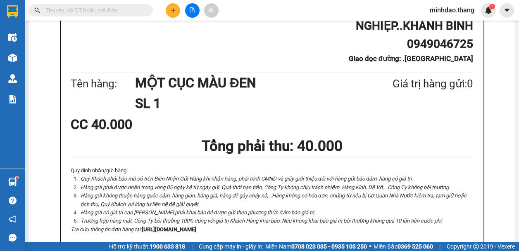
click at [103, 12] on input "text" at bounding box center [93, 10] width 97 height 9
click at [112, 13] on input "text" at bounding box center [93, 10] width 97 height 9
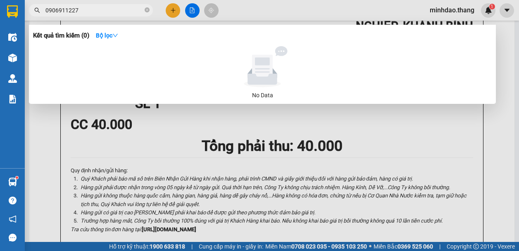
drag, startPoint x: 150, startPoint y: 10, endPoint x: 140, endPoint y: 12, distance: 10.0
click at [149, 10] on span "0906911227" at bounding box center [91, 10] width 124 height 12
click at [146, 11] on icon "close-circle" at bounding box center [146, 9] width 5 height 5
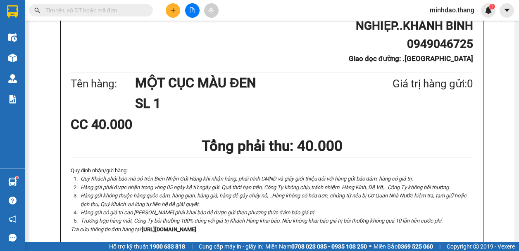
click at [133, 12] on input "text" at bounding box center [93, 10] width 97 height 9
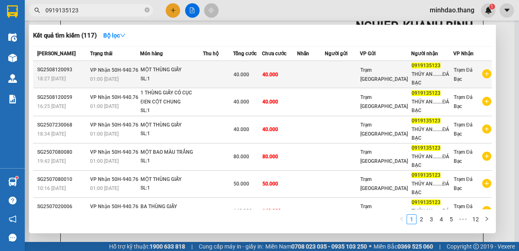
click at [257, 76] on div "40.000" at bounding box center [247, 74] width 28 height 9
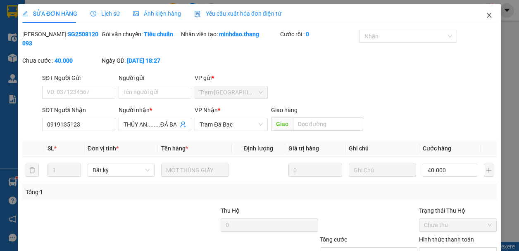
click at [486, 17] on icon "close" at bounding box center [488, 15] width 5 height 5
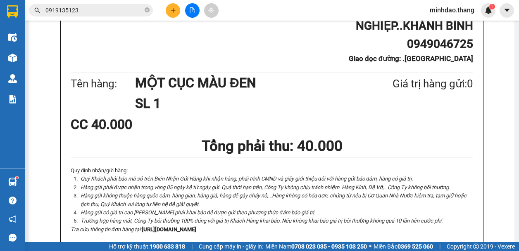
click at [168, 7] on button at bounding box center [173, 10] width 14 height 14
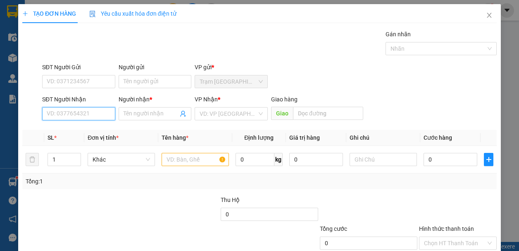
click at [69, 115] on input "SĐT Người Nhận" at bounding box center [78, 113] width 73 height 13
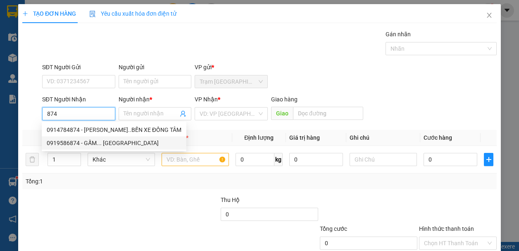
click at [107, 141] on div "0919586874 - GẤM... KHÁNH BÌNH TÂY" at bounding box center [114, 143] width 135 height 9
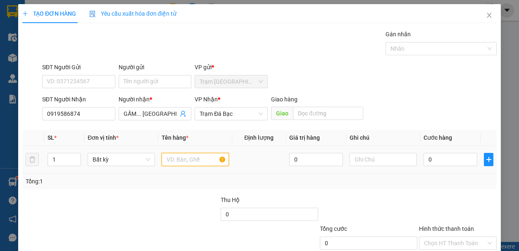
click at [186, 164] on input "text" at bounding box center [194, 159] width 67 height 13
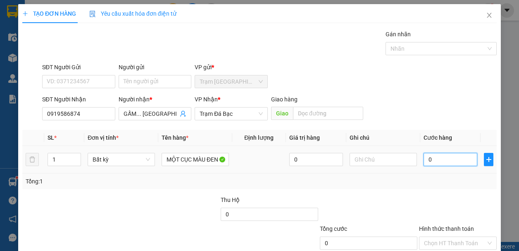
click at [436, 159] on input "0" at bounding box center [450, 159] width 54 height 13
click at [416, 111] on div "SĐT Người Nhận 0919586874 Người nhận * GẤM... KHÁNH BÌNH TÂY VP Nhận * Trạm Đá …" at bounding box center [268, 109] width 457 height 29
click at [448, 153] on input "50.000" at bounding box center [450, 159] width 54 height 13
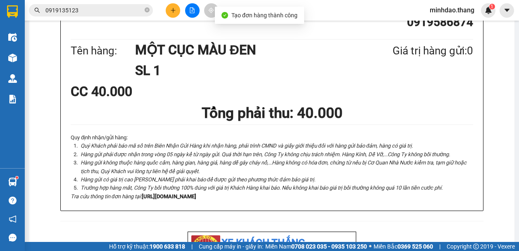
click at [174, 11] on icon "plus" at bounding box center [173, 10] width 6 height 6
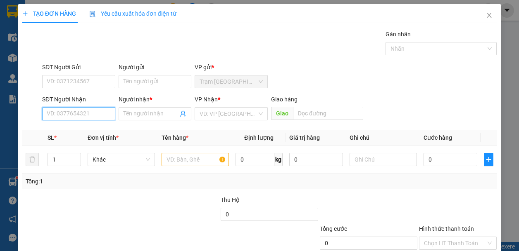
drag, startPoint x: 79, startPoint y: 113, endPoint x: 203, endPoint y: 130, distance: 125.5
click at [80, 113] on input "SĐT Người Nhận" at bounding box center [78, 113] width 73 height 13
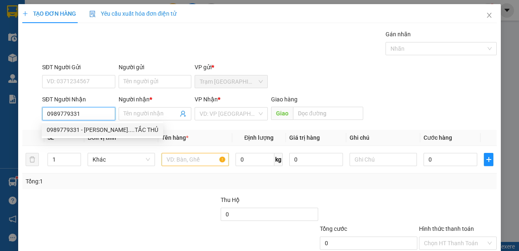
click at [105, 130] on div "0989779331 - VƯƠNG....TẮC THỦ" at bounding box center [102, 130] width 111 height 9
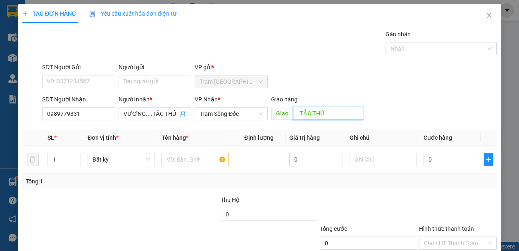
click at [322, 114] on input ".TẮC THỦ" at bounding box center [328, 113] width 70 height 13
click at [169, 111] on input "VƯƠNG....TẮC THỦ" at bounding box center [150, 113] width 55 height 9
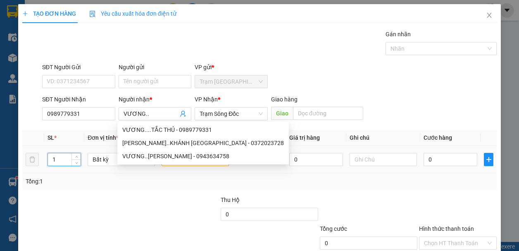
click at [62, 163] on input "1" at bounding box center [64, 160] width 33 height 12
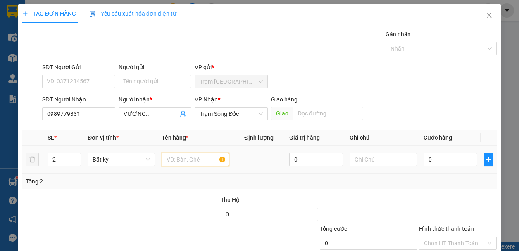
click at [208, 163] on input "text" at bounding box center [194, 159] width 67 height 13
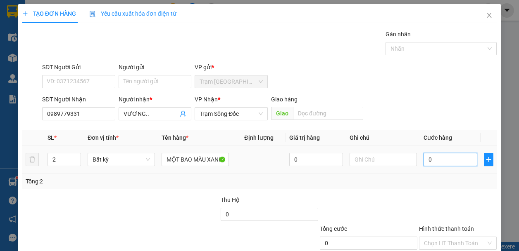
click at [441, 158] on input "0" at bounding box center [450, 159] width 54 height 13
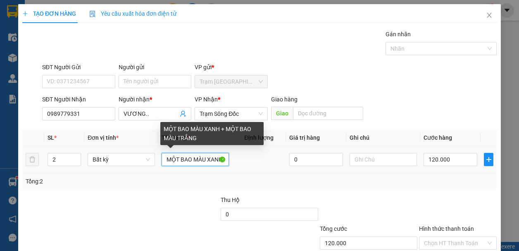
click at [189, 159] on input "MỘT BAO MÀU XANH + MỘT BAO MÀU TRẮNG" at bounding box center [194, 159] width 67 height 13
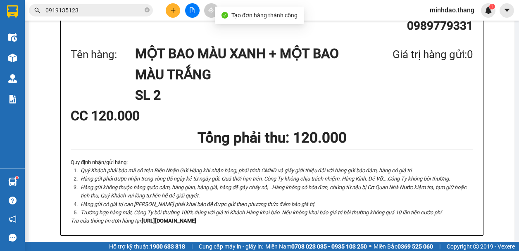
click at [176, 10] on button at bounding box center [173, 10] width 14 height 14
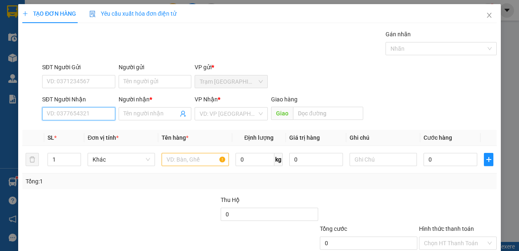
click at [92, 111] on input "SĐT Người Nhận" at bounding box center [78, 113] width 73 height 13
click at [73, 128] on div "0944972944 - NHI" at bounding box center [78, 130] width 62 height 9
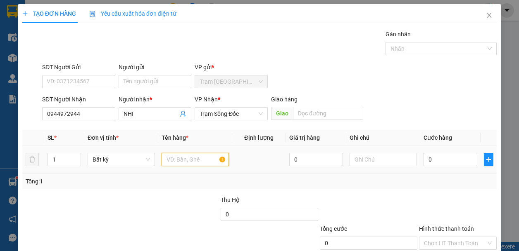
click at [186, 156] on input "text" at bounding box center [194, 159] width 67 height 13
click at [206, 163] on input "MỘT THÙNG" at bounding box center [194, 159] width 67 height 13
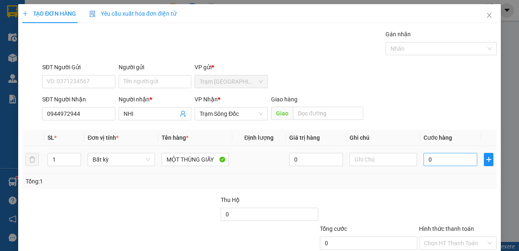
drag, startPoint x: 439, startPoint y: 150, endPoint x: 439, endPoint y: 155, distance: 5.0
click at [439, 151] on td "0" at bounding box center [450, 160] width 60 height 28
click at [439, 155] on input "0" at bounding box center [450, 159] width 54 height 13
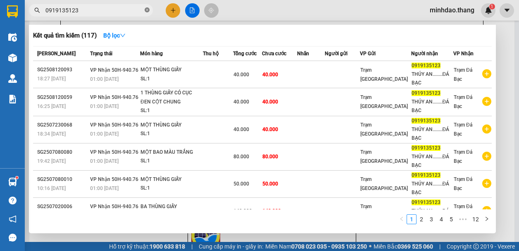
click at [147, 12] on icon "close-circle" at bounding box center [146, 9] width 5 height 5
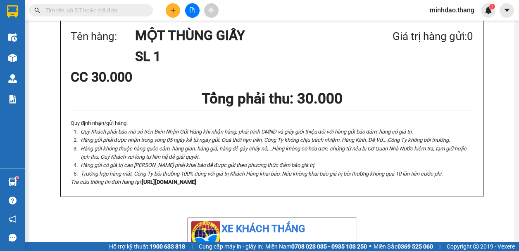
click at [138, 12] on input "text" at bounding box center [93, 10] width 97 height 9
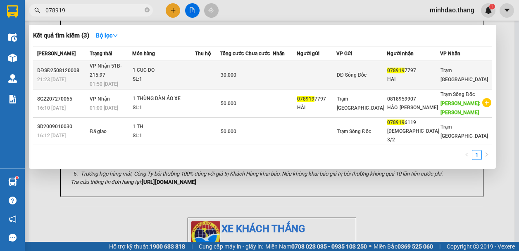
click at [244, 71] on div "30.000" at bounding box center [232, 75] width 24 height 9
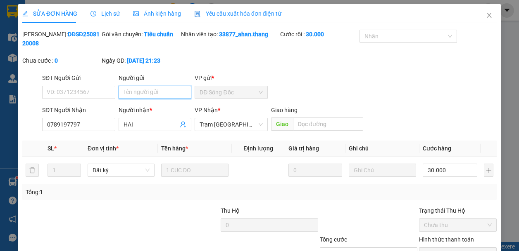
click at [157, 96] on input "Người gửi" at bounding box center [154, 92] width 73 height 13
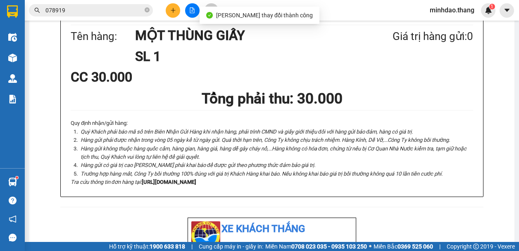
drag, startPoint x: 115, startPoint y: 9, endPoint x: 136, endPoint y: 20, distance: 24.0
click at [116, 9] on input "078919" at bounding box center [93, 10] width 97 height 9
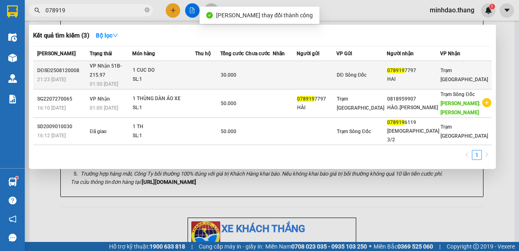
click at [236, 72] on span "30.000" at bounding box center [228, 75] width 16 height 6
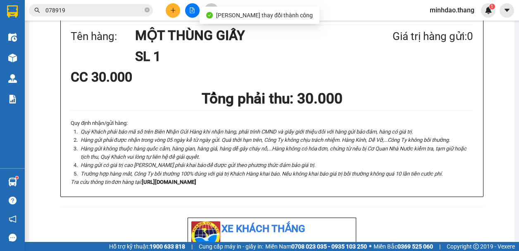
click at [118, 11] on input "078919" at bounding box center [93, 10] width 97 height 9
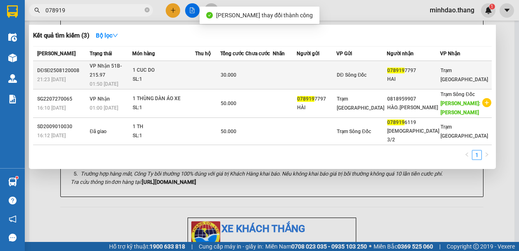
click at [244, 71] on div "30.000" at bounding box center [232, 75] width 24 height 9
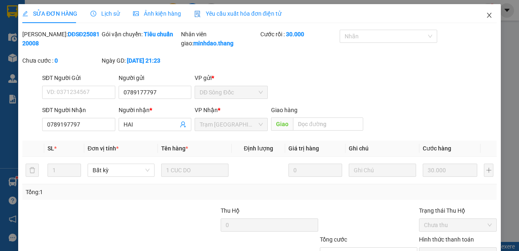
click at [486, 17] on icon "close" at bounding box center [489, 15] width 7 height 7
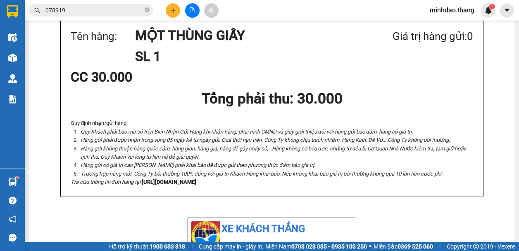
click at [174, 9] on icon "plus" at bounding box center [173, 10] width 6 height 6
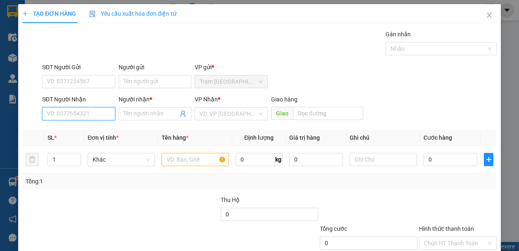
click at [103, 115] on input "SĐT Người Nhận" at bounding box center [78, 113] width 73 height 13
drag, startPoint x: 79, startPoint y: 127, endPoint x: 94, endPoint y: 134, distance: 16.6
click at [85, 130] on div "0918790004 - A NGUYỆN" at bounding box center [79, 130] width 65 height 9
click at [174, 155] on div at bounding box center [194, 160] width 67 height 17
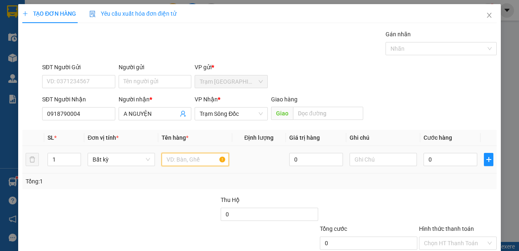
click at [175, 157] on input "text" at bounding box center [194, 159] width 67 height 13
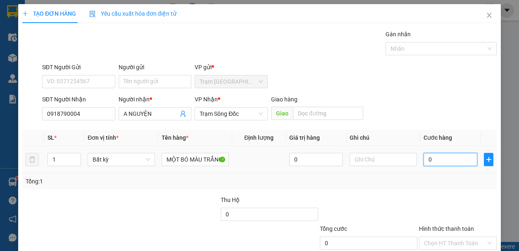
click at [431, 160] on input "0" at bounding box center [450, 159] width 54 height 13
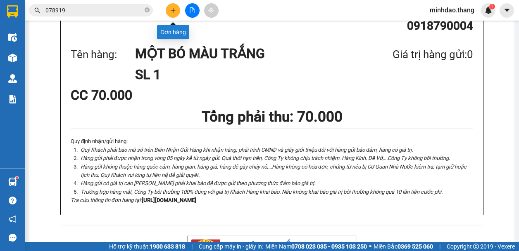
click at [175, 13] on button at bounding box center [173, 10] width 14 height 14
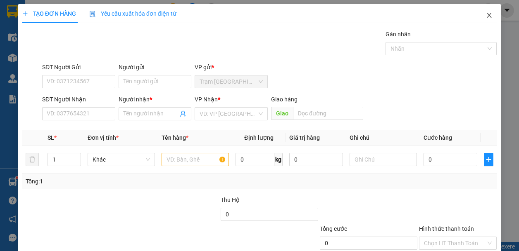
drag, startPoint x: 489, startPoint y: 16, endPoint x: 483, endPoint y: 22, distance: 8.8
click at [488, 16] on span "Close" at bounding box center [488, 15] width 23 height 23
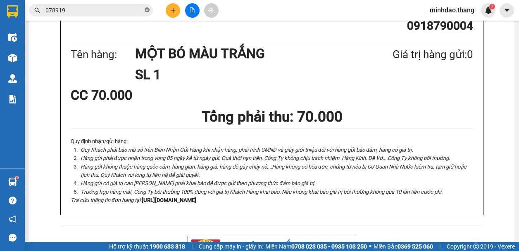
click at [148, 9] on icon "close-circle" at bounding box center [146, 9] width 5 height 5
click at [128, 11] on input "text" at bounding box center [93, 10] width 97 height 9
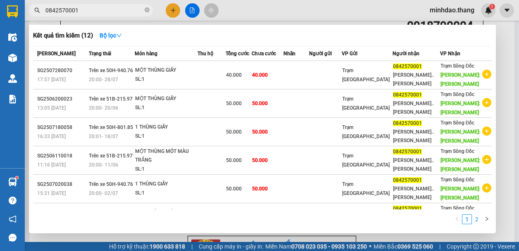
click at [476, 222] on link "2" at bounding box center [476, 219] width 9 height 9
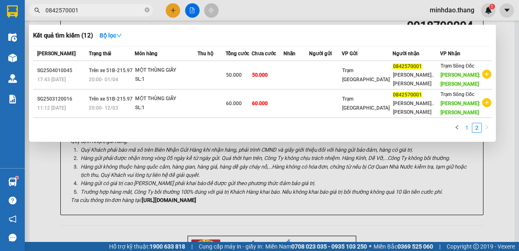
click at [469, 133] on link "1" at bounding box center [466, 127] width 9 height 9
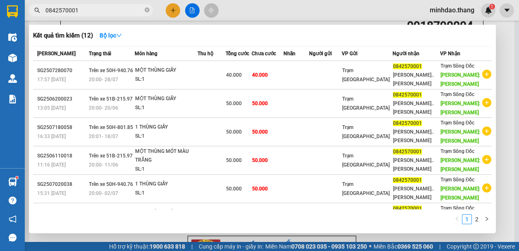
drag, startPoint x: 53, startPoint y: 9, endPoint x: 42, endPoint y: 9, distance: 11.2
click at [42, 9] on span "0842570001" at bounding box center [91, 10] width 124 height 12
click at [171, 13] on div at bounding box center [259, 125] width 519 height 251
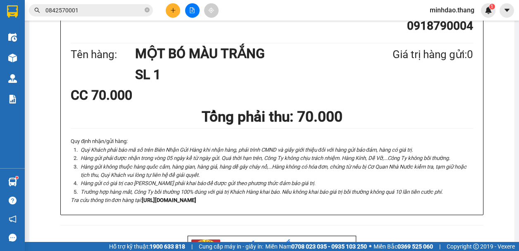
click at [171, 13] on icon "plus" at bounding box center [173, 10] width 6 height 6
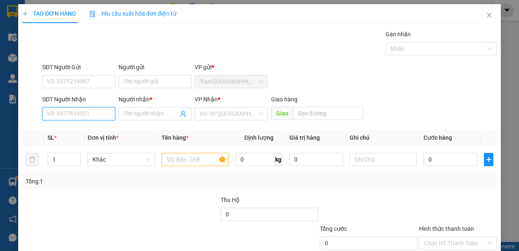
paste input "0842570001"
click at [84, 118] on input "0842570001" at bounding box center [78, 113] width 73 height 13
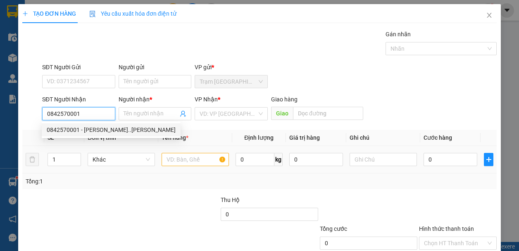
drag, startPoint x: 83, startPoint y: 130, endPoint x: 71, endPoint y: 145, distance: 19.1
click at [83, 130] on div "0842570001 - TRẦN NGỌC..TRẦN VĂN THỜI" at bounding box center [111, 130] width 129 height 9
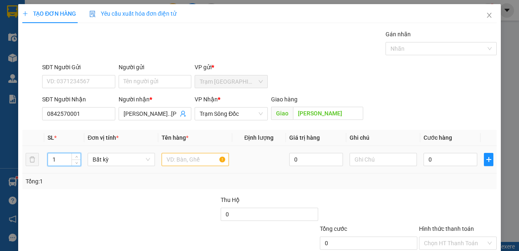
click at [66, 160] on input "1" at bounding box center [64, 160] width 33 height 12
click at [177, 161] on input "text" at bounding box center [194, 159] width 67 height 13
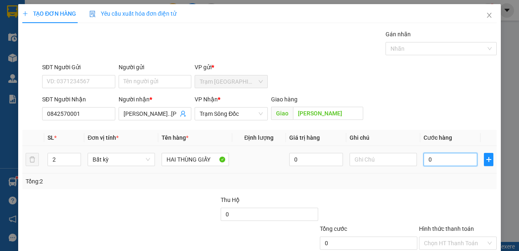
click at [451, 162] on input "0" at bounding box center [450, 159] width 54 height 13
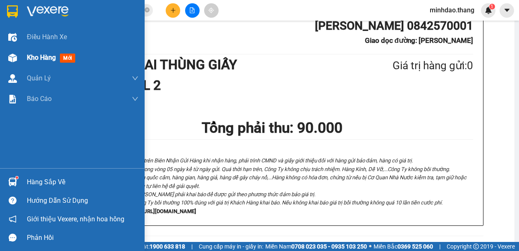
click at [24, 58] on div "Kho hàng mới" at bounding box center [72, 57] width 144 height 21
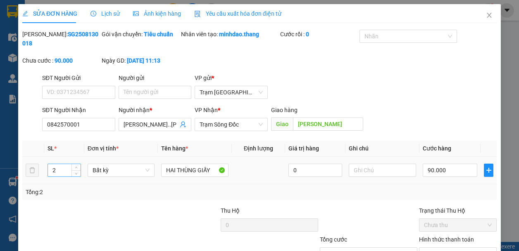
click at [63, 174] on input "2" at bounding box center [64, 170] width 33 height 12
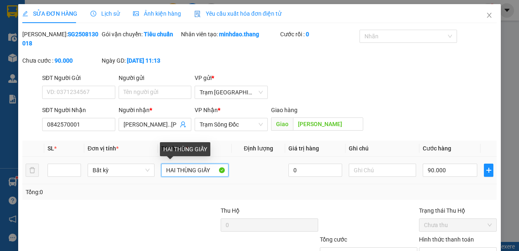
click at [177, 170] on input "HAI THÙNG GIẤY" at bounding box center [194, 170] width 67 height 13
click at [175, 170] on input "HAI THÙNG GIẤY" at bounding box center [194, 170] width 67 height 13
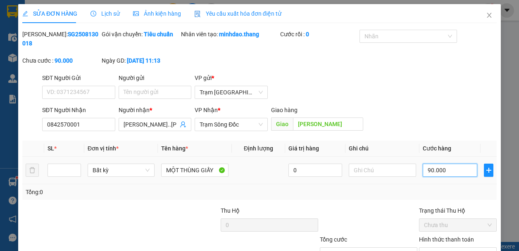
click at [431, 168] on input "90.000" at bounding box center [449, 170] width 55 height 13
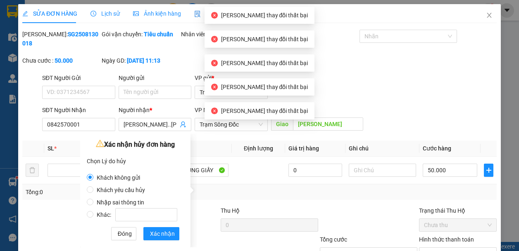
click at [93, 196] on label "Nhập sai thông tin" at bounding box center [134, 198] width 94 height 12
click at [93, 199] on input "Nhập sai thông tin" at bounding box center [90, 202] width 7 height 7
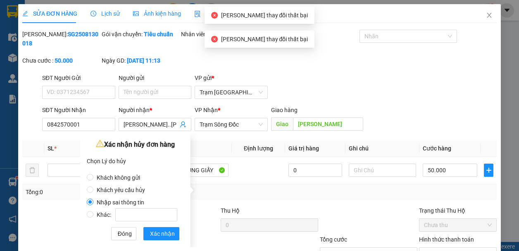
click at [166, 241] on div "Xác nhận hủy đơn hàng Chọn Lý do hủy Khách không gửi Khách yêu cầu hủy Nhập sai…" at bounding box center [135, 191] width 110 height 114
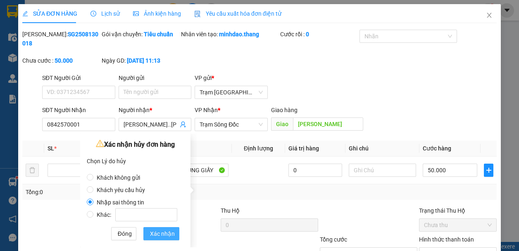
click at [167, 237] on span "Xác nhận" at bounding box center [162, 234] width 25 height 9
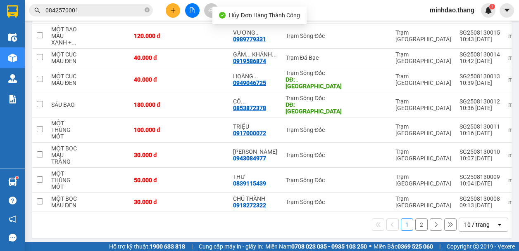
click at [174, 6] on button at bounding box center [173, 10] width 14 height 14
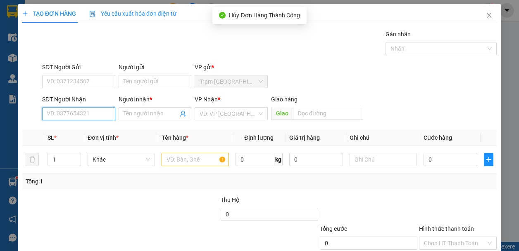
click at [86, 114] on input "SĐT Người Nhận" at bounding box center [78, 113] width 73 height 13
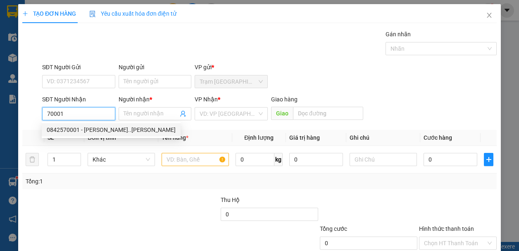
click at [81, 131] on div "0842570001 - TRẦN NGỌC..TRẦN VĂN THỜI" at bounding box center [111, 130] width 129 height 9
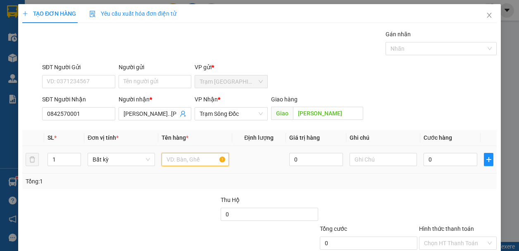
click at [180, 162] on input "text" at bounding box center [194, 159] width 67 height 13
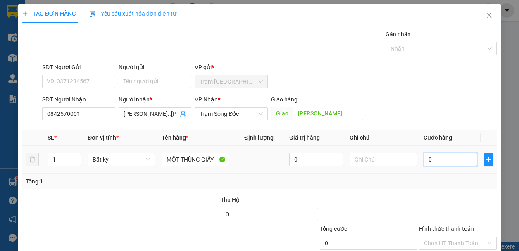
click at [445, 159] on input "0" at bounding box center [450, 159] width 54 height 13
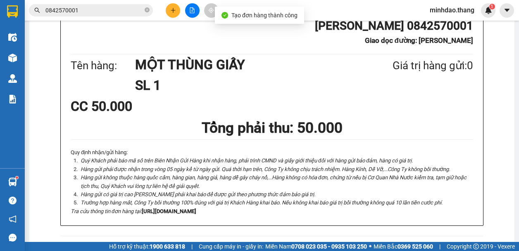
click at [179, 15] on div at bounding box center [192, 10] width 62 height 14
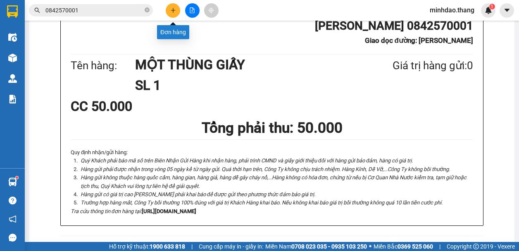
click at [176, 15] on button at bounding box center [173, 10] width 14 height 14
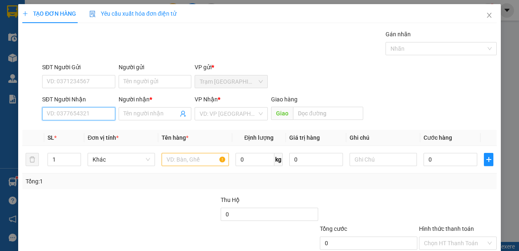
click at [95, 117] on input "SĐT Người Nhận" at bounding box center [78, 113] width 73 height 13
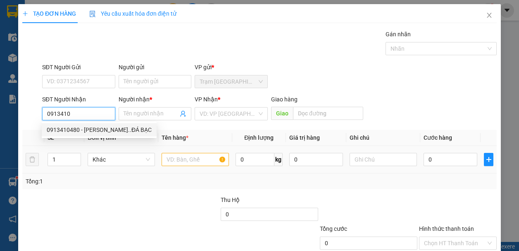
drag, startPoint x: 82, startPoint y: 130, endPoint x: 191, endPoint y: 153, distance: 111.2
click at [82, 131] on div "0913410480 - TRẦN THẢO..ĐÁ BẠC" at bounding box center [99, 130] width 105 height 9
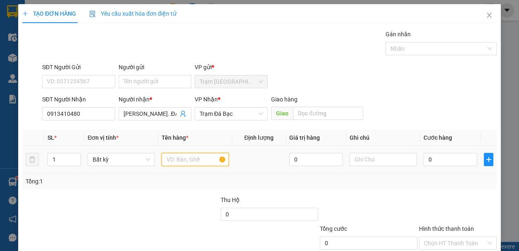
click at [200, 156] on input "text" at bounding box center [194, 159] width 67 height 13
click at [200, 157] on input "text" at bounding box center [194, 159] width 67 height 13
click at [426, 130] on th "Cước hàng" at bounding box center [450, 138] width 60 height 16
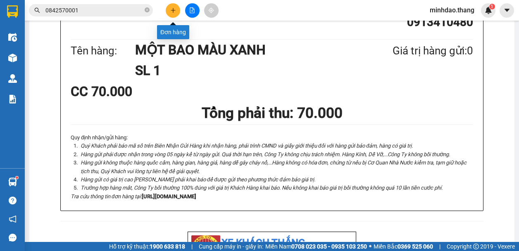
click at [177, 13] on button at bounding box center [173, 10] width 14 height 14
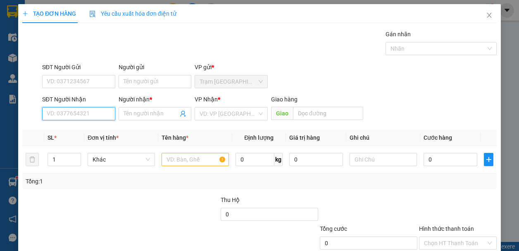
click at [94, 118] on input "SĐT Người Nhận" at bounding box center [78, 113] width 73 height 13
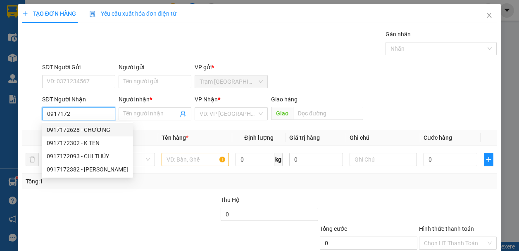
click at [93, 127] on div "0917172628 - CHƯƠNG" at bounding box center [87, 130] width 81 height 9
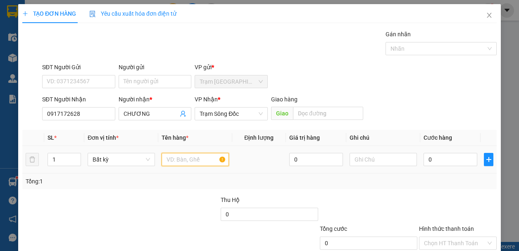
click at [185, 161] on input "text" at bounding box center [194, 159] width 67 height 13
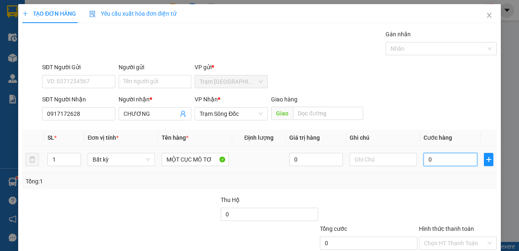
click at [448, 158] on input "0" at bounding box center [450, 159] width 54 height 13
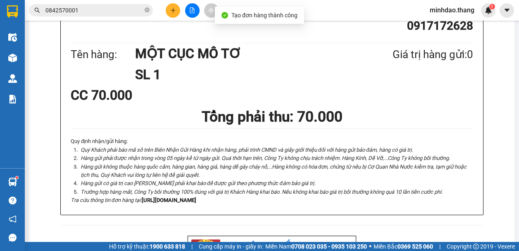
click at [172, 14] on button at bounding box center [173, 10] width 14 height 14
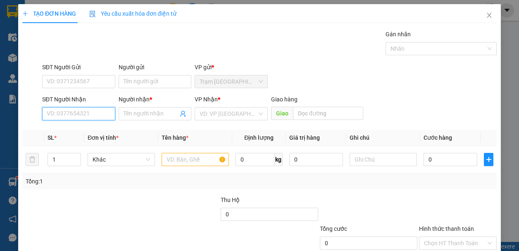
click at [91, 117] on input "SĐT Người Nhận" at bounding box center [78, 113] width 73 height 13
drag, startPoint x: 95, startPoint y: 114, endPoint x: 147, endPoint y: 121, distance: 53.0
click at [95, 114] on input "SĐT Người Nhận" at bounding box center [78, 113] width 73 height 13
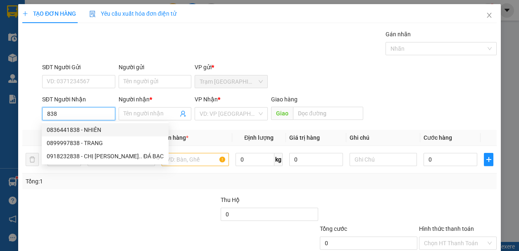
drag, startPoint x: 57, startPoint y: 114, endPoint x: 36, endPoint y: 111, distance: 21.2
click at [37, 111] on div "SĐT Người Nhận 838 Người nhận * Tên người nhận VP Nhận * VD: VP Sài Gòn Giao hà…" at bounding box center [259, 109] width 476 height 29
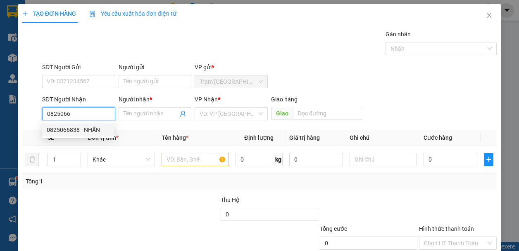
click at [81, 132] on div "0825066838 - NHẪN" at bounding box center [78, 130] width 62 height 9
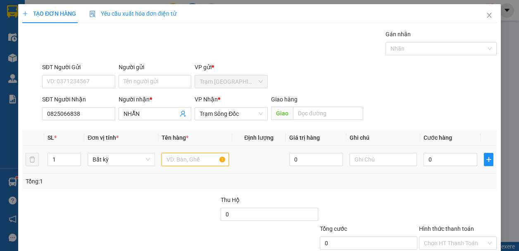
click at [183, 163] on input "text" at bounding box center [194, 159] width 67 height 13
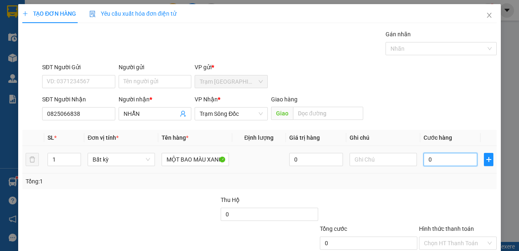
click at [448, 161] on input "0" at bounding box center [450, 159] width 54 height 13
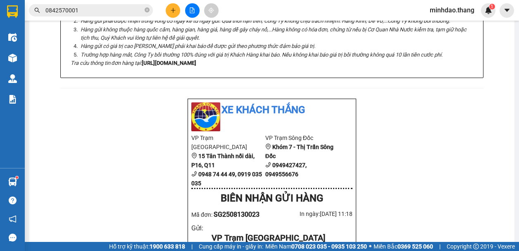
scroll to position [50, 0]
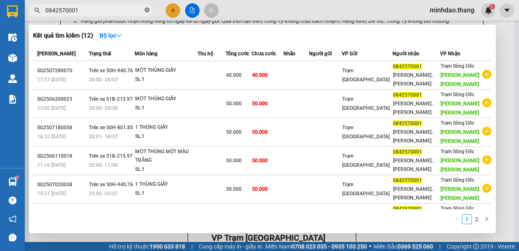
click at [148, 11] on icon "close-circle" at bounding box center [146, 9] width 5 height 5
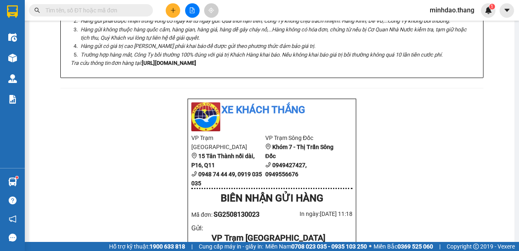
click at [118, 12] on input "text" at bounding box center [93, 10] width 97 height 9
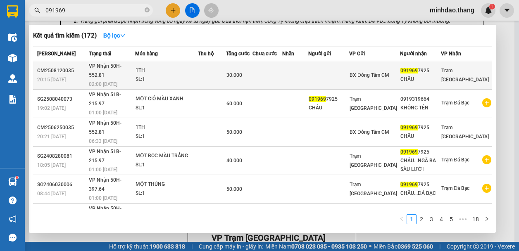
click at [282, 75] on td at bounding box center [267, 75] width 30 height 28
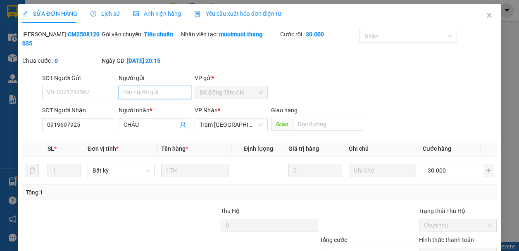
click at [163, 93] on input "Người gửi" at bounding box center [154, 92] width 73 height 13
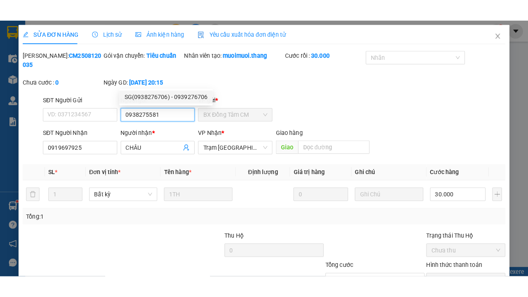
scroll to position [64, 0]
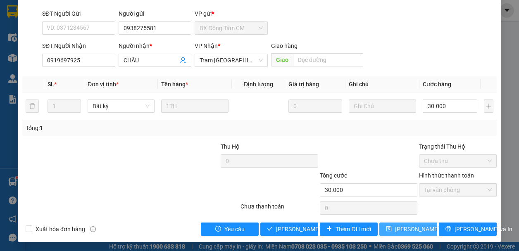
click at [403, 225] on span "[PERSON_NAME] thay đổi" at bounding box center [428, 229] width 66 height 9
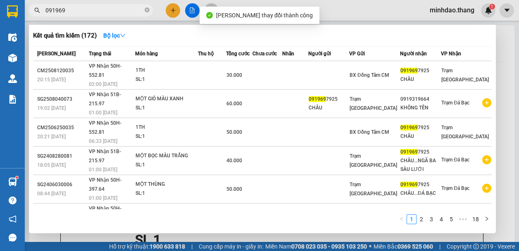
click at [121, 8] on input "091969" at bounding box center [93, 10] width 97 height 9
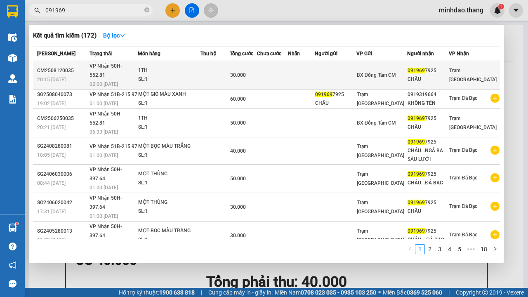
click at [257, 65] on td "30.000" at bounding box center [243, 75] width 27 height 28
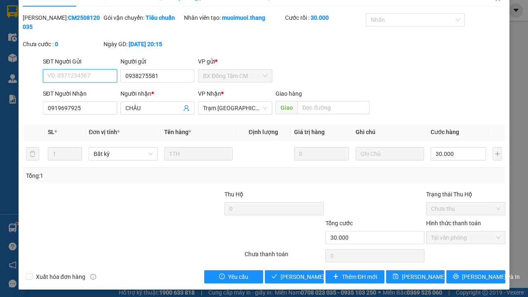
scroll to position [18, 0]
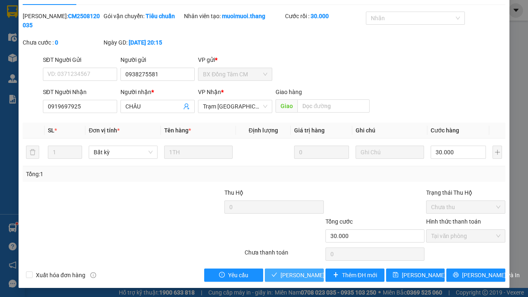
click at [292, 262] on span "Lưu và Giao hàng" at bounding box center [320, 275] width 79 height 9
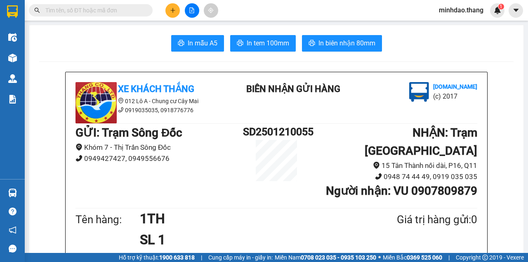
click at [121, 9] on input "text" at bounding box center [93, 10] width 97 height 9
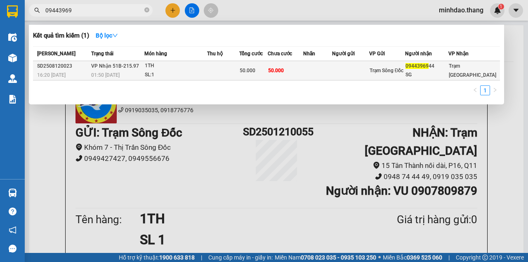
type input "09443969"
click at [318, 74] on td at bounding box center [317, 70] width 29 height 19
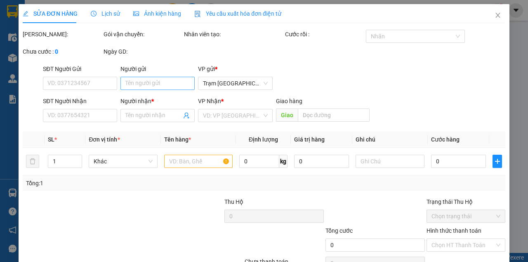
type input "0944396944"
type input "SG"
type input "50.000"
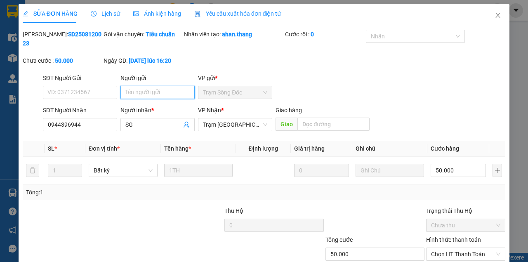
click at [147, 92] on input "Người gửi" at bounding box center [158, 92] width 74 height 13
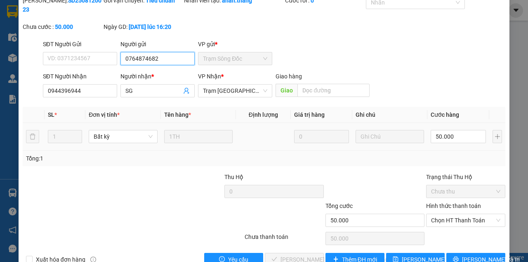
scroll to position [53, 0]
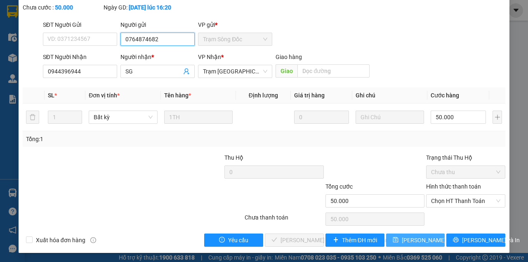
type input "0764874682"
click at [421, 244] on button "[PERSON_NAME] thay đổi" at bounding box center [415, 240] width 59 height 13
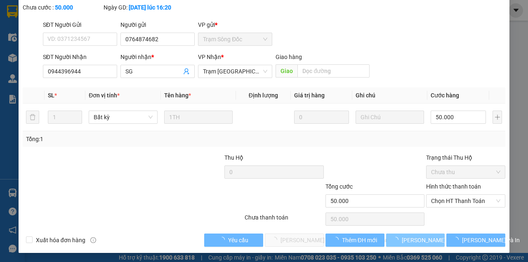
click at [386, 234] on button "[PERSON_NAME] thay đổi" at bounding box center [415, 240] width 59 height 13
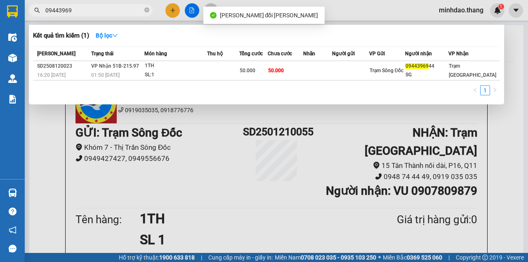
click at [110, 9] on input "09443969" at bounding box center [93, 10] width 97 height 9
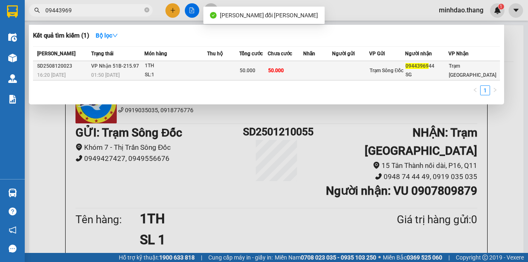
click at [255, 72] on span "50.000" at bounding box center [248, 71] width 16 height 6
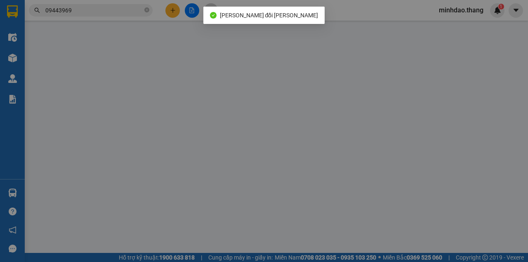
type input "0764874682"
type input "0944396944"
type input "SG"
type input "50.000"
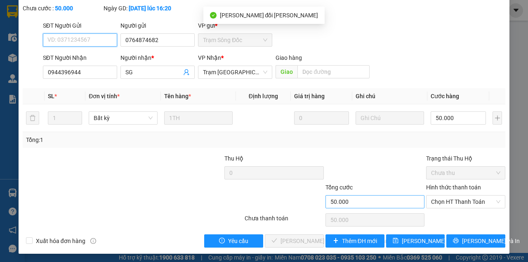
scroll to position [53, 0]
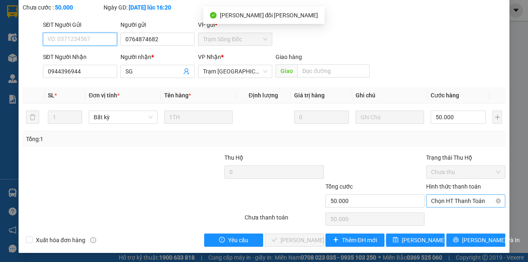
click at [439, 203] on span "Chọn HT Thanh Toán" at bounding box center [465, 201] width 69 height 12
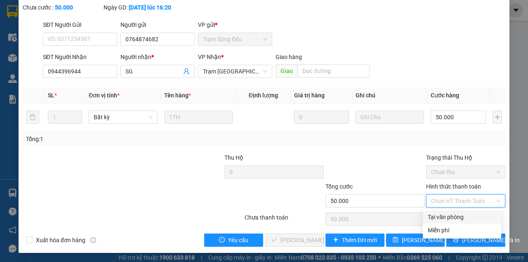
drag, startPoint x: 436, startPoint y: 215, endPoint x: 391, endPoint y: 231, distance: 47.9
click at [434, 216] on div "Tại văn phòng" at bounding box center [462, 217] width 69 height 9
type input "0"
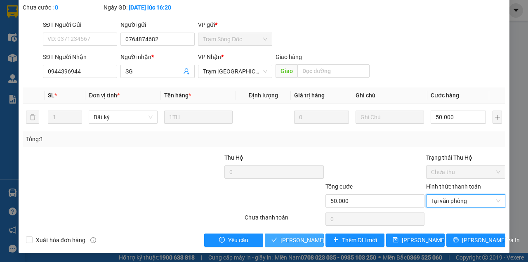
click at [300, 243] on span "[PERSON_NAME] và Giao hàng" at bounding box center [336, 240] width 111 height 9
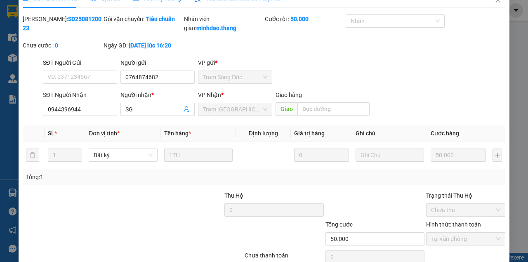
scroll to position [0, 0]
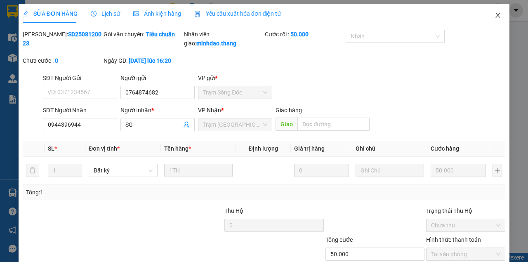
click at [489, 15] on span "Close" at bounding box center [498, 15] width 23 height 23
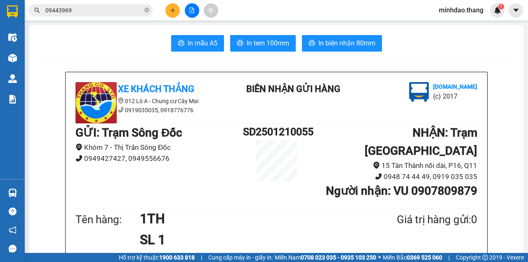
click at [115, 15] on span "09443969" at bounding box center [91, 10] width 124 height 12
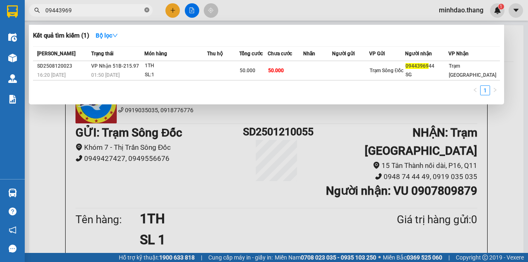
click at [148, 12] on icon "close-circle" at bounding box center [146, 9] width 5 height 5
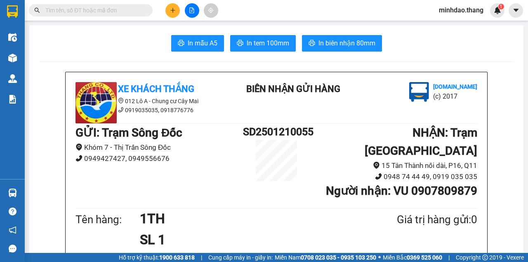
click at [135, 12] on input "text" at bounding box center [93, 10] width 97 height 9
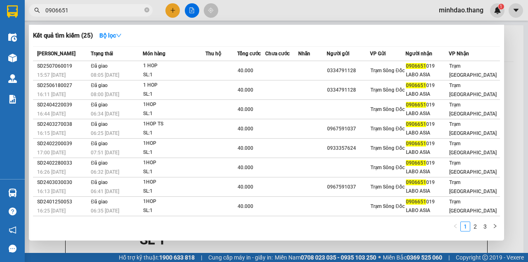
type input "0906651"
click at [167, 7] on div at bounding box center [264, 131] width 528 height 262
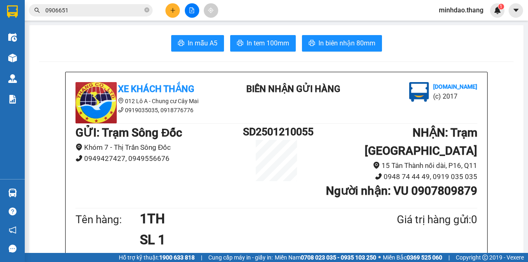
click at [168, 9] on button at bounding box center [173, 10] width 14 height 14
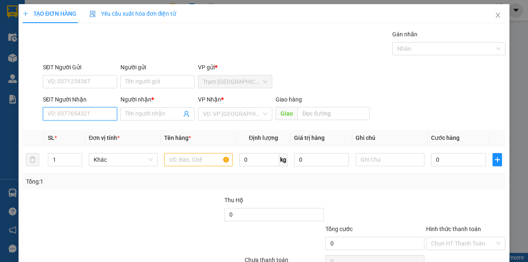
click at [60, 117] on input "SĐT Người Nhận" at bounding box center [80, 113] width 74 height 13
type input "0917488971"
drag, startPoint x: 54, startPoint y: 115, endPoint x: 0, endPoint y: 118, distance: 54.2
click at [0, 118] on div "TẠO ĐƠN HÀNG Yêu cầu xuất hóa đơn điện tử Transit Pickup Surcharge Ids Transit …" at bounding box center [264, 131] width 528 height 262
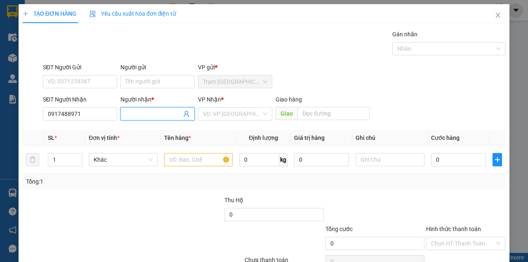
drag, startPoint x: 163, startPoint y: 111, endPoint x: 168, endPoint y: 109, distance: 5.2
click at [168, 110] on input "Người nhận *" at bounding box center [154, 113] width 56 height 9
type input "M"
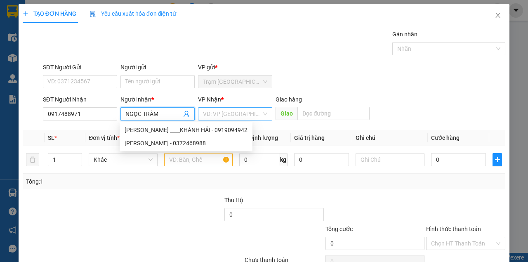
type input "NGỌC TRÂM"
click at [221, 111] on input "search" at bounding box center [232, 114] width 59 height 12
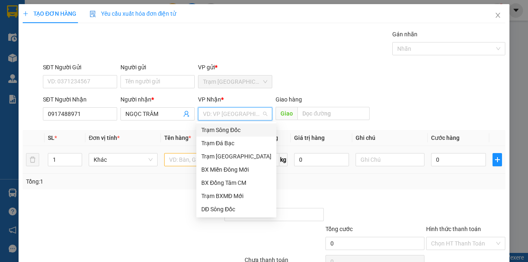
drag, startPoint x: 230, startPoint y: 130, endPoint x: 197, endPoint y: 147, distance: 37.1
click at [230, 130] on div "Trạm Sông Đốc" at bounding box center [236, 130] width 70 height 9
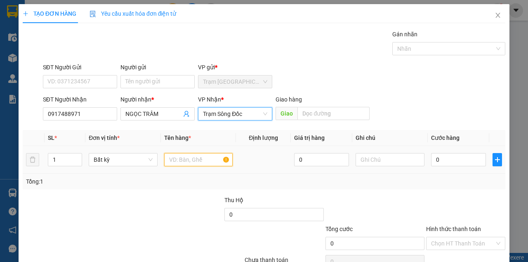
drag, startPoint x: 181, startPoint y: 159, endPoint x: 186, endPoint y: 162, distance: 5.5
click at [185, 162] on input "text" at bounding box center [198, 159] width 69 height 13
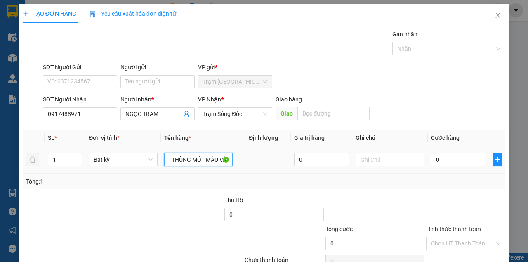
scroll to position [0, 21]
type input "MỘT THÙNG MÓT MÀU VÀNG"
type input "4"
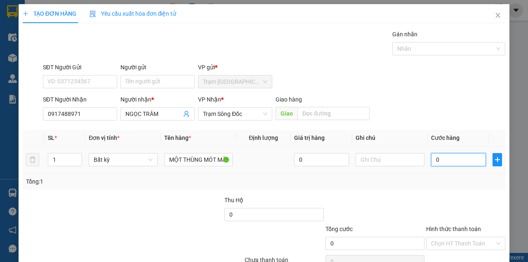
type input "4"
type input "401"
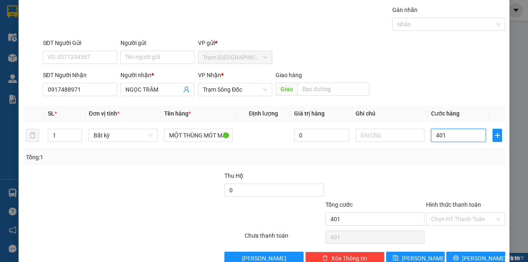
scroll to position [42, 0]
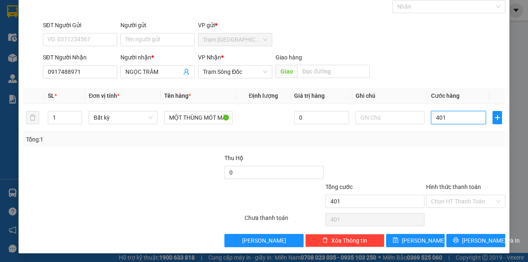
type input "40"
type input "40.000"
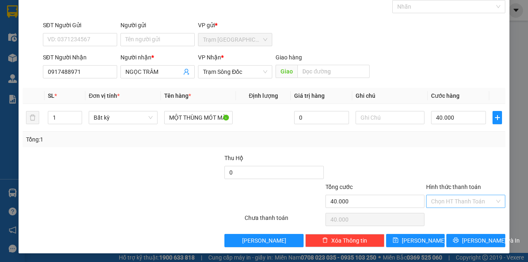
click at [462, 200] on input "Hình thức thanh toán" at bounding box center [463, 201] width 64 height 12
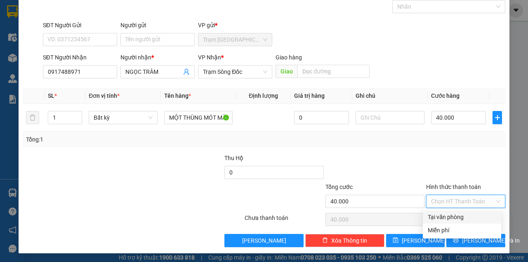
click at [452, 218] on div "Tại văn phòng" at bounding box center [462, 217] width 69 height 9
type input "0"
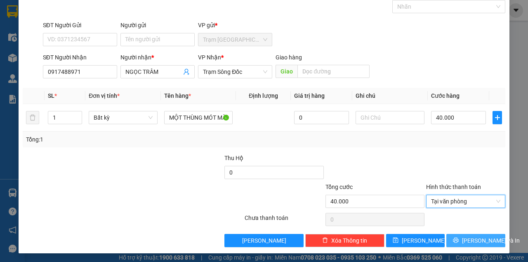
click at [457, 235] on button "[PERSON_NAME] và In" at bounding box center [476, 240] width 59 height 13
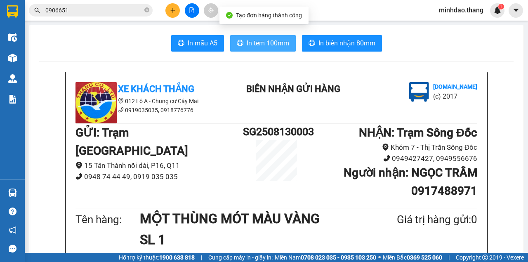
click at [269, 40] on span "In tem 100mm" at bounding box center [268, 43] width 43 height 10
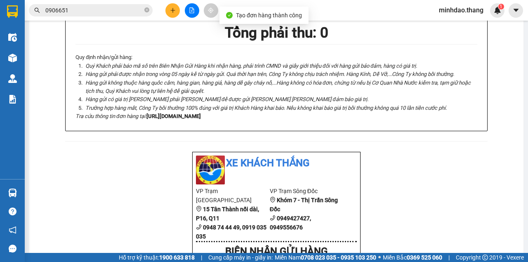
scroll to position [275, 0]
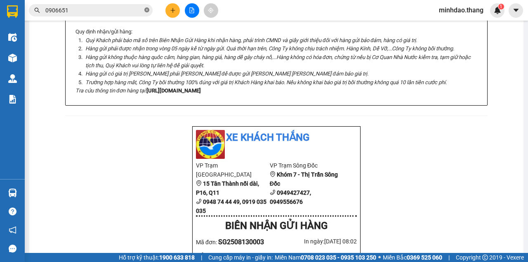
click at [144, 10] on span "0906651" at bounding box center [91, 10] width 124 height 12
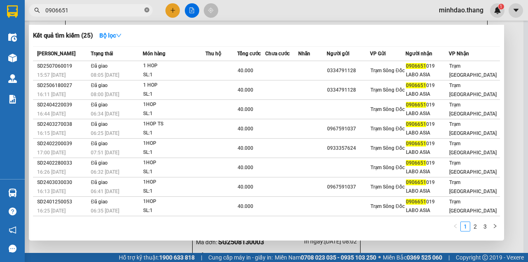
click at [146, 9] on icon "close-circle" at bounding box center [146, 9] width 5 height 5
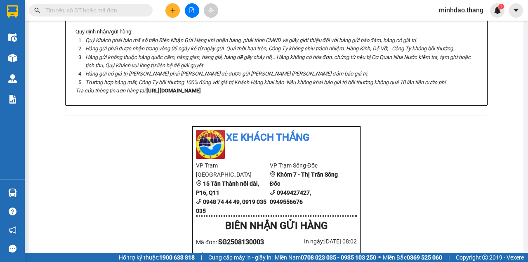
click at [128, 13] on input "text" at bounding box center [93, 10] width 97 height 9
click at [99, 7] on input "text" at bounding box center [93, 10] width 97 height 9
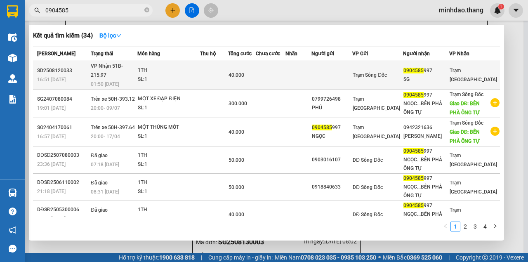
type input "0904585"
click at [281, 74] on td at bounding box center [271, 75] width 30 height 28
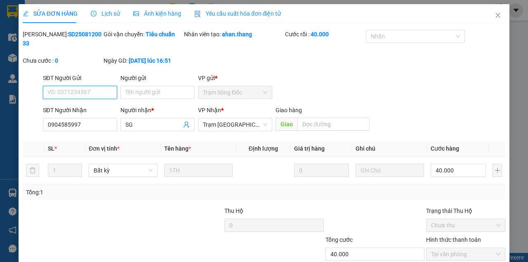
scroll to position [53, 0]
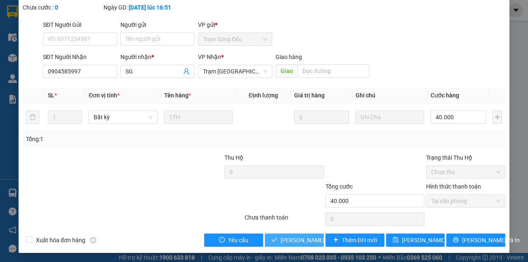
click at [298, 237] on span "Lưu và Giao hàng" at bounding box center [336, 240] width 111 height 9
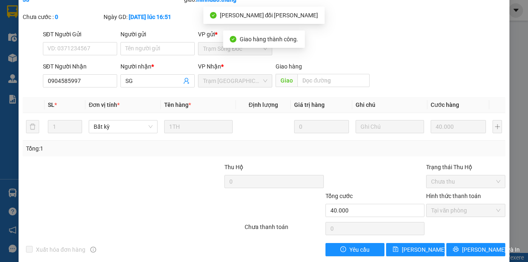
scroll to position [0, 0]
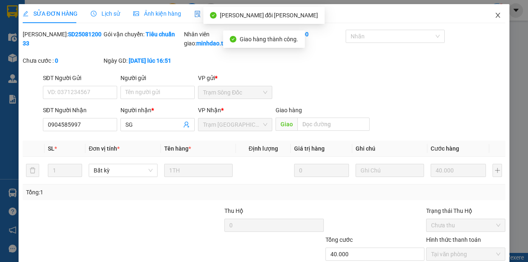
click at [497, 13] on icon "close" at bounding box center [498, 15] width 7 height 7
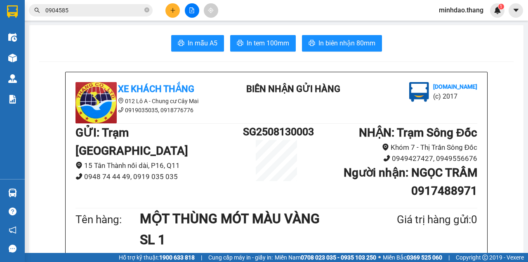
click at [110, 9] on input "0904585" at bounding box center [93, 10] width 97 height 9
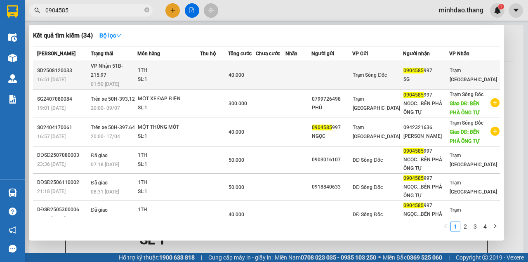
click at [244, 72] on span "40.000" at bounding box center [237, 75] width 16 height 6
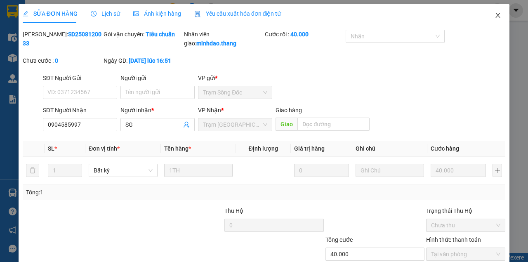
click at [490, 17] on span "Close" at bounding box center [498, 15] width 23 height 23
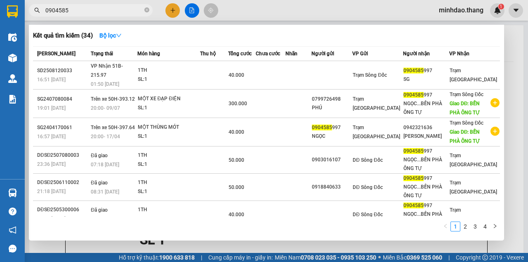
click at [118, 9] on input "0904585" at bounding box center [93, 10] width 97 height 9
type input "0"
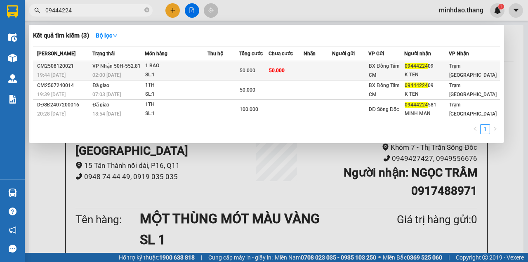
type input "09444224"
click at [251, 69] on span "50.000" at bounding box center [248, 71] width 16 height 6
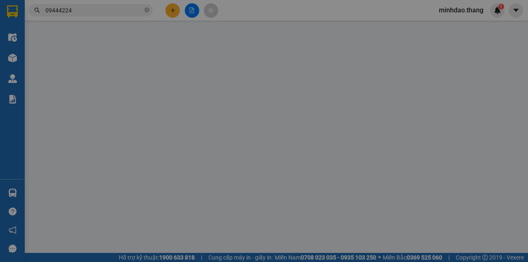
type input "0944422409"
type input "K TEN"
type input "50.000"
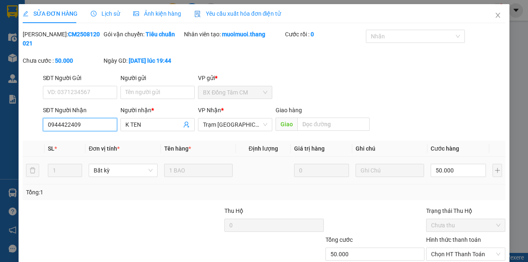
drag, startPoint x: 78, startPoint y: 125, endPoint x: 0, endPoint y: 123, distance: 77.6
click at [0, 123] on div "SỬA ĐƠN HÀNG Lịch sử Ảnh kiện hàng Yêu cầu xuất hóa đơn điện tử Total Paid Fee …" at bounding box center [264, 131] width 528 height 262
drag, startPoint x: 493, startPoint y: 14, endPoint x: 310, endPoint y: 13, distance: 182.5
click at [495, 14] on icon "close" at bounding box center [498, 15] width 7 height 7
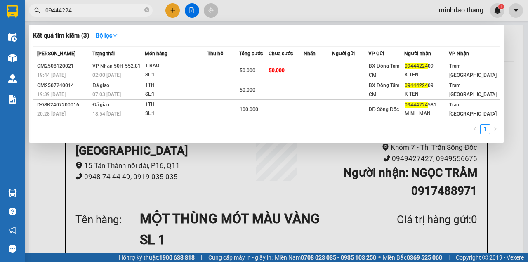
drag, startPoint x: 148, startPoint y: 10, endPoint x: 131, endPoint y: 10, distance: 17.3
click at [148, 10] on icon "close-circle" at bounding box center [146, 9] width 5 height 5
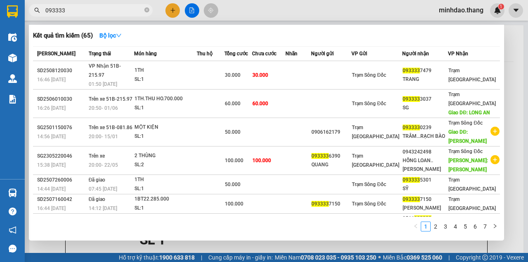
click at [106, 13] on input "093333" at bounding box center [93, 10] width 97 height 9
type input "0"
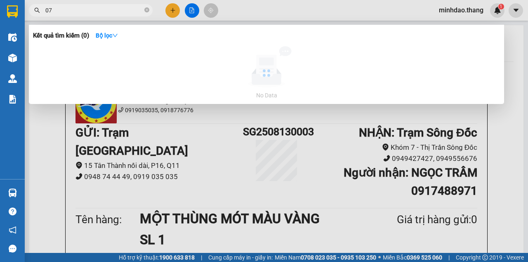
type input "0"
drag, startPoint x: 103, startPoint y: 12, endPoint x: 44, endPoint y: 14, distance: 59.5
click at [36, 12] on div "0789797797" at bounding box center [80, 10] width 161 height 12
type input "0789797797"
click at [148, 12] on icon "close-circle" at bounding box center [146, 9] width 5 height 5
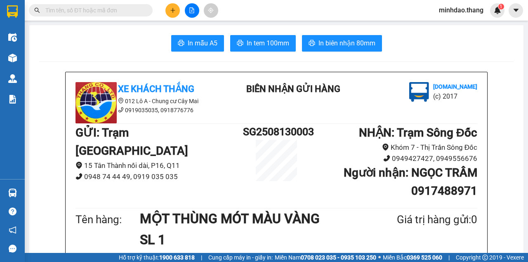
drag, startPoint x: 148, startPoint y: 12, endPoint x: 126, endPoint y: 11, distance: 21.9
click at [148, 12] on span at bounding box center [146, 10] width 5 height 9
click at [115, 8] on input "text" at bounding box center [93, 10] width 97 height 9
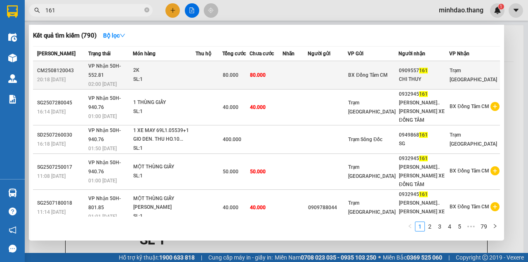
type input "161"
click at [249, 71] on div "80.000" at bounding box center [236, 75] width 26 height 9
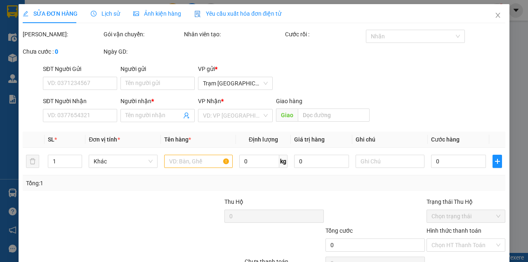
type input "0909557161"
type input "CHI THUY"
type input "80.000"
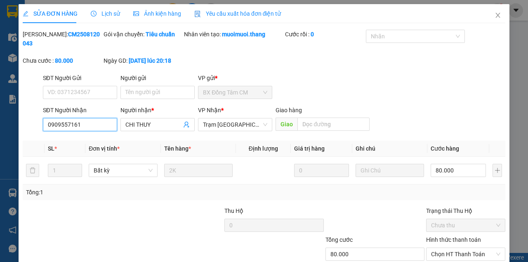
drag, startPoint x: 28, startPoint y: 121, endPoint x: 0, endPoint y: 118, distance: 28.2
click at [0, 118] on div "SỬA ĐƠN HÀNG Lịch sử Ảnh kiện hàng Yêu cầu xuất hóa đơn điện tử Total Paid Fee …" at bounding box center [264, 131] width 528 height 262
click at [495, 18] on icon "close" at bounding box center [498, 15] width 7 height 7
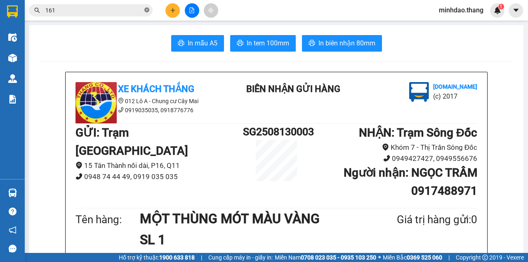
click at [147, 10] on icon "close-circle" at bounding box center [146, 9] width 5 height 5
click at [130, 10] on input "text" at bounding box center [93, 10] width 97 height 9
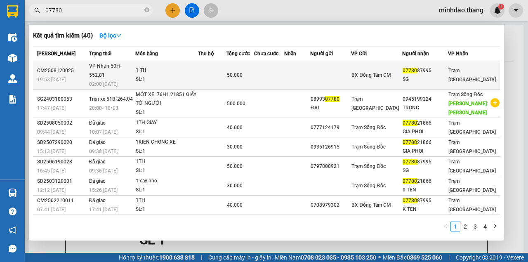
type input "07780"
click at [250, 64] on td "50.000" at bounding box center [241, 75] width 28 height 28
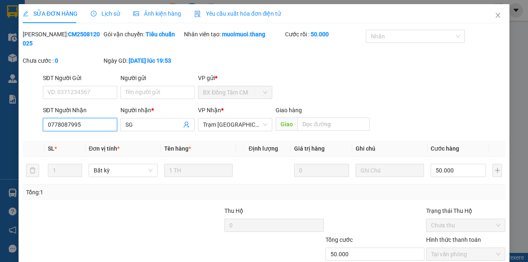
drag, startPoint x: 88, startPoint y: 128, endPoint x: 0, endPoint y: 123, distance: 87.7
click at [0, 123] on div "SỬA ĐƠN HÀNG Lịch sử Ảnh kiện hàng Yêu cầu xuất hóa đơn điện tử Total Paid Fee …" at bounding box center [264, 131] width 528 height 262
drag, startPoint x: 495, startPoint y: 13, endPoint x: 493, endPoint y: 17, distance: 4.4
click at [495, 17] on icon "close" at bounding box center [498, 15] width 7 height 7
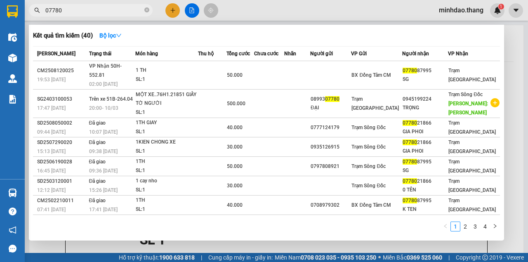
click at [150, 10] on span "07780" at bounding box center [91, 10] width 124 height 12
click at [144, 10] on span "07780" at bounding box center [91, 10] width 124 height 12
drag, startPoint x: 147, startPoint y: 10, endPoint x: 143, endPoint y: 11, distance: 4.2
click at [147, 10] on icon "close-circle" at bounding box center [146, 9] width 5 height 5
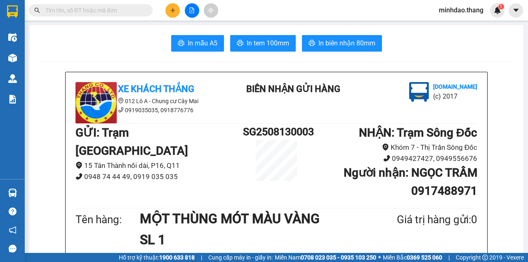
click at [131, 11] on input "text" at bounding box center [93, 10] width 97 height 9
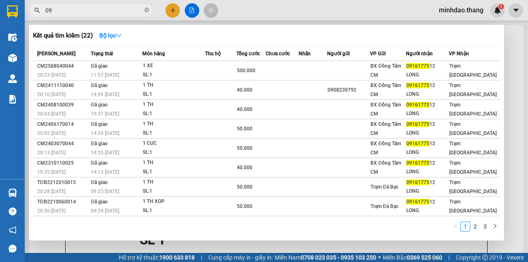
type input "0"
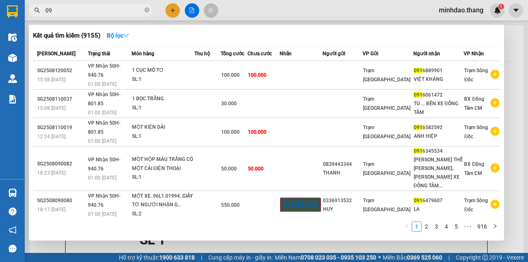
type input "0"
type input "77512"
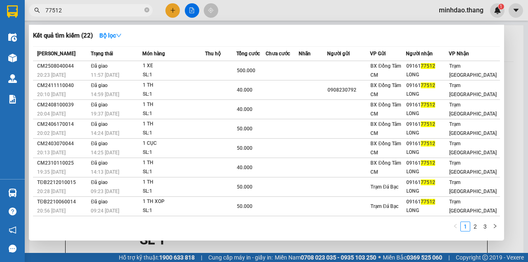
drag, startPoint x: 149, startPoint y: 10, endPoint x: 144, endPoint y: 10, distance: 4.6
click at [147, 10] on icon "close-circle" at bounding box center [146, 9] width 5 height 5
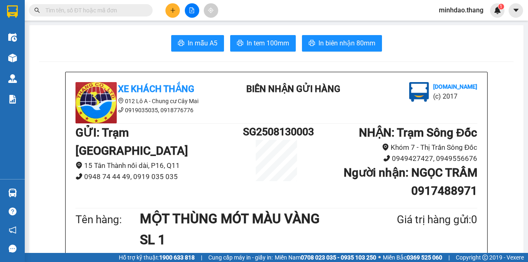
click at [136, 10] on input "text" at bounding box center [93, 10] width 97 height 9
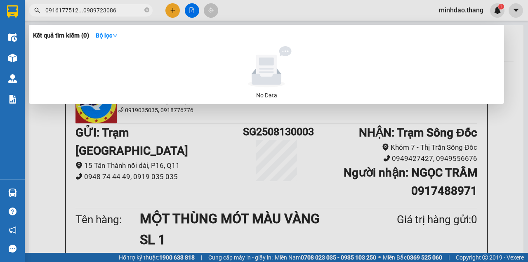
drag, startPoint x: 132, startPoint y: 12, endPoint x: 45, endPoint y: 12, distance: 86.7
click at [45, 12] on input "0916177512...0989723086" at bounding box center [93, 10] width 97 height 9
type input "0916177512...0989723086"
click at [147, 12] on icon "close-circle" at bounding box center [146, 9] width 5 height 5
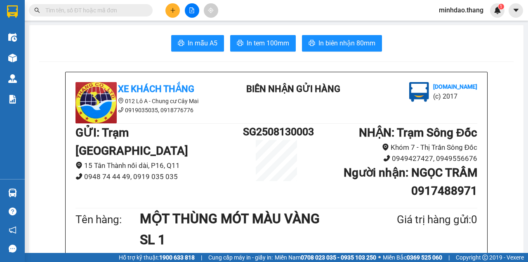
click at [118, 13] on input "text" at bounding box center [93, 10] width 97 height 9
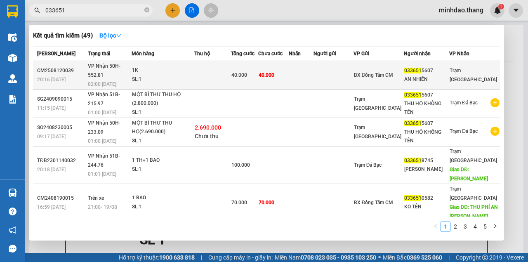
type input "033651"
click at [258, 71] on div "40.000" at bounding box center [245, 75] width 26 height 9
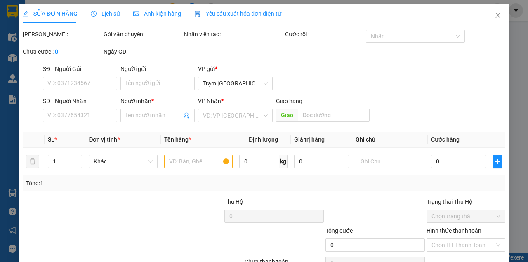
type input "0336515607"
type input "AN NHIÊN"
type input "40.000"
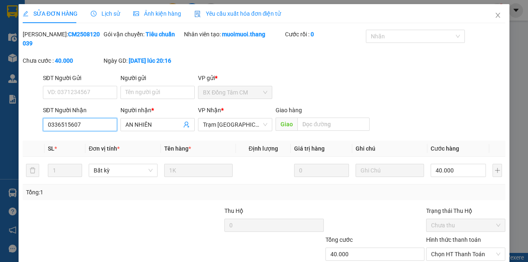
drag, startPoint x: 102, startPoint y: 123, endPoint x: 0, endPoint y: 131, distance: 101.9
click at [0, 131] on div "SỬA ĐƠN HÀNG Lịch sử Ảnh kiện hàng Yêu cầu xuất hóa đơn điện tử Total Paid Fee …" at bounding box center [264, 131] width 528 height 262
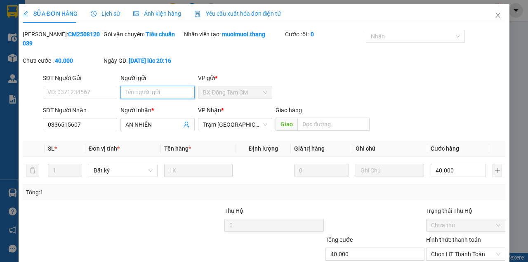
click at [147, 92] on input "Người gửi" at bounding box center [158, 92] width 74 height 13
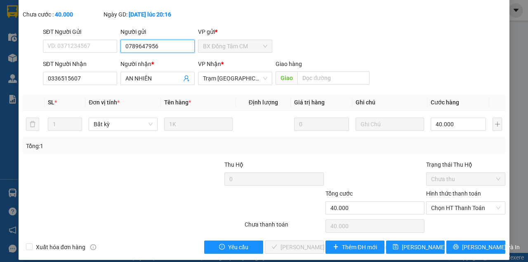
scroll to position [53, 0]
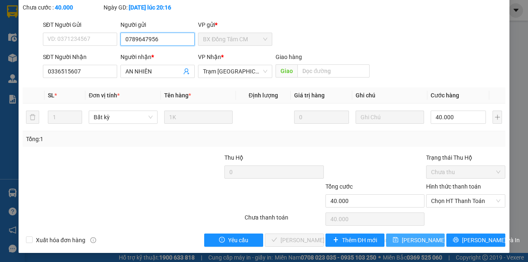
type input "0789647956"
click at [386, 234] on button "[PERSON_NAME] thay đổi" at bounding box center [415, 240] width 59 height 13
click at [407, 243] on span "[PERSON_NAME] thay đổi" at bounding box center [428, 240] width 53 height 9
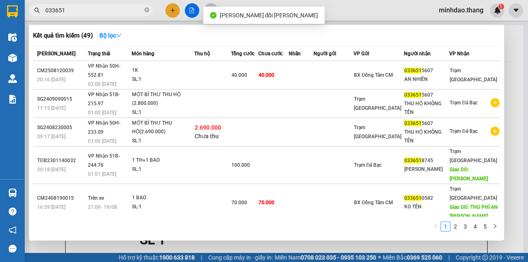
click at [117, 10] on input "033651" at bounding box center [93, 10] width 97 height 9
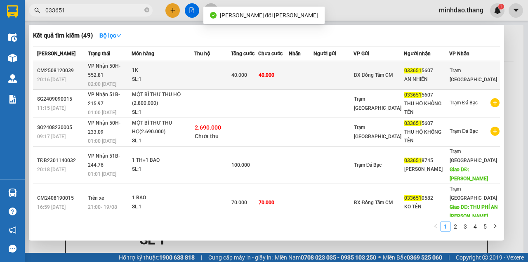
click at [247, 72] on span "40.000" at bounding box center [240, 75] width 16 height 6
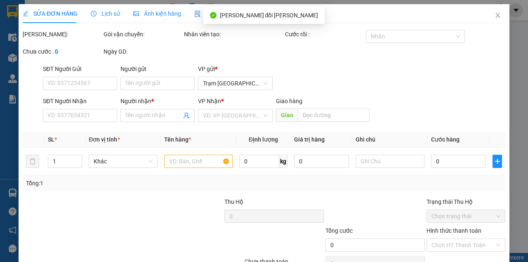
type input "0789647956"
type input "0336515607"
type input "AN NHIÊN"
type input "40.000"
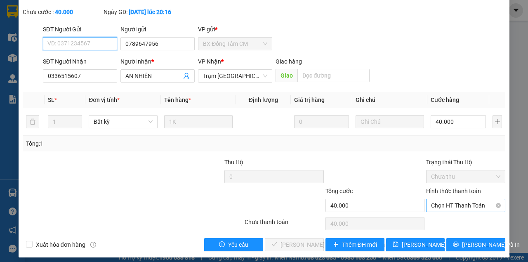
scroll to position [53, 0]
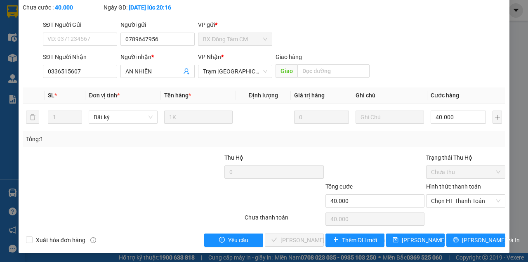
click at [457, 208] on div "Hình thức thanh toán Chọn HT Thanh Toán" at bounding box center [465, 196] width 79 height 29
click at [456, 199] on span "Chọn HT Thanh Toán" at bounding box center [465, 201] width 69 height 12
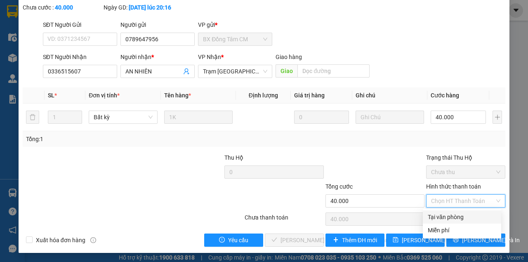
click at [445, 220] on div "Tại văn phòng" at bounding box center [462, 217] width 69 height 9
type input "0"
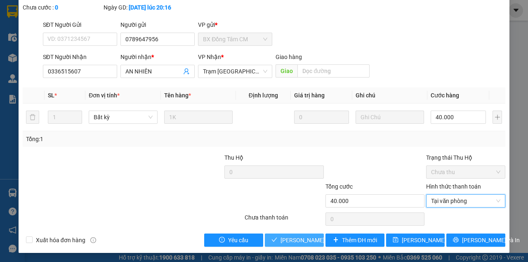
click at [265, 234] on button "Lưu và Giao hàng" at bounding box center [294, 240] width 59 height 13
click at [305, 241] on span "Lưu và Giao hàng" at bounding box center [336, 240] width 111 height 9
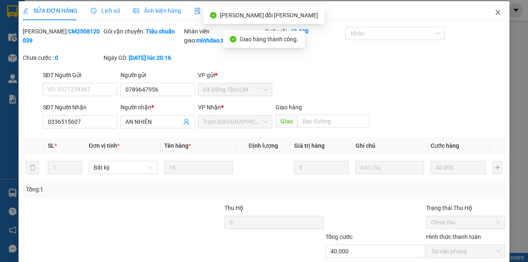
scroll to position [0, 0]
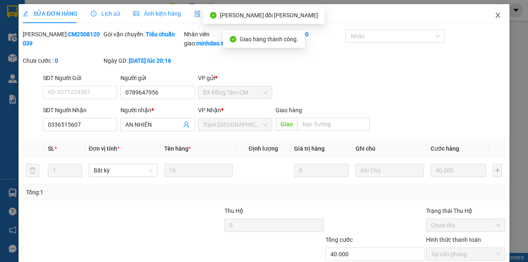
drag, startPoint x: 494, startPoint y: 18, endPoint x: 482, endPoint y: 17, distance: 11.6
click at [495, 18] on icon "close" at bounding box center [498, 15] width 7 height 7
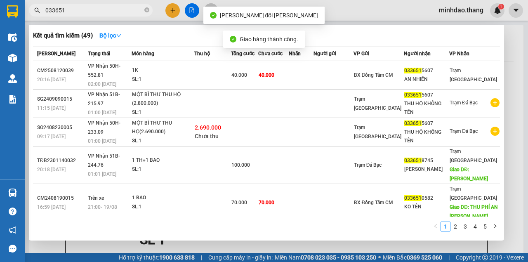
drag, startPoint x: 146, startPoint y: 10, endPoint x: 126, endPoint y: 10, distance: 19.8
click at [144, 10] on span "033651" at bounding box center [91, 10] width 124 height 12
click at [126, 10] on input "033651" at bounding box center [93, 10] width 97 height 9
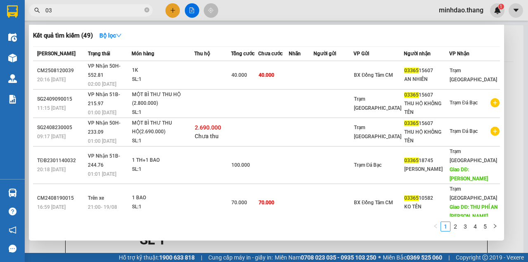
type input "0"
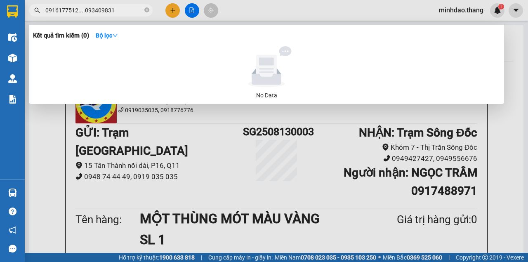
type input "0916177512....0934098316"
drag, startPoint x: 128, startPoint y: 9, endPoint x: 38, endPoint y: 13, distance: 90.1
click at [37, 13] on span "0916177512....0934098316" at bounding box center [91, 10] width 124 height 12
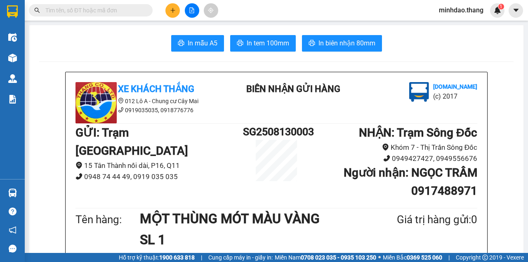
click at [92, 12] on input "text" at bounding box center [93, 10] width 97 height 9
click at [110, 9] on input "text" at bounding box center [93, 10] width 97 height 9
click at [110, 10] on input "text" at bounding box center [93, 10] width 97 height 9
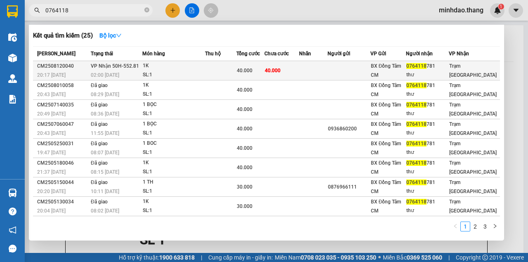
type input "0764118"
click at [261, 67] on div "40.000" at bounding box center [250, 70] width 27 height 9
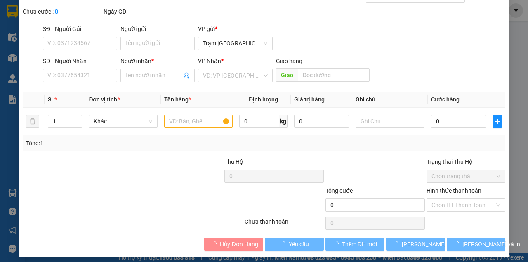
type input "0764118781"
type input "thư"
type input "40.000"
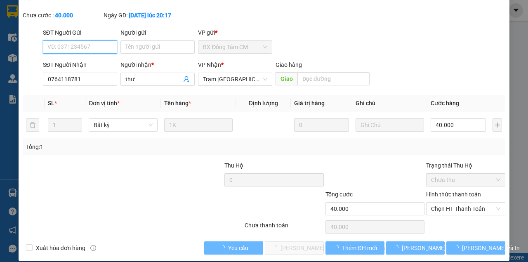
scroll to position [53, 0]
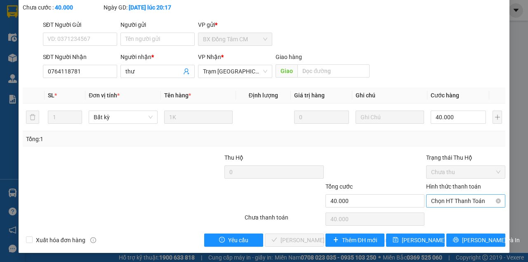
click at [441, 194] on div "Hình thức thanh toán Chọn HT Thanh Toán" at bounding box center [465, 196] width 79 height 29
click at [443, 204] on span "Chọn HT Thanh Toán" at bounding box center [465, 201] width 69 height 12
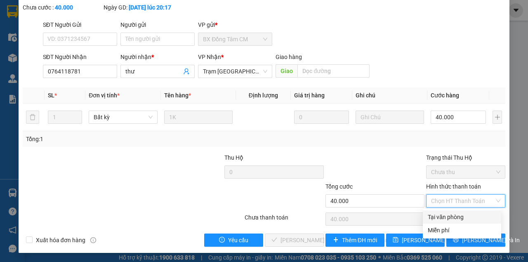
click at [436, 215] on div "Tại văn phòng" at bounding box center [462, 217] width 69 height 9
type input "0"
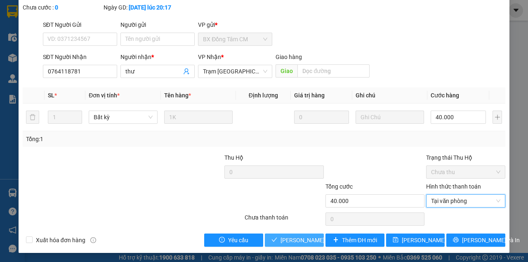
click at [300, 236] on span "Lưu và Giao hàng" at bounding box center [336, 240] width 111 height 9
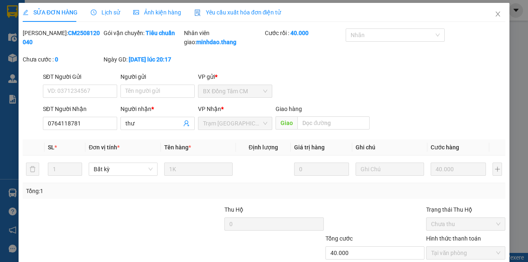
scroll to position [0, 0]
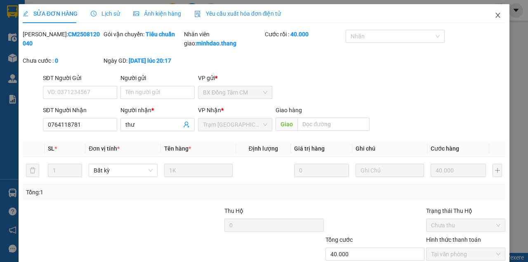
click at [496, 18] on icon "close" at bounding box center [498, 15] width 7 height 7
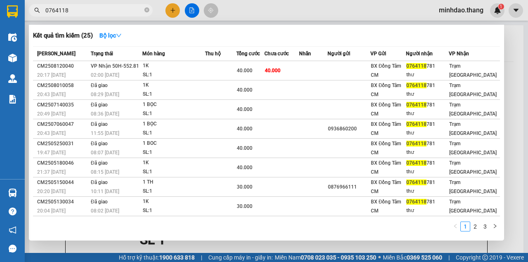
drag, startPoint x: 104, startPoint y: 13, endPoint x: 108, endPoint y: 15, distance: 4.6
click at [104, 13] on input "0764118" at bounding box center [93, 10] width 97 height 9
click at [147, 12] on icon "close-circle" at bounding box center [146, 9] width 5 height 5
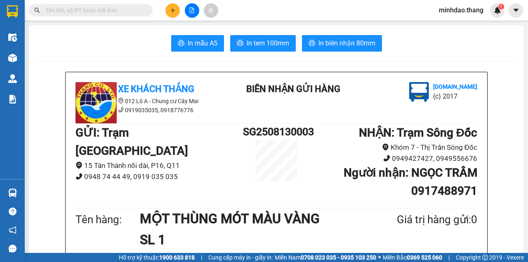
click at [114, 13] on input "text" at bounding box center [93, 10] width 97 height 9
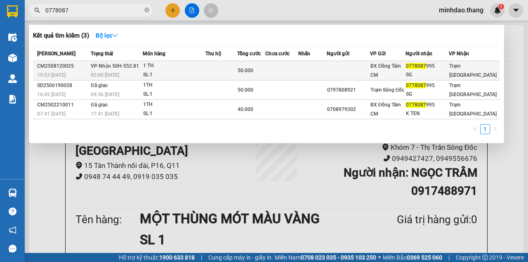
type input "0778087"
click at [327, 76] on td at bounding box center [312, 70] width 28 height 19
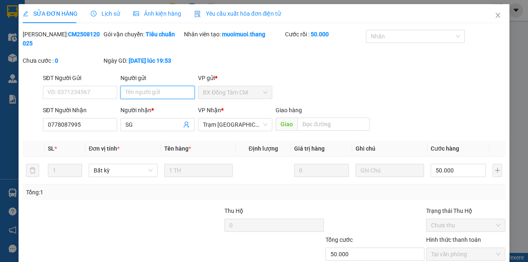
click at [156, 95] on input "Người gửi" at bounding box center [158, 92] width 74 height 13
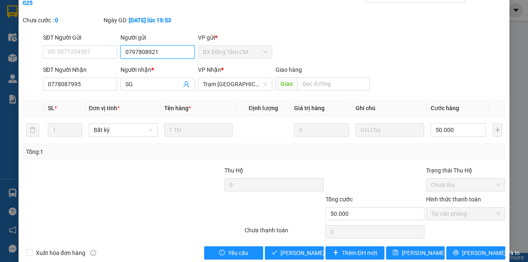
scroll to position [53, 0]
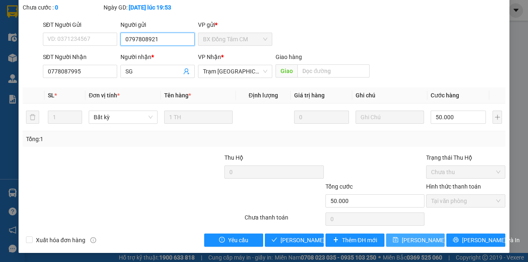
type input "0797808921"
click at [416, 240] on span "[PERSON_NAME] thay đổi" at bounding box center [428, 240] width 53 height 9
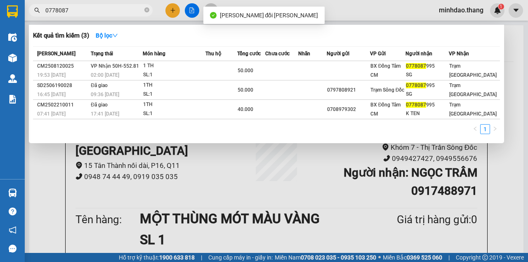
click at [116, 9] on input "0778087" at bounding box center [93, 10] width 97 height 9
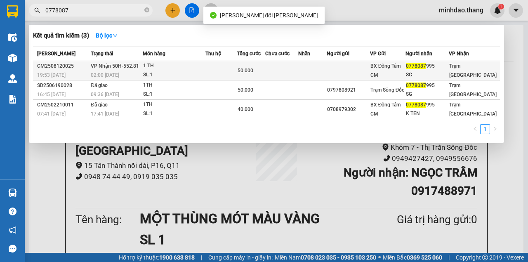
click at [261, 76] on td "50.000" at bounding box center [251, 70] width 28 height 19
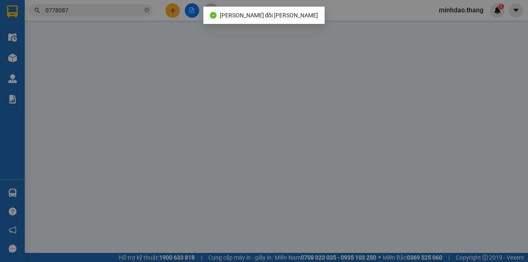
type input "0797808921"
type input "0778087995"
type input "SG"
type input "50.000"
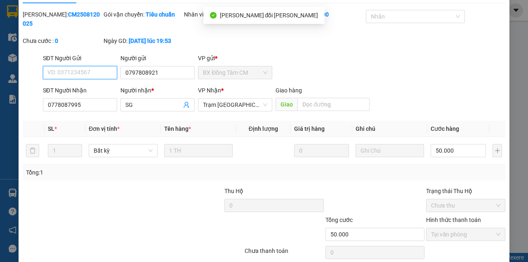
scroll to position [53, 0]
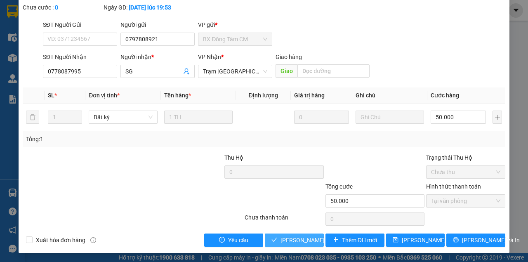
drag, startPoint x: 302, startPoint y: 242, endPoint x: 290, endPoint y: 216, distance: 29.2
click at [289, 216] on div "Total Paid Fee 50.000 Total UnPaid Fee 0 Cash Collection Total Fee Mã ĐH: CM250…" at bounding box center [264, 111] width 483 height 270
click at [291, 242] on span "Lưu và Giao hàng" at bounding box center [336, 240] width 111 height 9
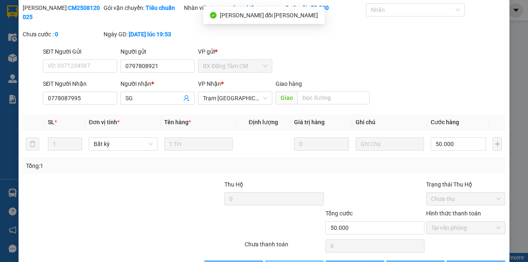
scroll to position [0, 0]
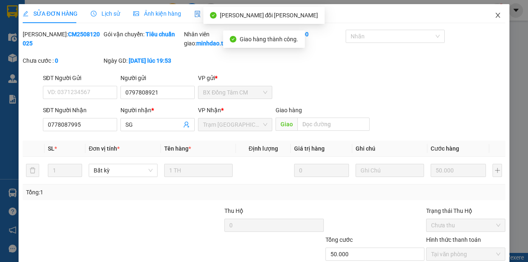
click at [487, 22] on span "Close" at bounding box center [498, 15] width 23 height 23
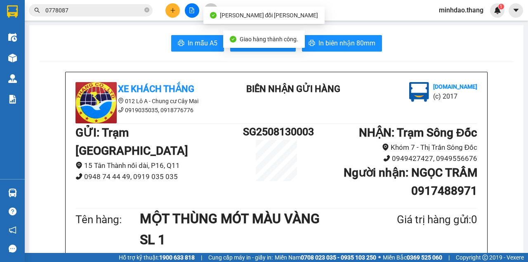
click at [102, 9] on input "0778087" at bounding box center [93, 10] width 97 height 9
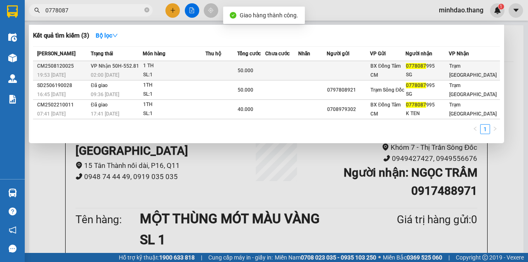
click at [253, 68] on span "50.000" at bounding box center [246, 71] width 16 height 6
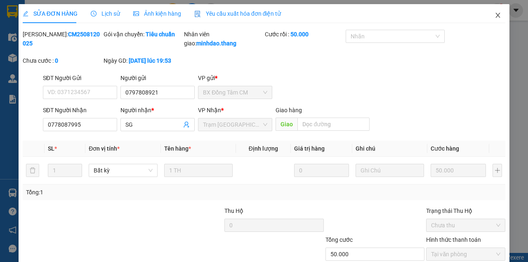
drag, startPoint x: 493, startPoint y: 17, endPoint x: 484, endPoint y: 20, distance: 9.7
click at [487, 20] on span "Close" at bounding box center [498, 15] width 23 height 23
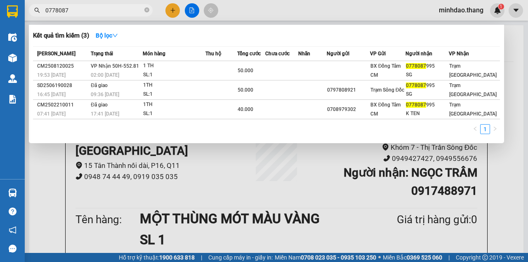
drag, startPoint x: 132, startPoint y: 15, endPoint x: 131, endPoint y: 11, distance: 4.2
click at [131, 14] on span "0778087" at bounding box center [91, 10] width 124 height 12
click at [131, 11] on input "0778087" at bounding box center [93, 10] width 97 height 9
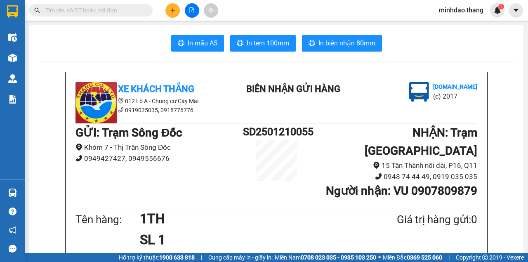
click at [125, 8] on input "text" at bounding box center [93, 10] width 97 height 9
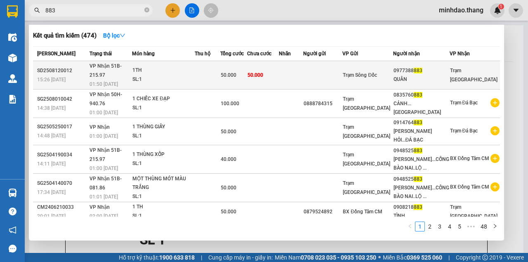
type input "883"
click at [247, 61] on td "50.000" at bounding box center [233, 75] width 27 height 28
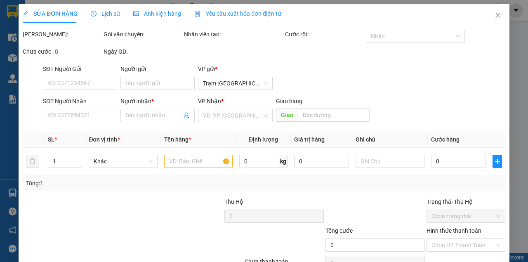
type input "0977388883"
type input "QUÂN"
type input "50.000"
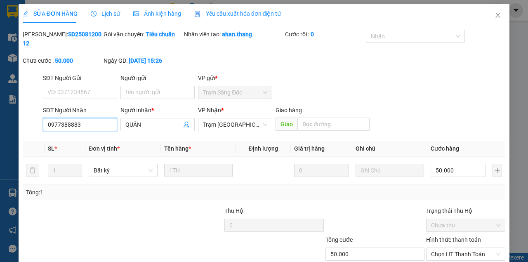
click at [0, 126] on div "SỬA ĐƠN HÀNG Lịch sử Ảnh kiện hàng Yêu cầu xuất hóa đơn điện tử Total Paid Fee …" at bounding box center [264, 131] width 528 height 262
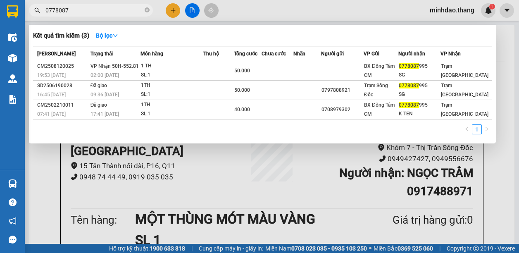
drag, startPoint x: 148, startPoint y: 9, endPoint x: 135, endPoint y: 11, distance: 12.9
click at [147, 9] on icon "close-circle" at bounding box center [146, 9] width 5 height 5
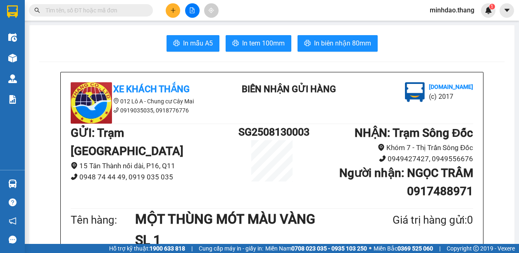
click at [135, 11] on input "text" at bounding box center [93, 10] width 97 height 9
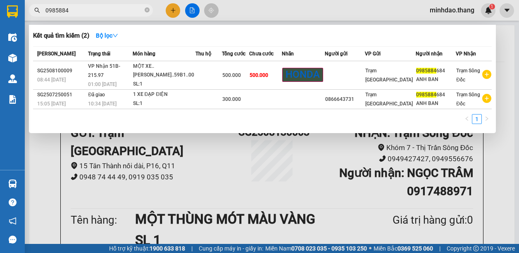
type input "0985884"
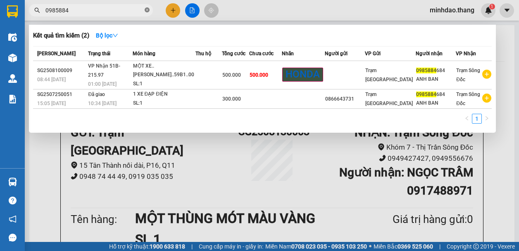
click at [148, 12] on icon "close-circle" at bounding box center [146, 9] width 5 height 5
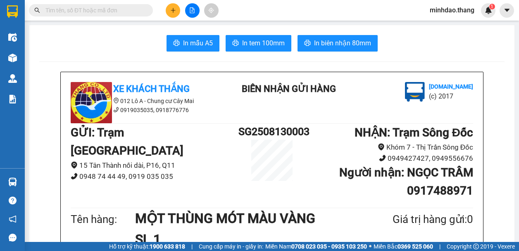
click at [135, 8] on input "text" at bounding box center [93, 10] width 97 height 9
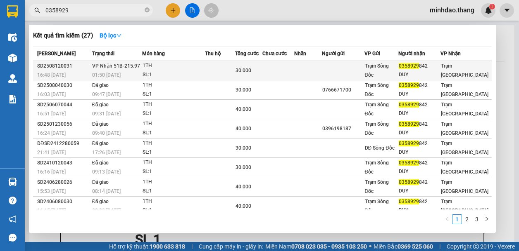
type input "0358929"
click at [228, 65] on td at bounding box center [220, 70] width 30 height 19
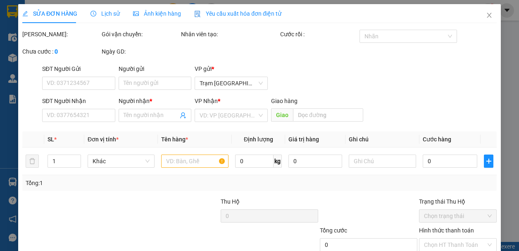
type input "0358929842"
type input "DUY"
type input "30.000"
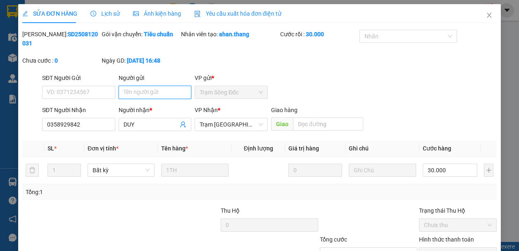
click at [145, 95] on input "Người gửi" at bounding box center [154, 92] width 73 height 13
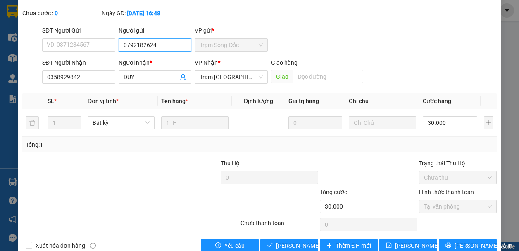
scroll to position [64, 0]
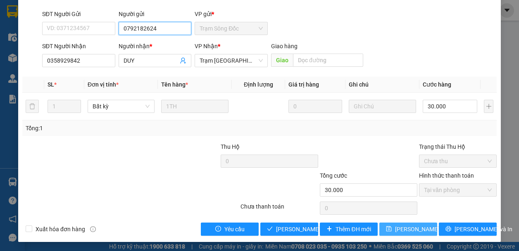
type input "0792182624"
click at [418, 228] on span "[PERSON_NAME] thay đổi" at bounding box center [428, 229] width 66 height 9
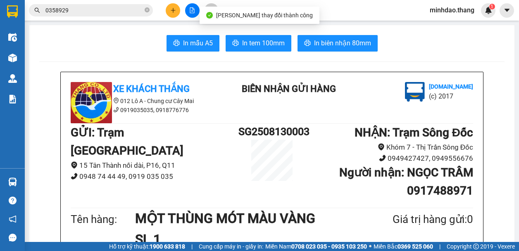
click at [116, 7] on input "0358929" at bounding box center [93, 10] width 97 height 9
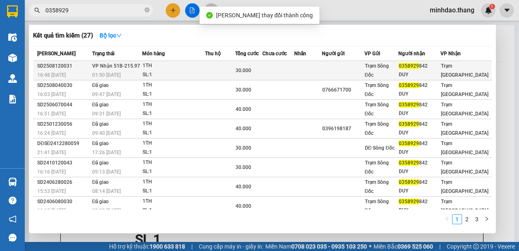
click at [255, 67] on div "30.000" at bounding box center [248, 70] width 26 height 9
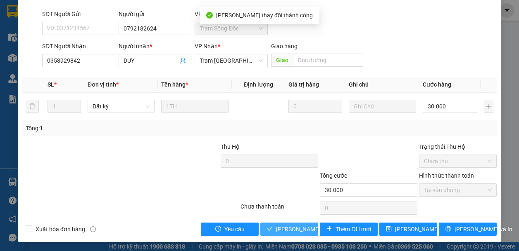
click at [291, 231] on span "[PERSON_NAME] và Giao hàng" at bounding box center [315, 229] width 79 height 9
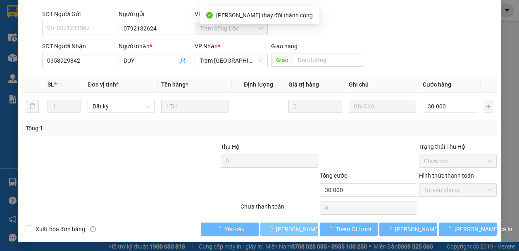
click at [292, 230] on span "[PERSON_NAME] và Giao hàng" at bounding box center [315, 229] width 79 height 9
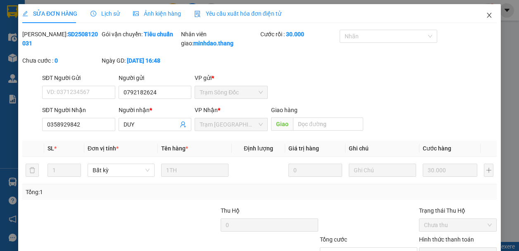
click at [486, 18] on icon "close" at bounding box center [489, 15] width 7 height 7
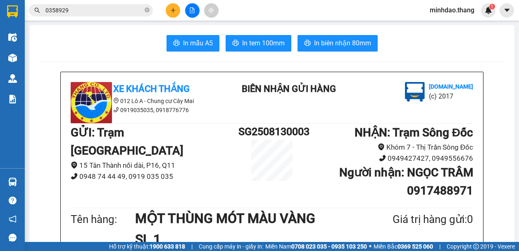
click at [171, 13] on button at bounding box center [173, 10] width 14 height 14
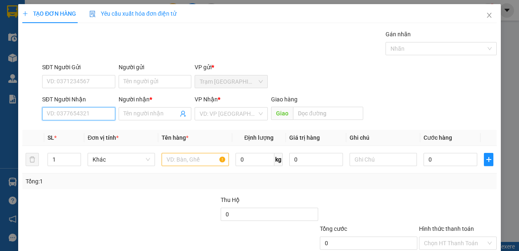
click at [56, 116] on input "SĐT Người Nhận" at bounding box center [78, 113] width 73 height 13
type input "0839115439"
click at [133, 115] on input "Người nhận *" at bounding box center [150, 113] width 55 height 9
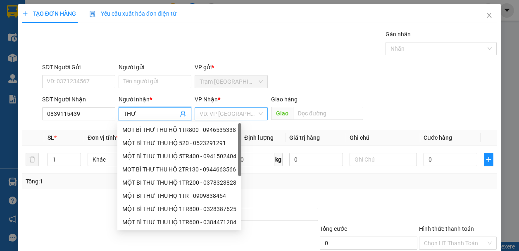
type input "THƯ"
drag, startPoint x: 217, startPoint y: 109, endPoint x: 218, endPoint y: 120, distance: 11.2
click at [218, 109] on input "search" at bounding box center [227, 114] width 57 height 12
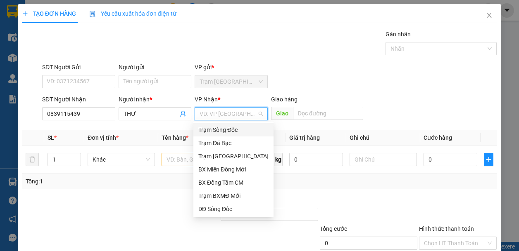
drag, startPoint x: 219, startPoint y: 130, endPoint x: 210, endPoint y: 140, distance: 13.5
click at [219, 130] on div "Trạm Sông Đốc" at bounding box center [233, 130] width 70 height 9
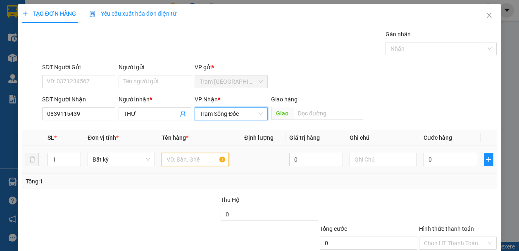
click at [188, 159] on input "text" at bounding box center [194, 159] width 67 height 13
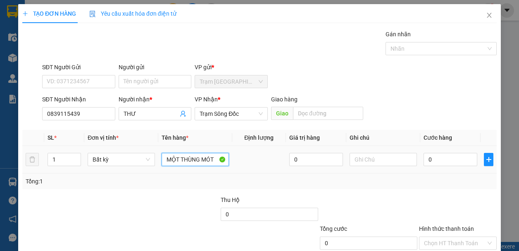
type input "MỘT THÙNG MÓT"
click at [446, 166] on div "0" at bounding box center [450, 160] width 54 height 17
click at [447, 163] on input "0" at bounding box center [450, 159] width 54 height 13
type input "5"
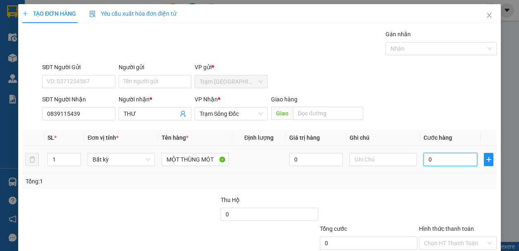
type input "5"
type input "50"
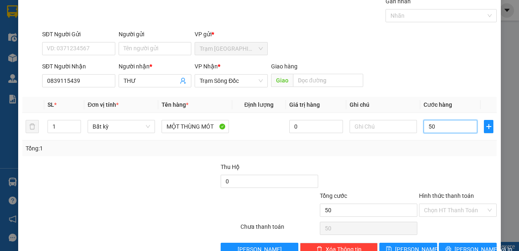
scroll to position [53, 0]
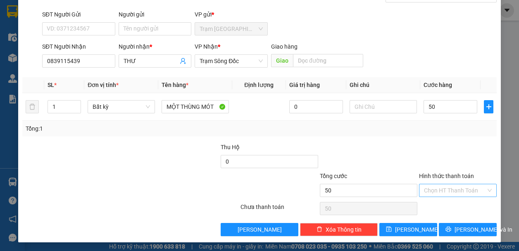
type input "50.000"
drag, startPoint x: 452, startPoint y: 190, endPoint x: 449, endPoint y: 200, distance: 10.2
click at [452, 191] on input "Hình thức thanh toán" at bounding box center [455, 191] width 62 height 12
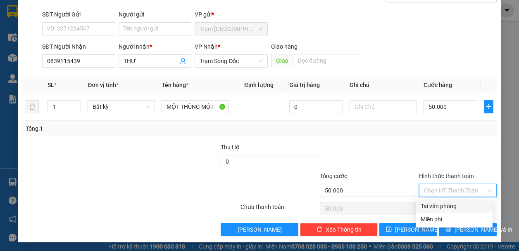
click at [447, 207] on div "Tại văn phòng" at bounding box center [453, 206] width 67 height 9
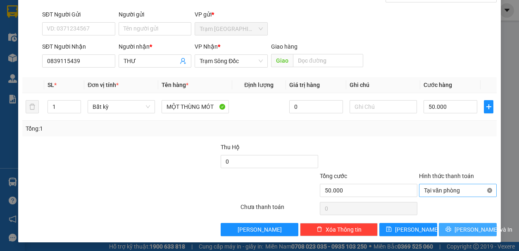
drag, startPoint x: 448, startPoint y: 225, endPoint x: 487, endPoint y: 191, distance: 52.7
click at [487, 191] on div "Transit Pickup Surcharge Ids Transit Deliver Surcharge Ids Transit Deliver Surc…" at bounding box center [259, 107] width 474 height 260
type input "50.000"
click at [462, 231] on span "[PERSON_NAME] và In" at bounding box center [483, 229] width 58 height 9
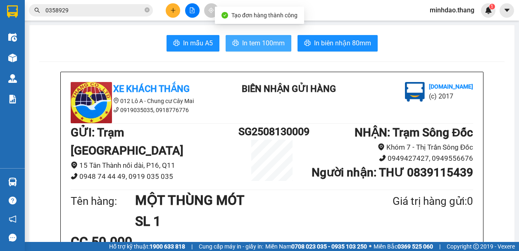
click at [265, 47] on span "In tem 100mm" at bounding box center [263, 43] width 43 height 10
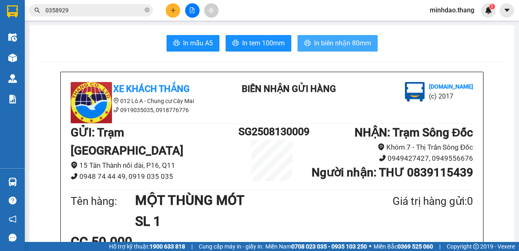
click at [327, 37] on button "In biên nhận 80mm" at bounding box center [337, 43] width 80 height 17
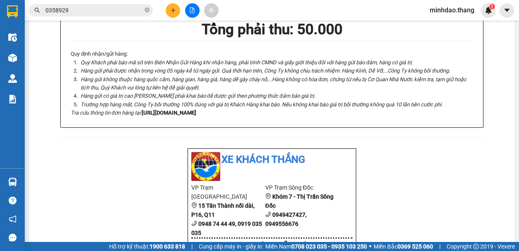
scroll to position [50, 0]
click at [147, 10] on icon "close-circle" at bounding box center [146, 9] width 5 height 5
click at [128, 10] on input "text" at bounding box center [93, 10] width 97 height 9
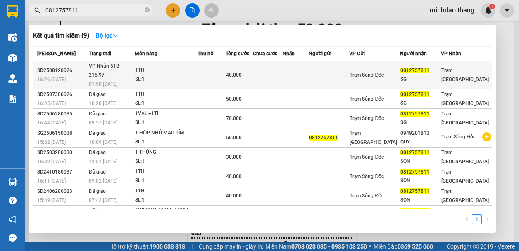
type input "0812757811"
click at [217, 65] on td at bounding box center [211, 75] width 28 height 28
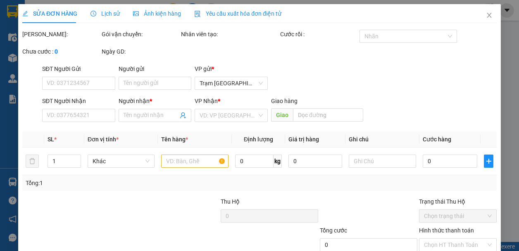
type input "0812757811"
type input "SG"
type input "40.000"
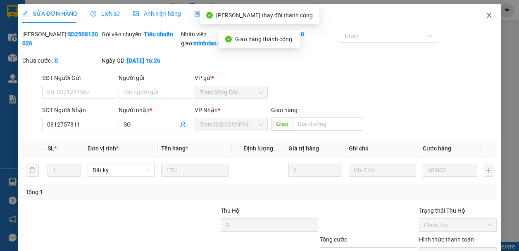
click at [487, 17] on icon "close" at bounding box center [489, 15] width 7 height 7
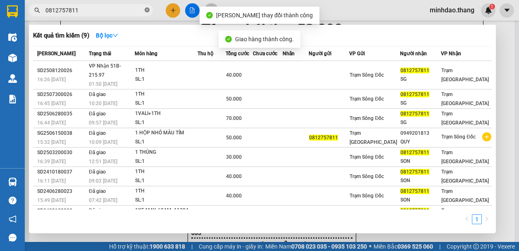
drag, startPoint x: 145, startPoint y: 8, endPoint x: 130, endPoint y: 10, distance: 15.8
click at [145, 8] on icon "close-circle" at bounding box center [146, 9] width 5 height 5
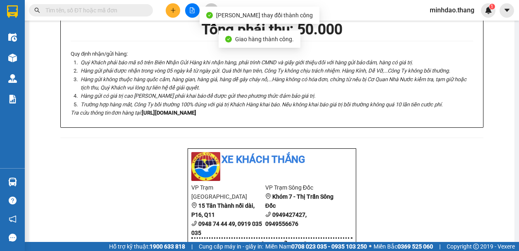
click at [129, 11] on input "text" at bounding box center [93, 10] width 97 height 9
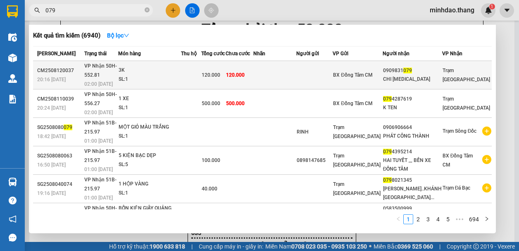
type input "079"
click at [225, 74] on div "120.000" at bounding box center [213, 75] width 24 height 9
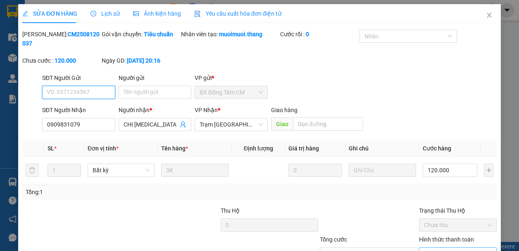
click at [462, 248] on span "Chọn HT Thanh Toán" at bounding box center [458, 254] width 68 height 12
drag, startPoint x: 449, startPoint y: 201, endPoint x: 403, endPoint y: 223, distance: 51.3
type input "0"
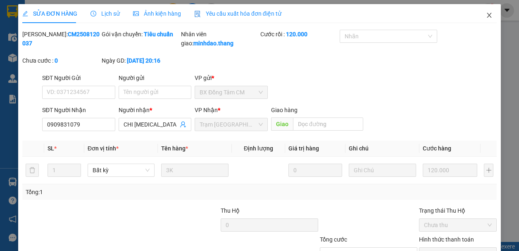
click at [486, 17] on icon "close" at bounding box center [489, 15] width 7 height 7
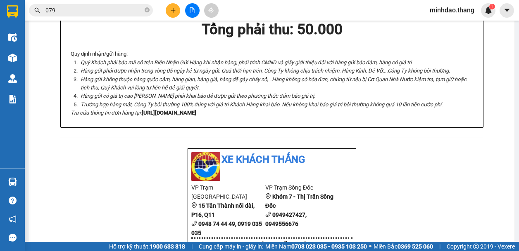
click at [173, 11] on icon "plus" at bounding box center [173, 10] width 6 height 6
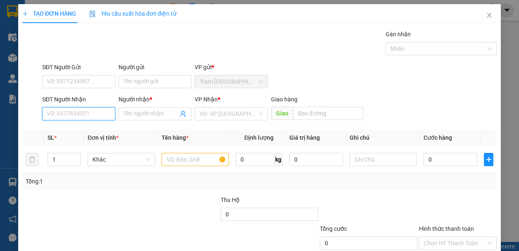
click at [75, 110] on input "SĐT Người Nhận" at bounding box center [78, 113] width 73 height 13
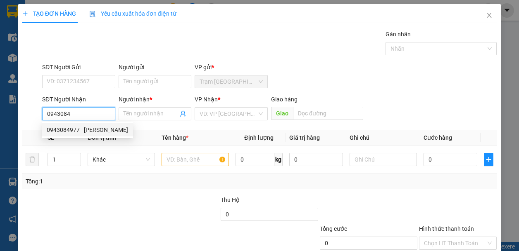
click at [64, 132] on div "0943084977 - [PERSON_NAME]" at bounding box center [87, 130] width 81 height 9
type input "0943084977"
type input "[PERSON_NAME]"
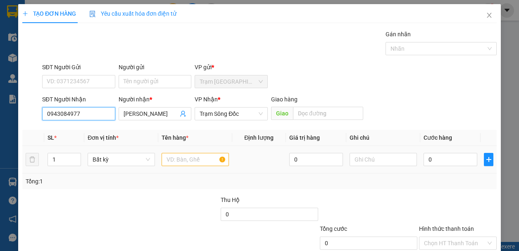
type input "0943084977"
click at [188, 162] on input "text" at bounding box center [194, 159] width 67 height 13
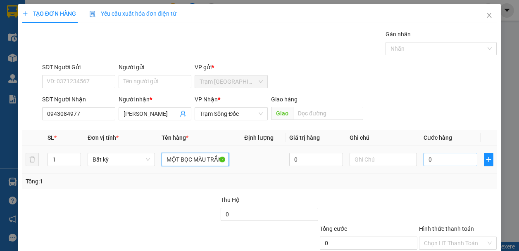
type input "MỘT BỌC MÀU TRẮNG"
click at [437, 156] on input "0" at bounding box center [450, 159] width 54 height 13
type input "3"
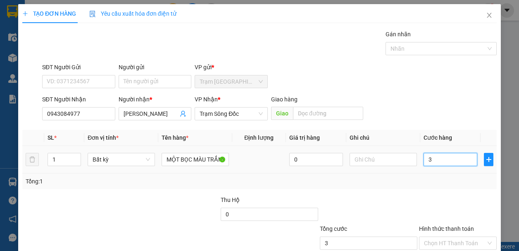
type input "30"
type input "30.000"
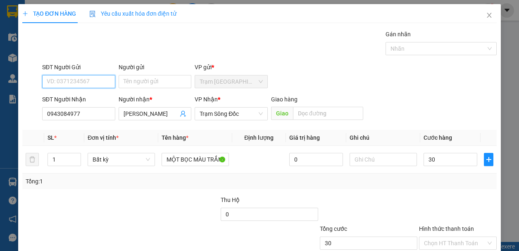
type input "30.000"
drag, startPoint x: 87, startPoint y: 33, endPoint x: 211, endPoint y: 62, distance: 127.7
click at [88, 75] on input "SĐT Người Gửi" at bounding box center [78, 81] width 73 height 13
type input "03423"
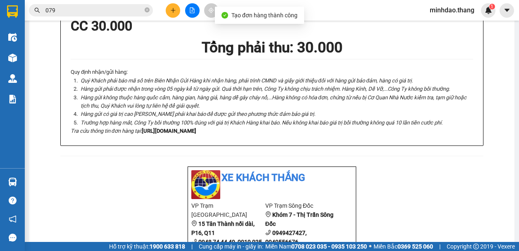
click at [149, 11] on icon "close-circle" at bounding box center [146, 9] width 5 height 5
click at [133, 9] on input "text" at bounding box center [93, 10] width 97 height 9
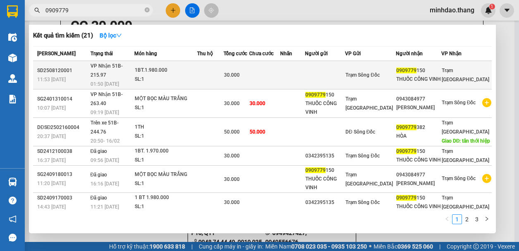
type input "0909779"
click at [249, 69] on td "30.000" at bounding box center [236, 75] width 26 height 28
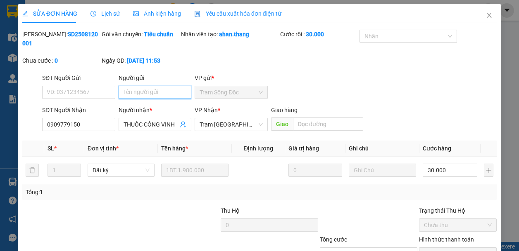
click at [140, 91] on input "Người gửi" at bounding box center [154, 92] width 73 height 13
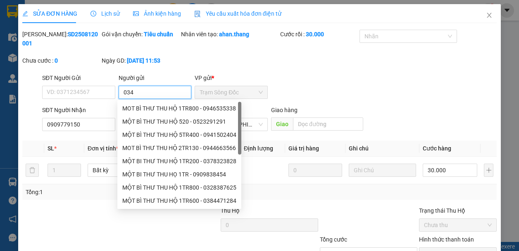
type input "0342"
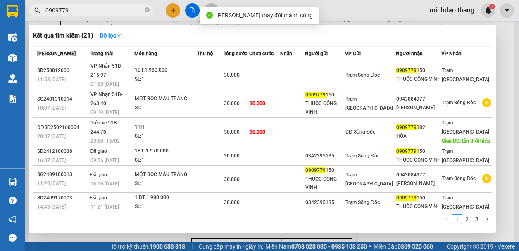
click at [118, 12] on input "0909779" at bounding box center [93, 10] width 97 height 9
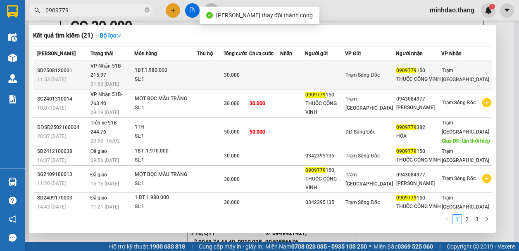
click at [213, 69] on td at bounding box center [210, 75] width 26 height 28
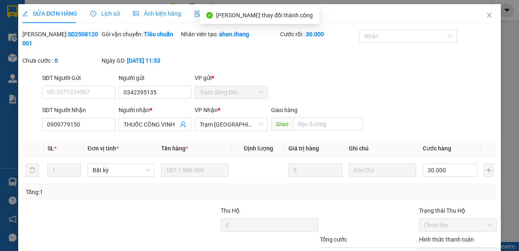
click at [301, 236] on div "SỬA ĐƠN HÀNG Lịch sử Ảnh kiện hàng Yêu cầu xuất hóa đơn điện tử Total Paid Fee …" at bounding box center [259, 155] width 482 height 302
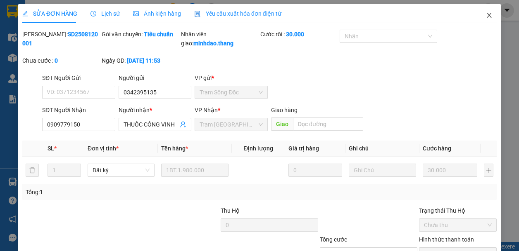
click at [486, 17] on icon "close" at bounding box center [489, 15] width 7 height 7
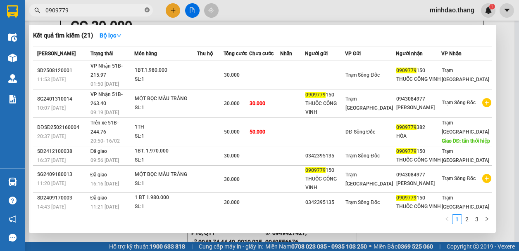
click at [144, 12] on icon "close-circle" at bounding box center [146, 9] width 5 height 5
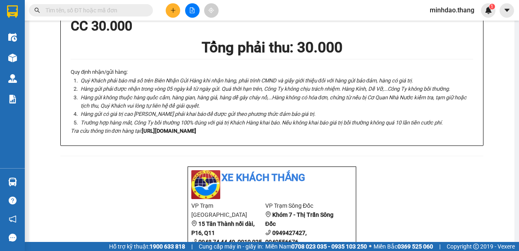
click at [121, 11] on input "text" at bounding box center [93, 10] width 97 height 9
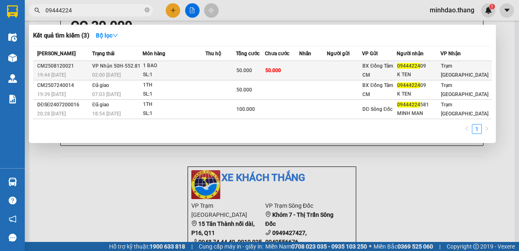
type input "09444224"
click at [324, 72] on td at bounding box center [313, 70] width 28 height 19
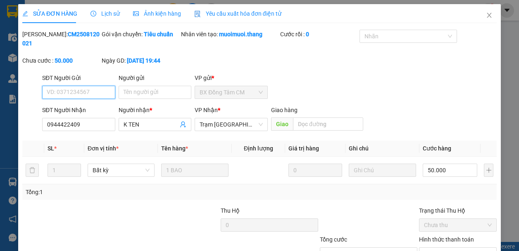
drag, startPoint x: 445, startPoint y: 188, endPoint x: 443, endPoint y: 197, distance: 8.6
click at [445, 248] on span "Chọn HT Thanh Toán" at bounding box center [458, 254] width 68 height 12
drag, startPoint x: 437, startPoint y: 208, endPoint x: 370, endPoint y: 211, distance: 67.4
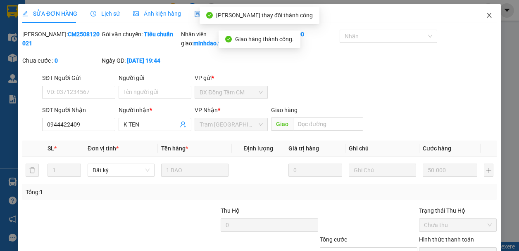
click at [486, 16] on icon "close" at bounding box center [488, 15] width 5 height 5
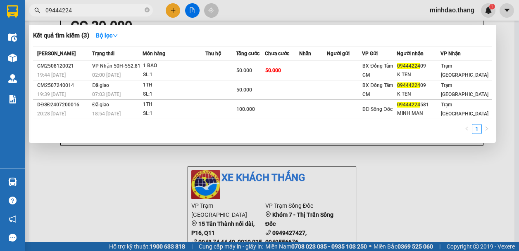
click at [97, 10] on input "09444224" at bounding box center [93, 10] width 97 height 9
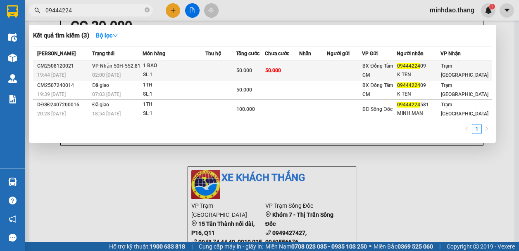
click at [264, 69] on div "50.000" at bounding box center [250, 70] width 28 height 9
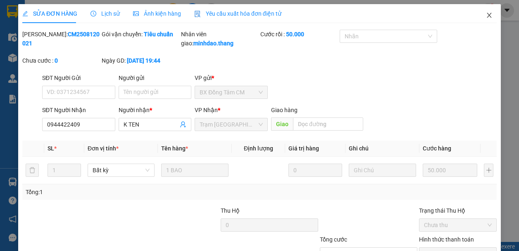
click at [486, 17] on icon "close" at bounding box center [489, 15] width 7 height 7
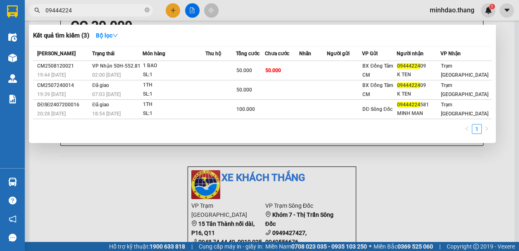
drag, startPoint x: 149, startPoint y: 11, endPoint x: 144, endPoint y: 10, distance: 5.0
click at [147, 10] on icon "close-circle" at bounding box center [146, 9] width 5 height 5
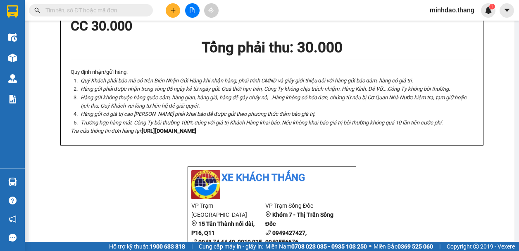
click at [143, 10] on span at bounding box center [91, 10] width 124 height 12
click at [141, 10] on input "text" at bounding box center [93, 10] width 97 height 9
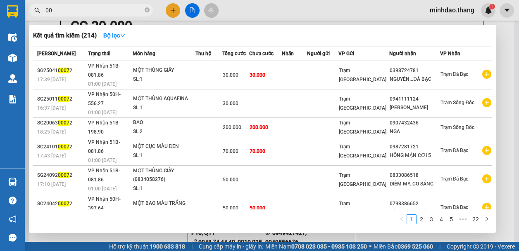
type input "0"
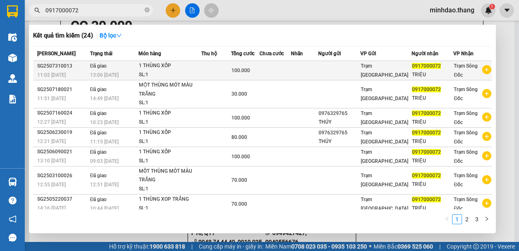
type input "0917000072"
click at [244, 68] on span "100.000" at bounding box center [240, 71] width 19 height 6
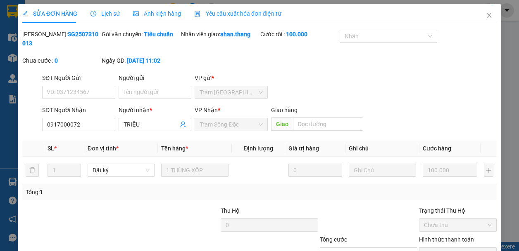
click at [108, 16] on span "Lịch sử" at bounding box center [104, 13] width 29 height 7
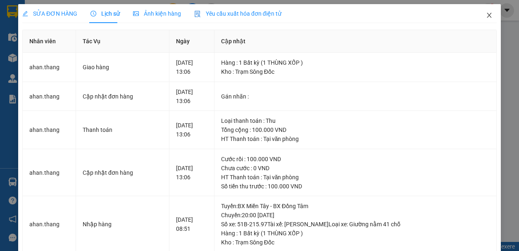
click at [488, 16] on icon "close" at bounding box center [489, 15] width 7 height 7
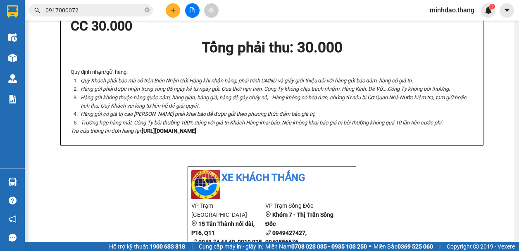
click at [103, 4] on div "Kết quả tìm kiếm ( 24 ) Bộ lọc Mã ĐH Trạng thái Món hàng Thu hộ Tổng cước Chưa …" at bounding box center [80, 10] width 161 height 14
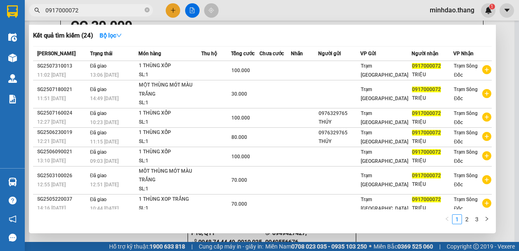
click at [102, 6] on input "0917000072" at bounding box center [93, 10] width 97 height 9
click at [472, 222] on link "3" at bounding box center [476, 219] width 9 height 9
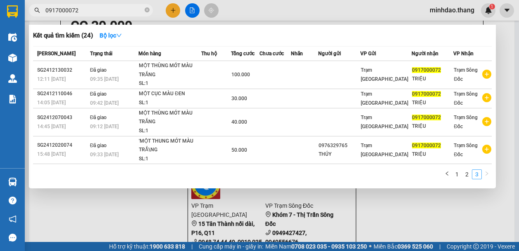
click at [0, 10] on div "Kết quả tìm kiếm ( 24 ) Bộ lọc Mã ĐH Trạng thái Món hàng Thu hộ Tổng cước Chưa …" at bounding box center [0, 10] width 0 height 0
drag, startPoint x: 99, startPoint y: 13, endPoint x: 30, endPoint y: 5, distance: 70.2
click at [26, 6] on div "0917000072" at bounding box center [80, 10] width 161 height 12
click at [171, 9] on div at bounding box center [259, 125] width 519 height 251
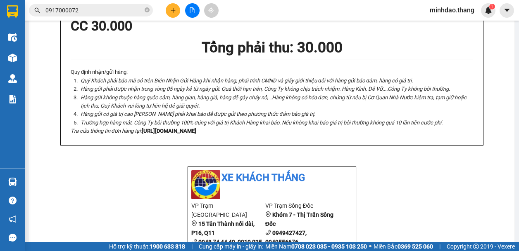
click at [170, 10] on icon "plus" at bounding box center [173, 10] width 6 height 6
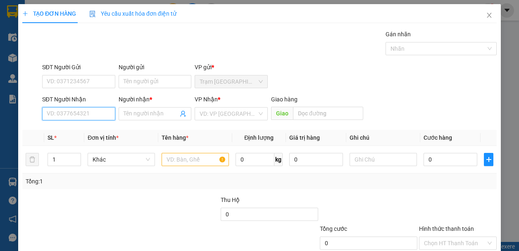
click at [106, 114] on input "SĐT Người Nhận" at bounding box center [78, 113] width 73 height 13
paste input "0917000072"
type input "0917000072"
drag, startPoint x: 87, startPoint y: 131, endPoint x: 147, endPoint y: 145, distance: 61.9
click at [87, 130] on div "0917000072 - TRIỆU" at bounding box center [78, 130] width 62 height 9
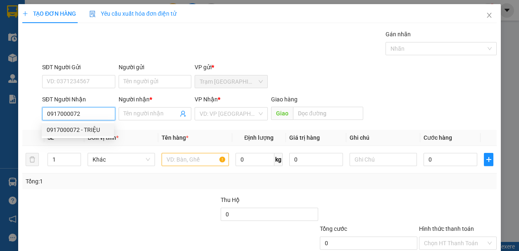
type input "TRIỆU"
type input "09170000721"
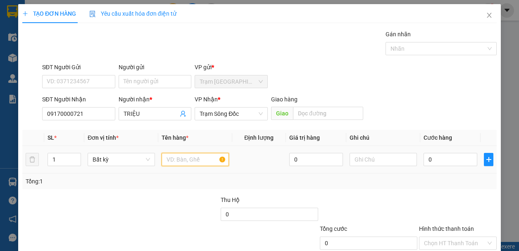
click at [182, 154] on input "text" at bounding box center [194, 159] width 67 height 13
click at [183, 155] on input "text" at bounding box center [194, 159] width 67 height 13
type input "MỘT THÙNG MÓT"
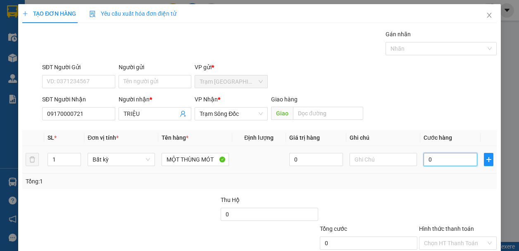
click at [446, 163] on input "0" at bounding box center [450, 159] width 54 height 13
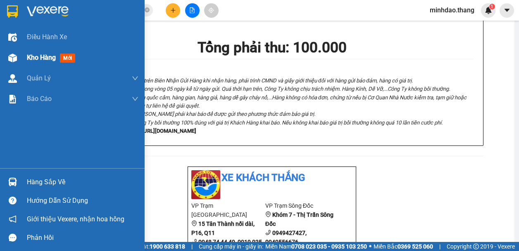
drag, startPoint x: 16, startPoint y: 60, endPoint x: 108, endPoint y: 81, distance: 94.4
click at [17, 60] on img at bounding box center [12, 58] width 9 height 9
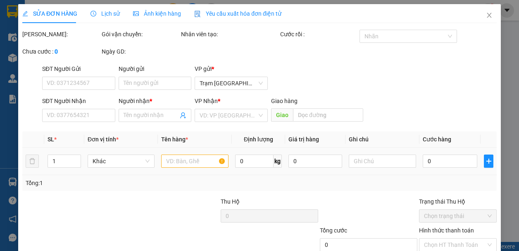
type input "09170000721"
type input "TRIỆU"
type input "100.000"
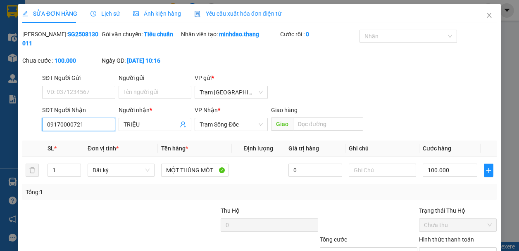
click at [98, 125] on input "09170000721" at bounding box center [78, 124] width 73 height 13
type input "0917000072"
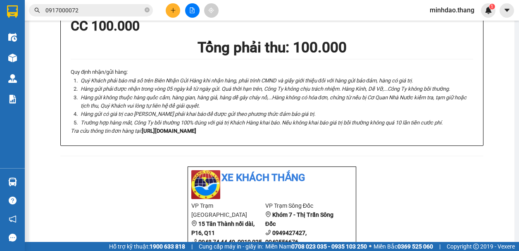
click at [146, 12] on icon "close-circle" at bounding box center [146, 9] width 5 height 5
click at [125, 12] on input "text" at bounding box center [93, 10] width 97 height 9
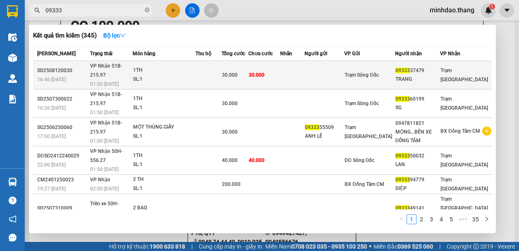
type input "09333"
click at [237, 71] on div "30.000" at bounding box center [235, 75] width 26 height 9
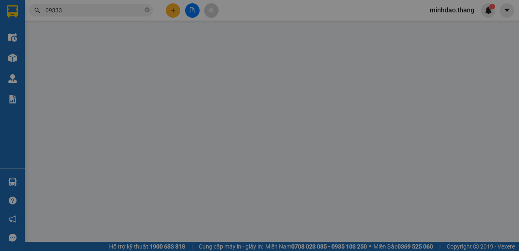
type input "0933337479"
type input "TRANG"
type input "30.000"
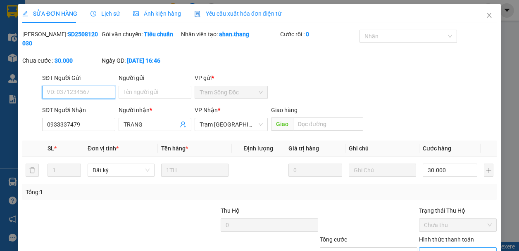
click at [443, 248] on span "Chọn HT Thanh Toán" at bounding box center [458, 254] width 68 height 12
click at [437, 235] on div "Hình thức thanh toán Chọn HT Thanh Toán" at bounding box center [458, 249] width 78 height 29
click at [441, 248] on span "Chọn HT Thanh Toán" at bounding box center [458, 254] width 68 height 12
drag, startPoint x: 438, startPoint y: 207, endPoint x: 359, endPoint y: 213, distance: 79.4
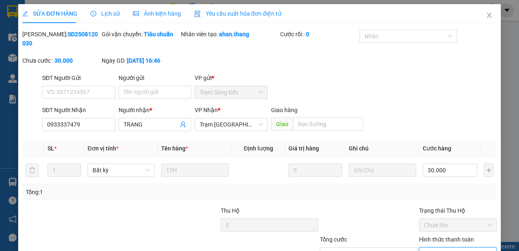
type input "0"
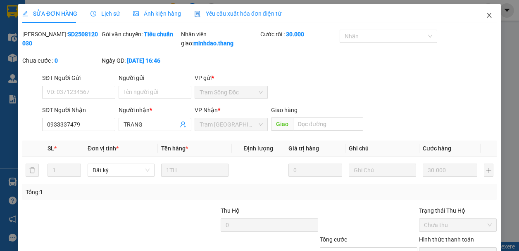
click at [485, 21] on span "Close" at bounding box center [488, 15] width 23 height 23
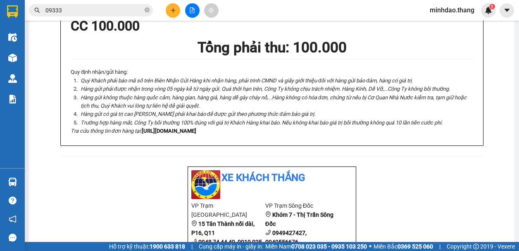
click at [126, 13] on input "09333" at bounding box center [93, 10] width 97 height 9
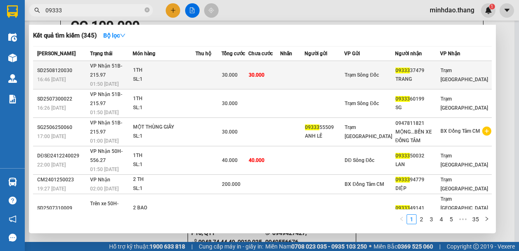
click at [280, 73] on td "30.000" at bounding box center [264, 75] width 32 height 28
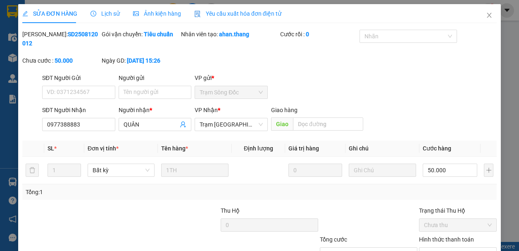
click at [341, 85] on div "SĐT Người Gửi VD: 0371234567 Người gửi Tên người gửi VP gửi * Trạm Sông Đốc" at bounding box center [268, 87] width 457 height 29
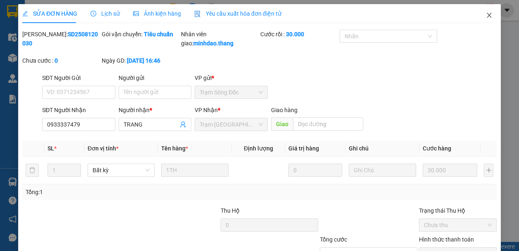
click at [486, 18] on icon "close" at bounding box center [489, 15] width 7 height 7
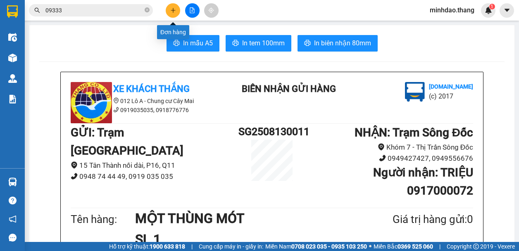
click at [173, 15] on button at bounding box center [173, 10] width 14 height 14
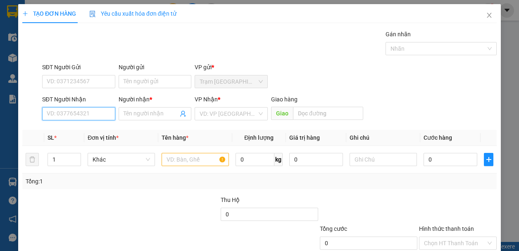
click at [93, 118] on input "SĐT Người Nhận" at bounding box center [78, 113] width 73 height 13
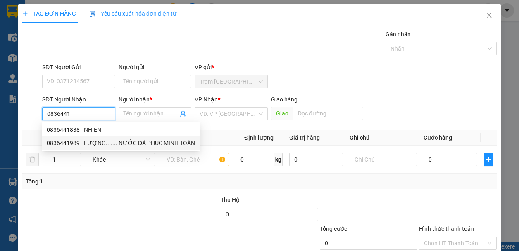
click at [104, 147] on div "0836441989 - LƯỢNG....... NƯỚC ĐÁ PHÚC MINH TOÀN" at bounding box center [121, 143] width 148 height 9
type input "0836441989"
type input "LƯỢNG....... NƯỚC ĐÁ PHÚC MINH TOÀN"
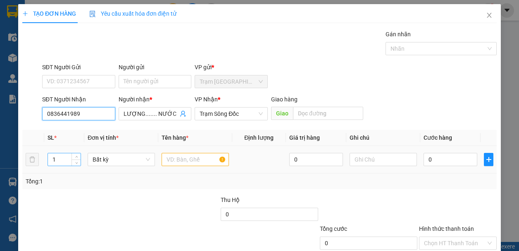
type input "0836441989"
click at [67, 160] on input "1" at bounding box center [64, 160] width 33 height 12
type input "5"
click at [172, 161] on input "text" at bounding box center [194, 159] width 67 height 13
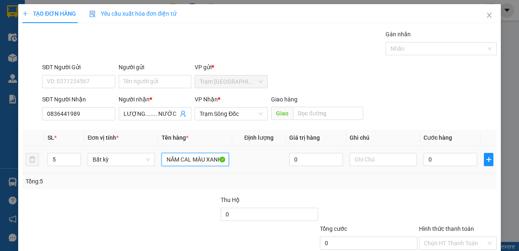
scroll to position [0, 1]
type input "NĂM CAL MÀU XANH"
click at [443, 157] on input "0" at bounding box center [450, 159] width 54 height 13
type input "2"
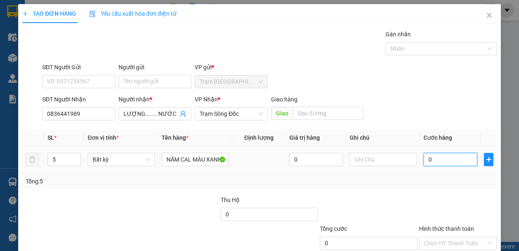
type input "2"
type input "25"
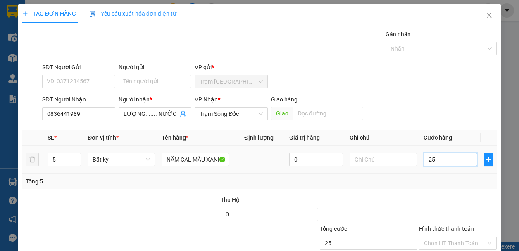
type input "250"
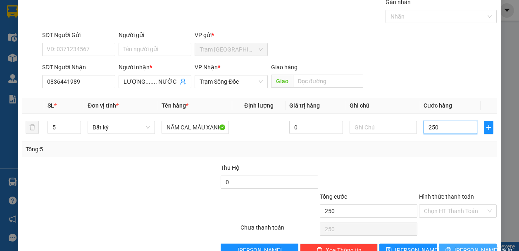
scroll to position [53, 0]
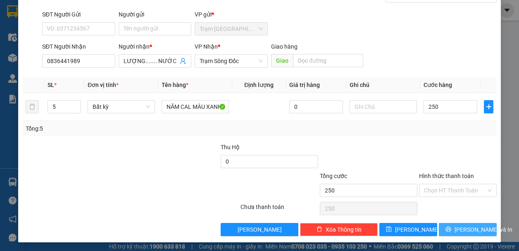
type input "250.000"
drag, startPoint x: 463, startPoint y: 224, endPoint x: 457, endPoint y: 227, distance: 7.4
click at [463, 225] on button "[PERSON_NAME] và In" at bounding box center [467, 229] width 58 height 13
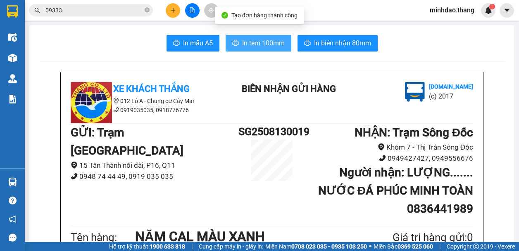
click at [265, 42] on span "In tem 100mm" at bounding box center [263, 43] width 43 height 10
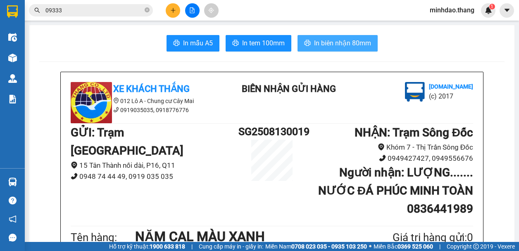
click at [336, 43] on span "In biên nhận 80mm" at bounding box center [342, 43] width 57 height 10
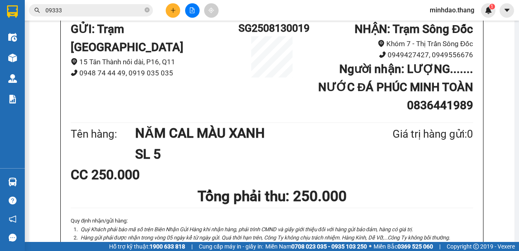
scroll to position [165, 0]
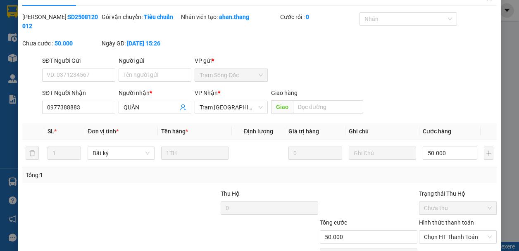
scroll to position [64, 0]
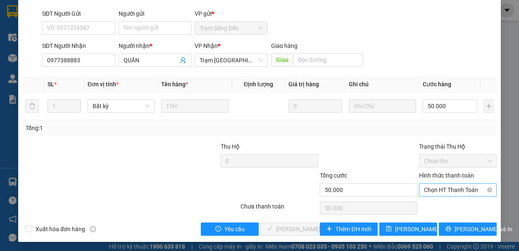
drag, startPoint x: 458, startPoint y: 185, endPoint x: 451, endPoint y: 196, distance: 12.6
click at [457, 186] on span "Chọn HT Thanh Toán" at bounding box center [458, 190] width 68 height 12
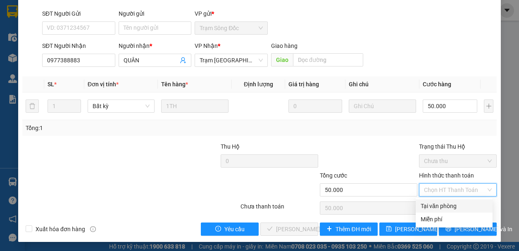
click at [442, 203] on div "Tại văn phòng" at bounding box center [453, 205] width 67 height 9
type input "0"
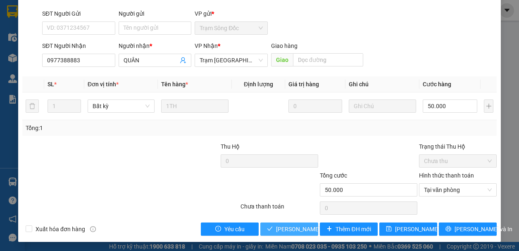
click at [276, 227] on span "Lưu và Giao hàng" at bounding box center [315, 229] width 79 height 9
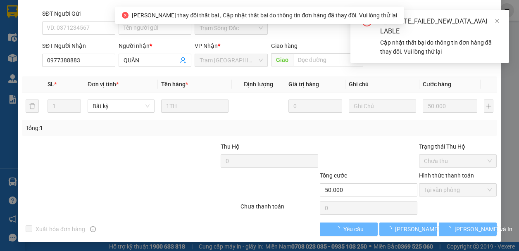
scroll to position [73, 0]
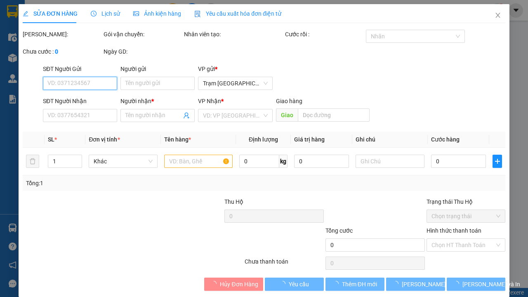
type input "0938275581"
type input "0919697925"
type input "CHÂU"
type input "30.000"
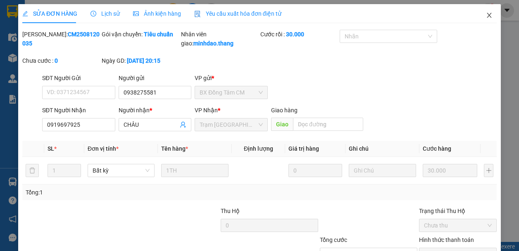
drag, startPoint x: 487, startPoint y: 21, endPoint x: 402, endPoint y: 29, distance: 85.4
click at [467, 22] on div "SỬA ĐƠN HÀNG Lịch sử Ảnh kiện hàng Yêu cầu xuất hóa đơn điện tử Total Paid Fee …" at bounding box center [259, 155] width 482 height 302
click button "Close" at bounding box center [488, 15] width 23 height 23
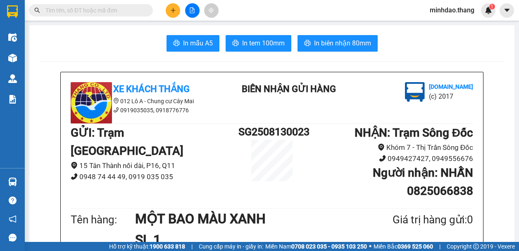
click at [174, 12] on icon "plus" at bounding box center [173, 10] width 6 height 6
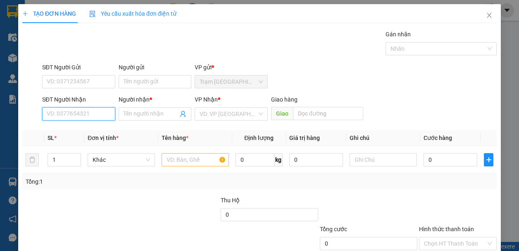
click at [64, 117] on input "SĐT Người Nhận" at bounding box center [78, 113] width 73 height 13
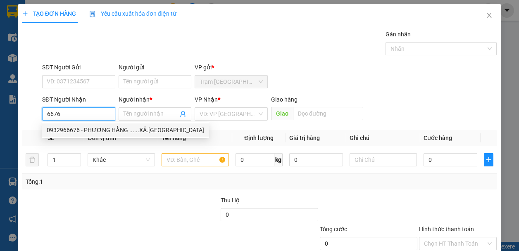
click at [82, 127] on div "0932966676 - PHƯỢNG HẰNG ......XẢ.[GEOGRAPHIC_DATA]" at bounding box center [125, 130] width 157 height 9
type input "0932966676"
type input "PHƯỢNG HẰNG ......XẢ.[GEOGRAPHIC_DATA]"
type input "0932966676"
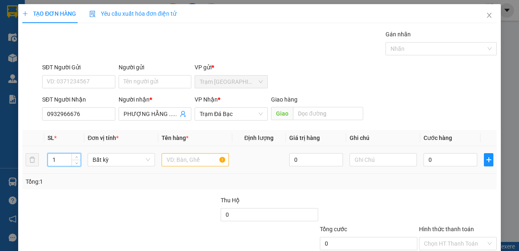
click at [59, 161] on input "1" at bounding box center [64, 160] width 33 height 12
type input "3"
click at [217, 163] on input "text" at bounding box center [194, 159] width 67 height 13
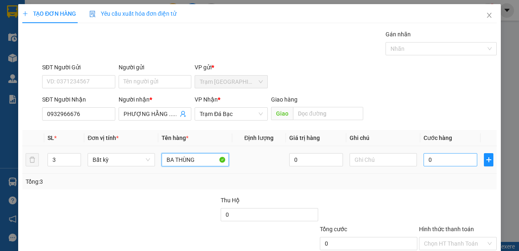
type input "BA THÙNG"
click at [426, 163] on input "0" at bounding box center [450, 159] width 54 height 13
type input "1"
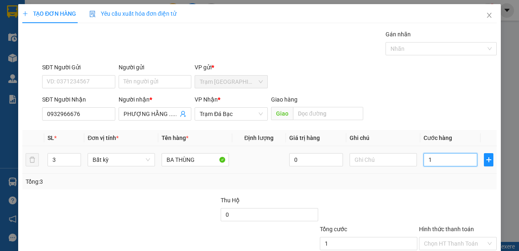
type input "12"
type input "120"
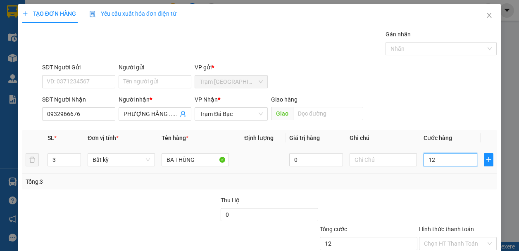
type input "120"
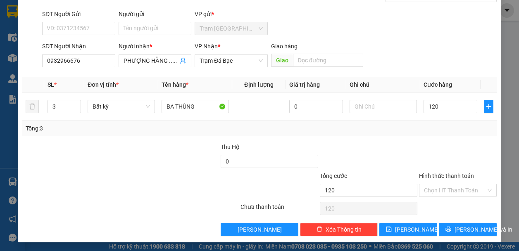
type input "120.000"
drag, startPoint x: 462, startPoint y: 190, endPoint x: 456, endPoint y: 197, distance: 9.3
click at [461, 191] on input "Hình thức thanh toán" at bounding box center [455, 190] width 62 height 12
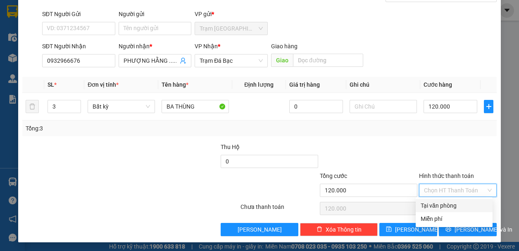
drag, startPoint x: 456, startPoint y: 197, endPoint x: 446, endPoint y: 207, distance: 14.3
click at [446, 206] on div "Tại văn phòng" at bounding box center [453, 205] width 67 height 9
type input "0"
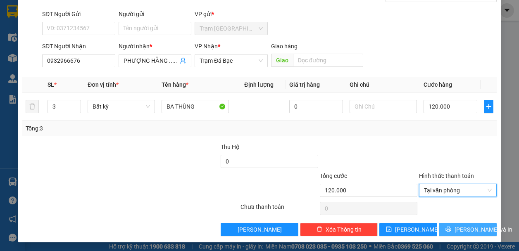
click at [449, 225] on button "[PERSON_NAME] và In" at bounding box center [467, 229] width 58 height 13
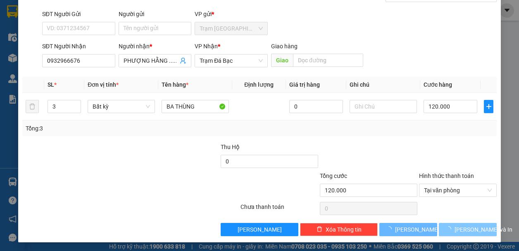
click at [449, 226] on icon "loading" at bounding box center [448, 229] width 6 height 6
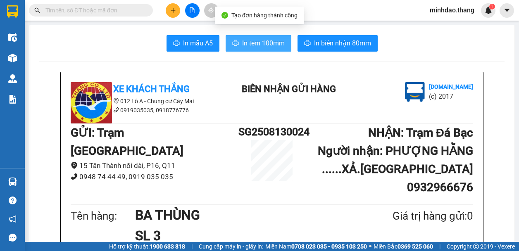
click at [266, 39] on button "In tem 100mm" at bounding box center [258, 43] width 66 height 17
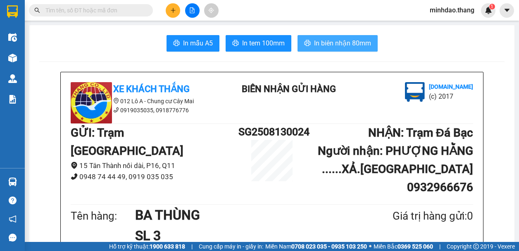
click at [340, 43] on span "In biên nhận 80mm" at bounding box center [342, 43] width 57 height 10
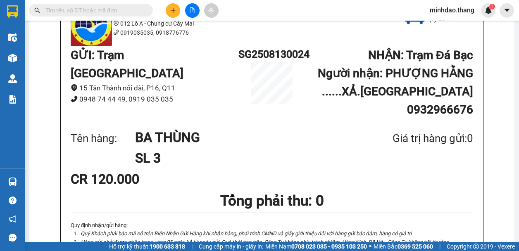
scroll to position [110, 0]
